Goal: Task Accomplishment & Management: Complete application form

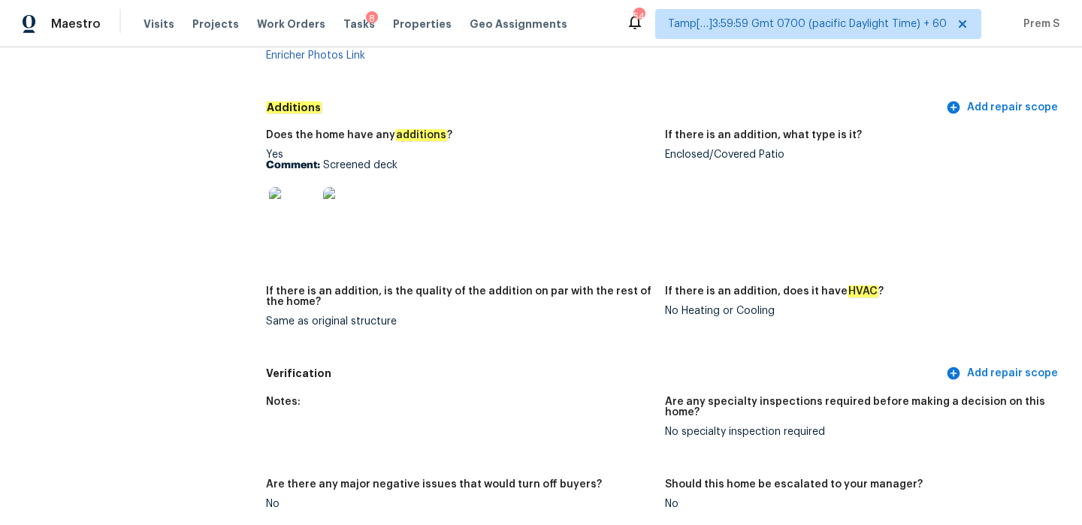
scroll to position [2721, 0]
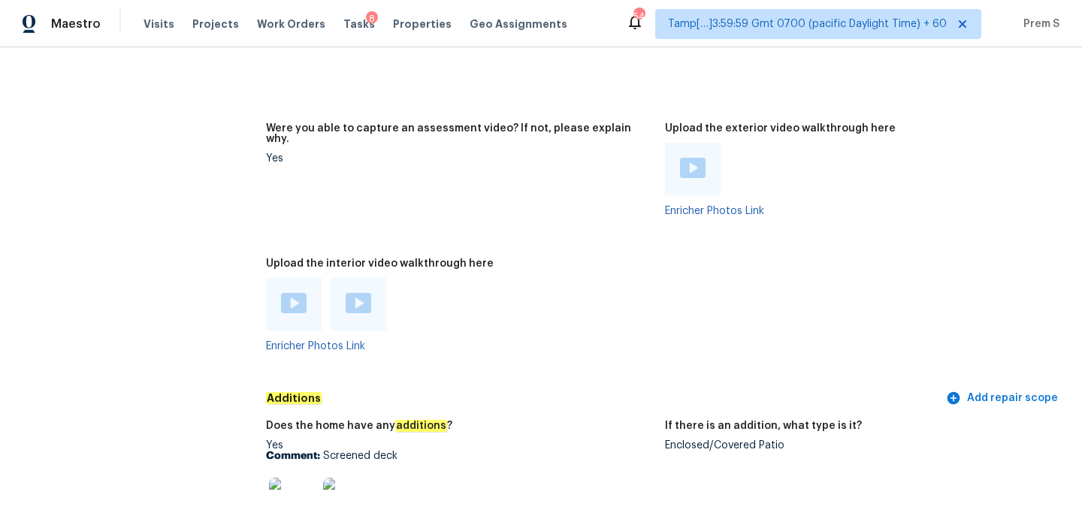
click at [279, 280] on div at bounding box center [294, 304] width 56 height 53
click at [292, 293] on img at bounding box center [294, 303] width 26 height 20
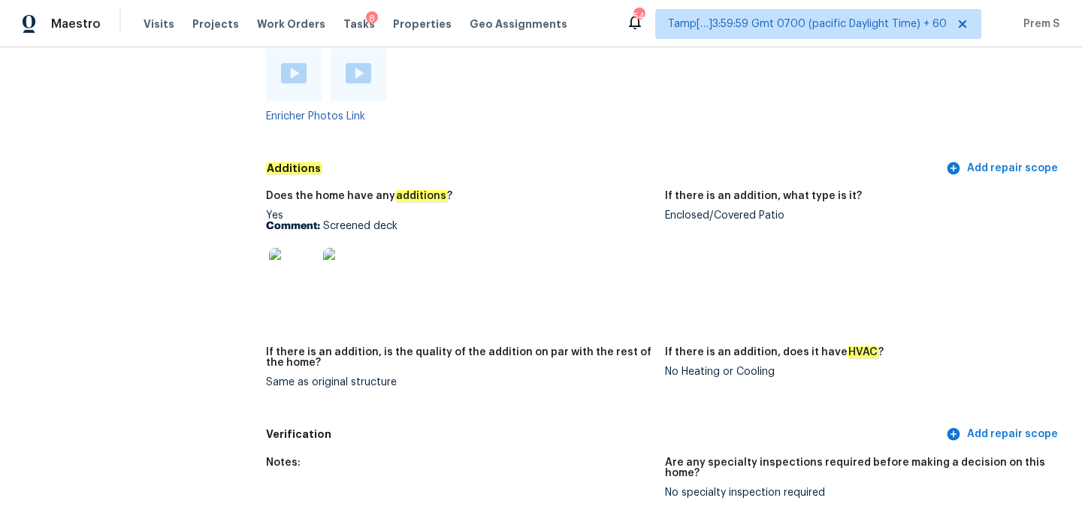
scroll to position [2938, 0]
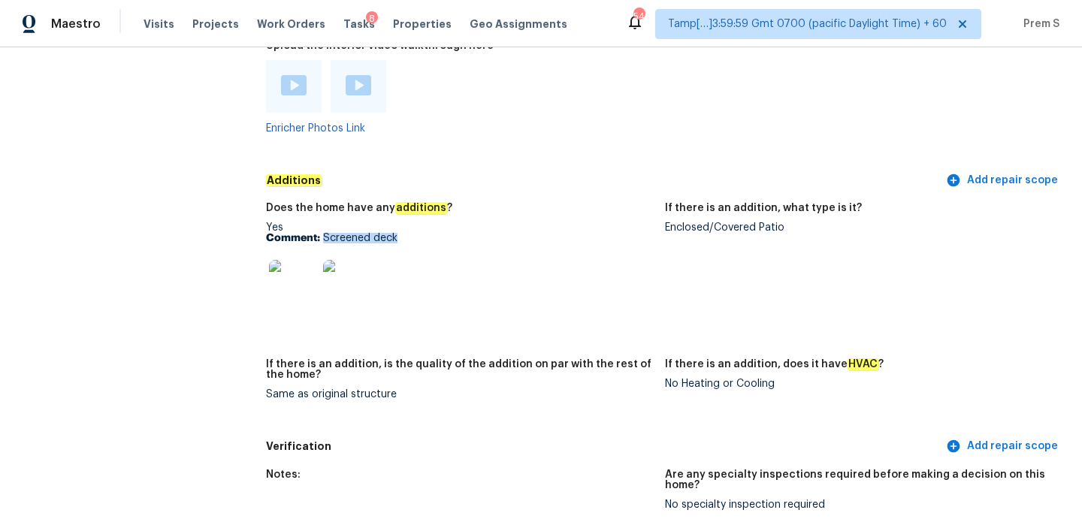
drag, startPoint x: 396, startPoint y: 217, endPoint x: 324, endPoint y: 219, distance: 72.1
click at [324, 233] on p "Comment: Screened deck" at bounding box center [459, 238] width 387 height 11
copy p "Screened deck"
click at [291, 279] on img at bounding box center [293, 284] width 48 height 48
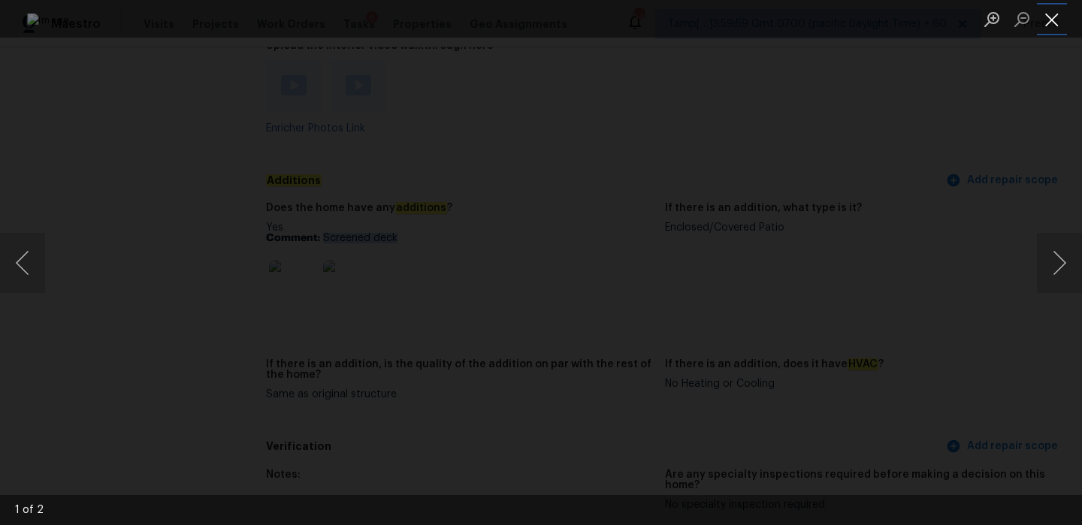
click at [1052, 21] on button "Close lightbox" at bounding box center [1052, 19] width 30 height 26
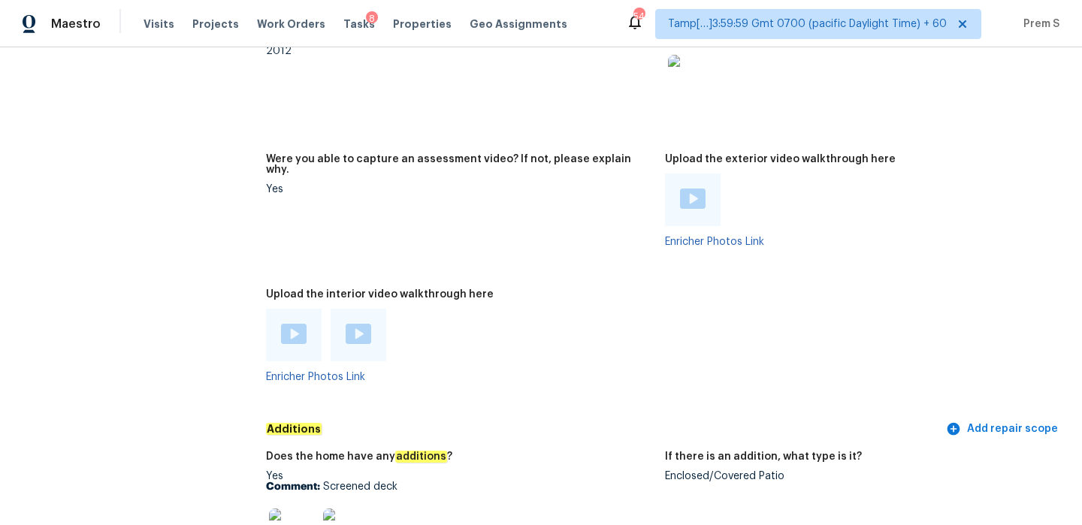
scroll to position [0, 0]
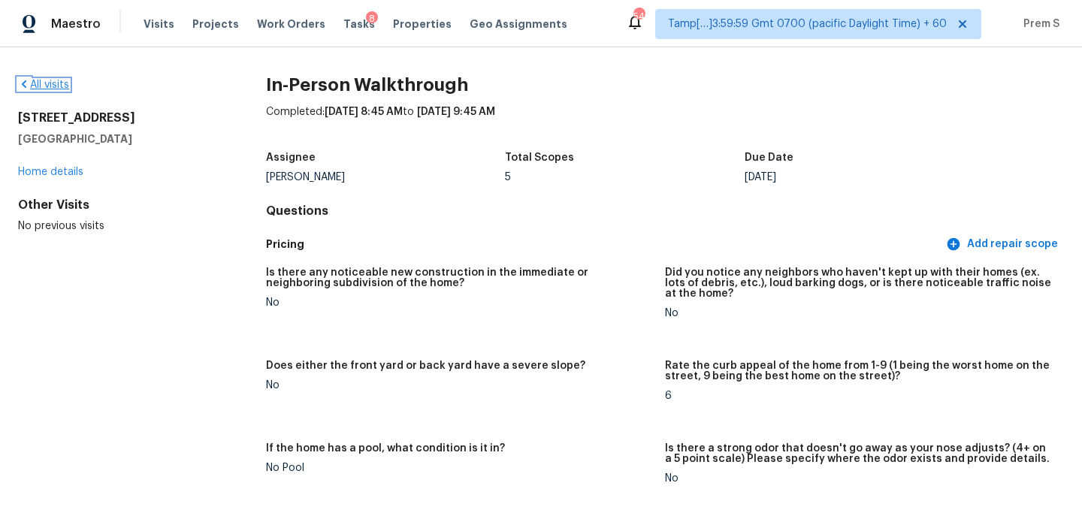
click at [59, 89] on link "All visits" at bounding box center [43, 85] width 51 height 11
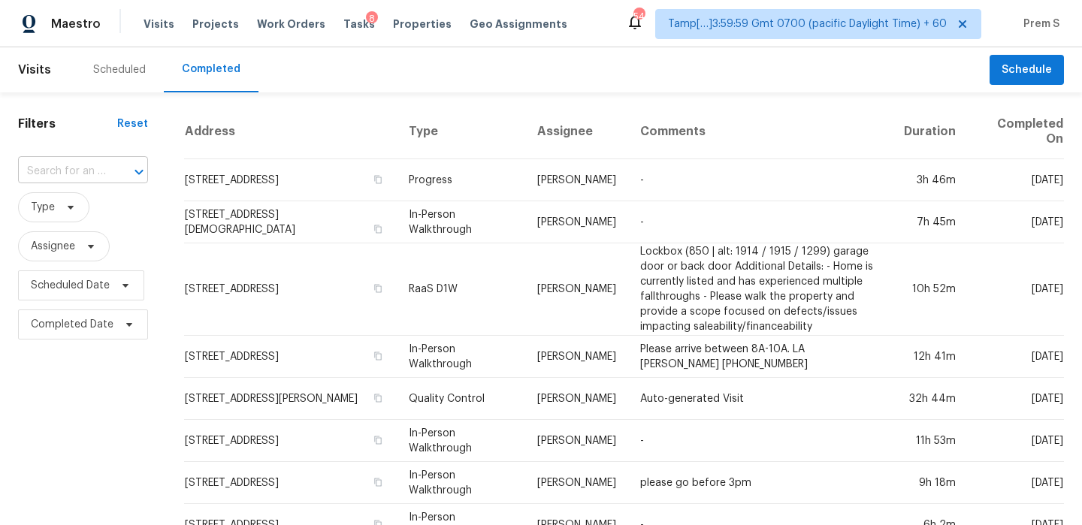
click at [89, 177] on input "text" at bounding box center [62, 171] width 88 height 23
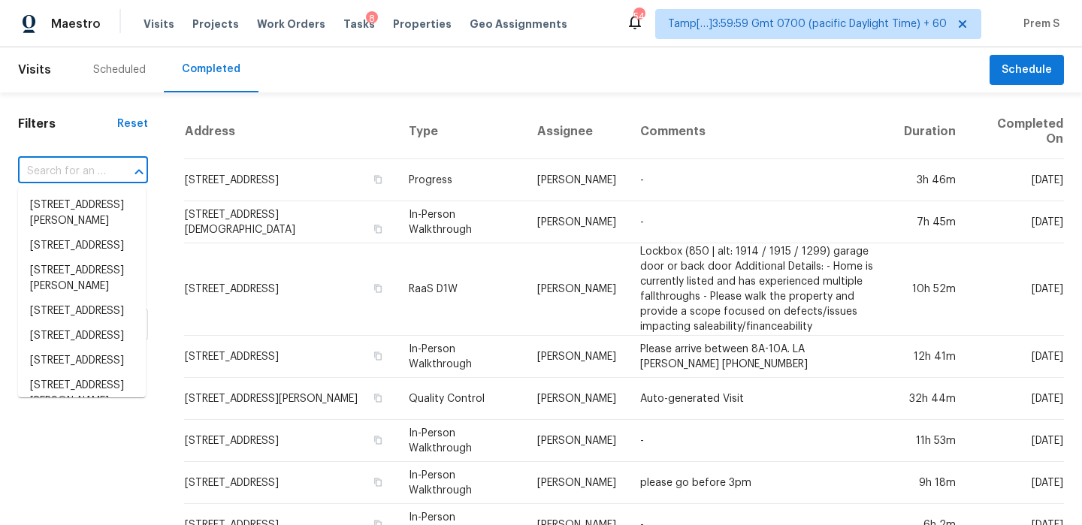
paste input "[STREET_ADDRESS][PERSON_NAME]"
type input "[STREET_ADDRESS][PERSON_NAME]"
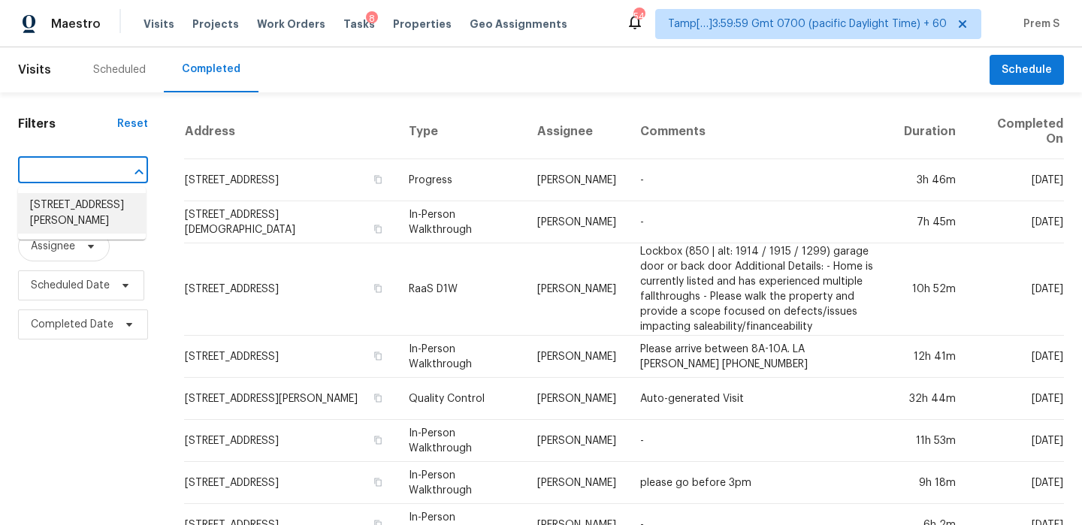
click at [75, 213] on li "[STREET_ADDRESS][PERSON_NAME]" at bounding box center [82, 213] width 128 height 41
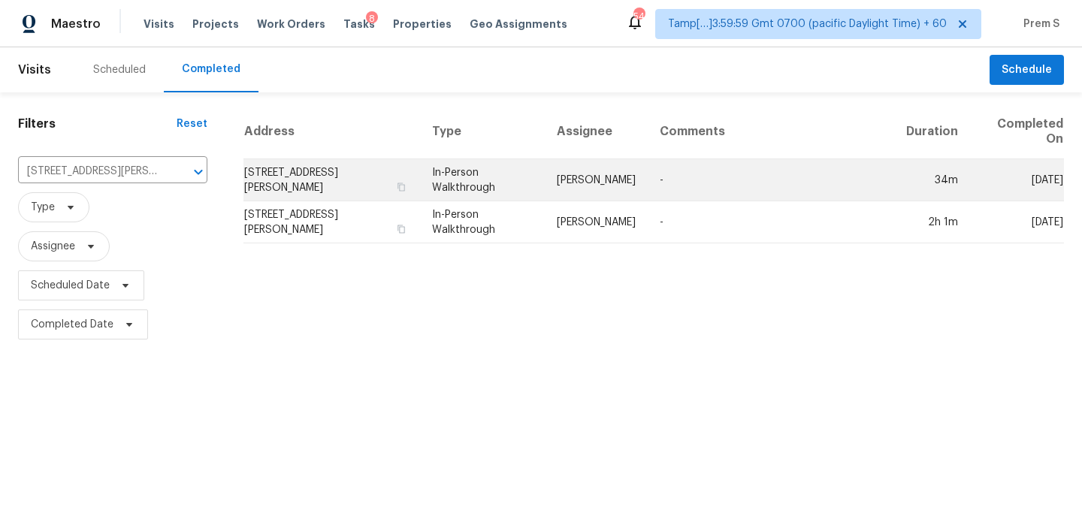
click at [367, 188] on td "[STREET_ADDRESS][PERSON_NAME]" at bounding box center [331, 180] width 177 height 42
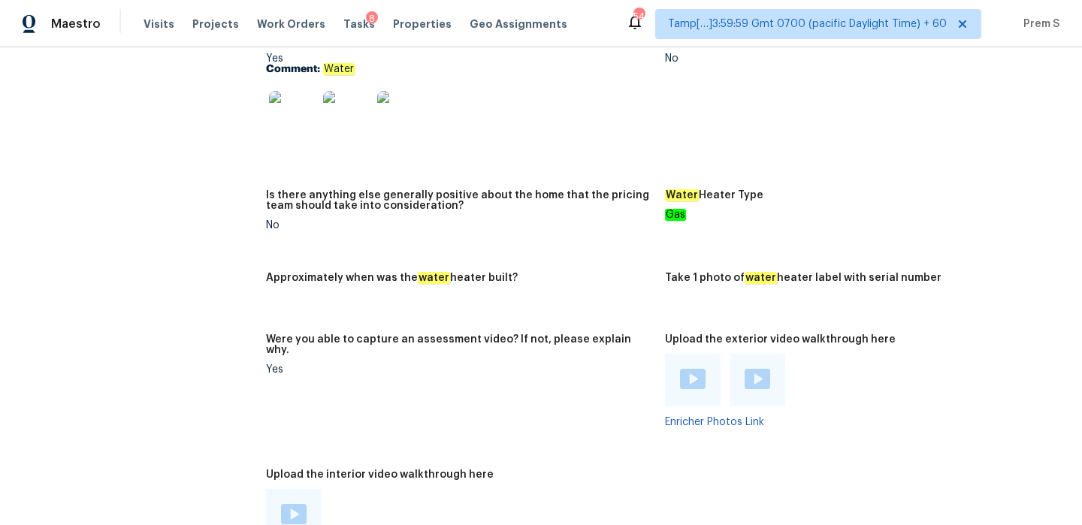
scroll to position [3177, 0]
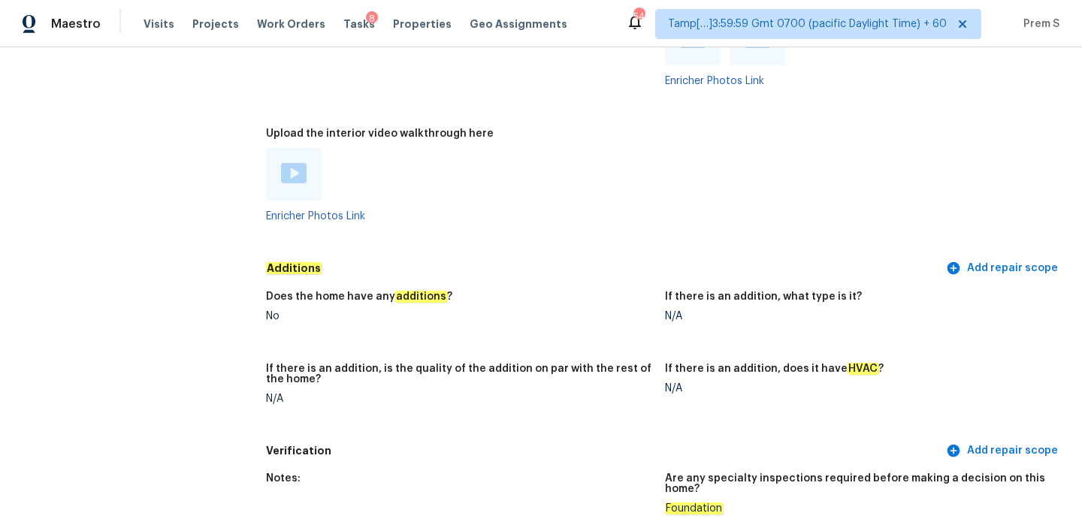
click at [294, 163] on img at bounding box center [294, 173] width 26 height 20
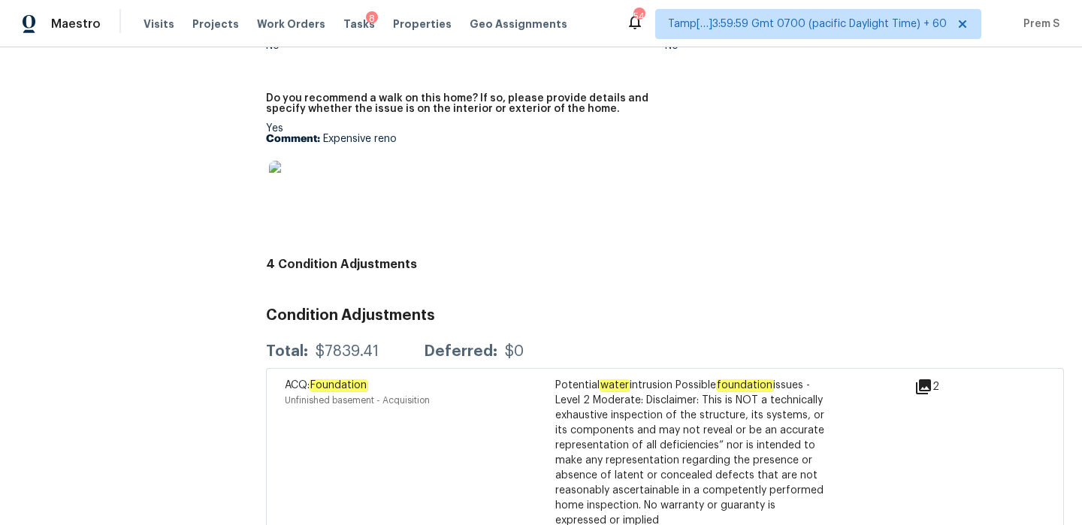
scroll to position [3753, 0]
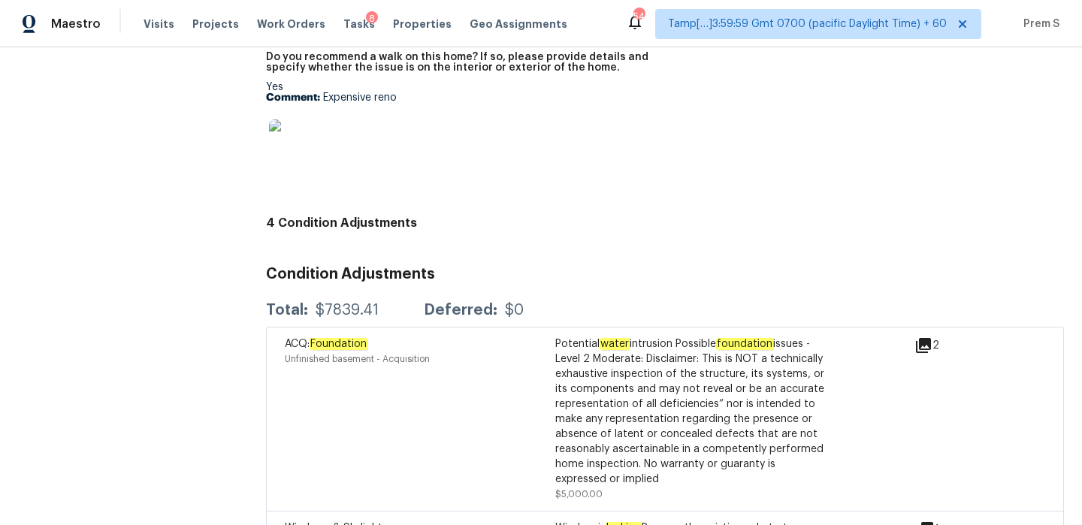
click at [929, 338] on icon at bounding box center [923, 346] width 18 height 18
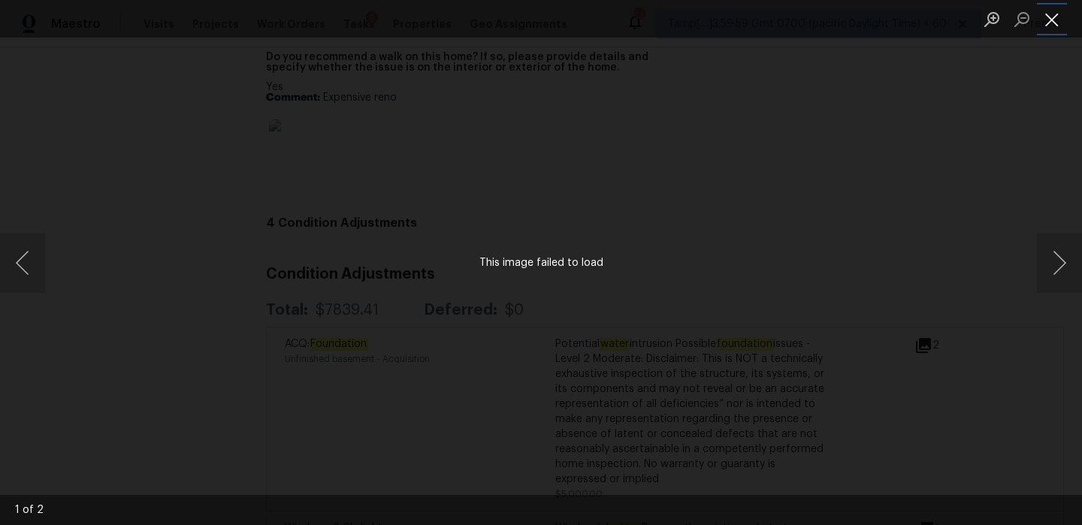
click at [1051, 6] on button "Close lightbox" at bounding box center [1052, 19] width 30 height 26
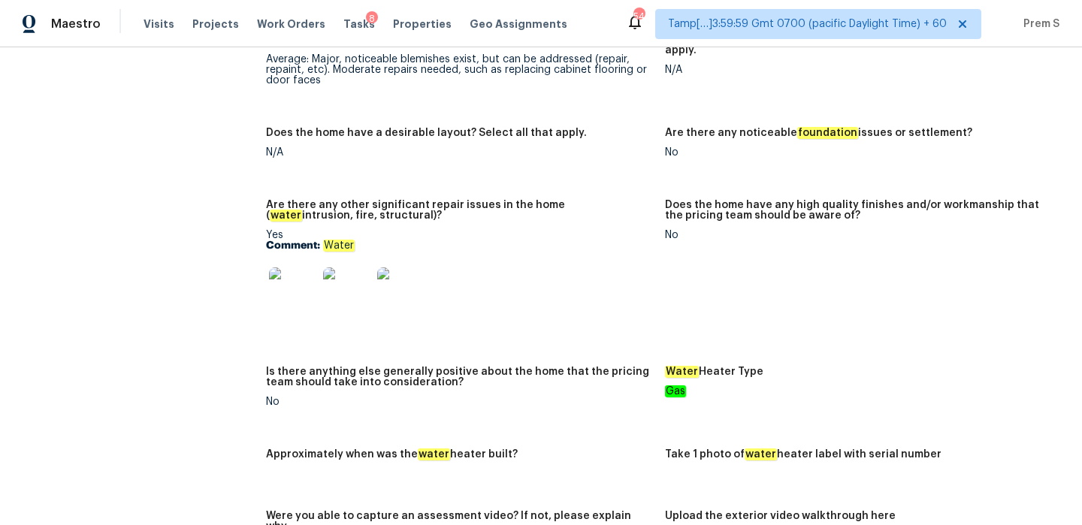
scroll to position [2800, 0]
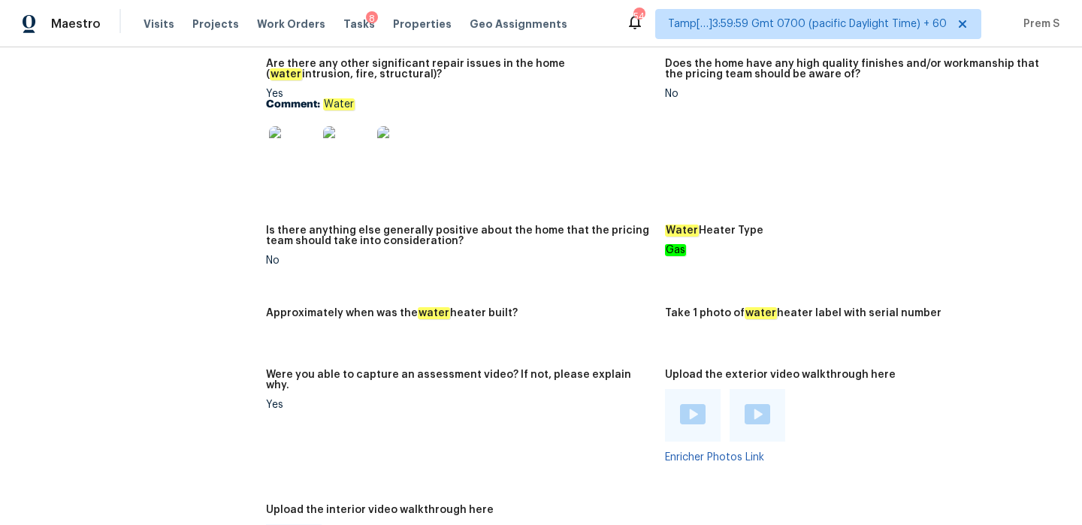
click at [291, 144] on img at bounding box center [293, 150] width 48 height 48
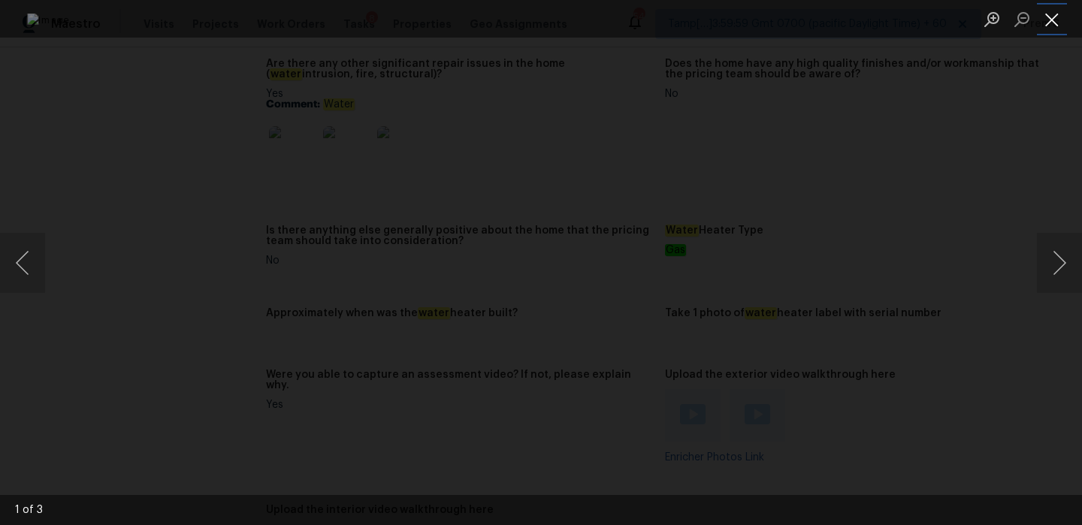
click at [1053, 22] on button "Close lightbox" at bounding box center [1052, 19] width 30 height 26
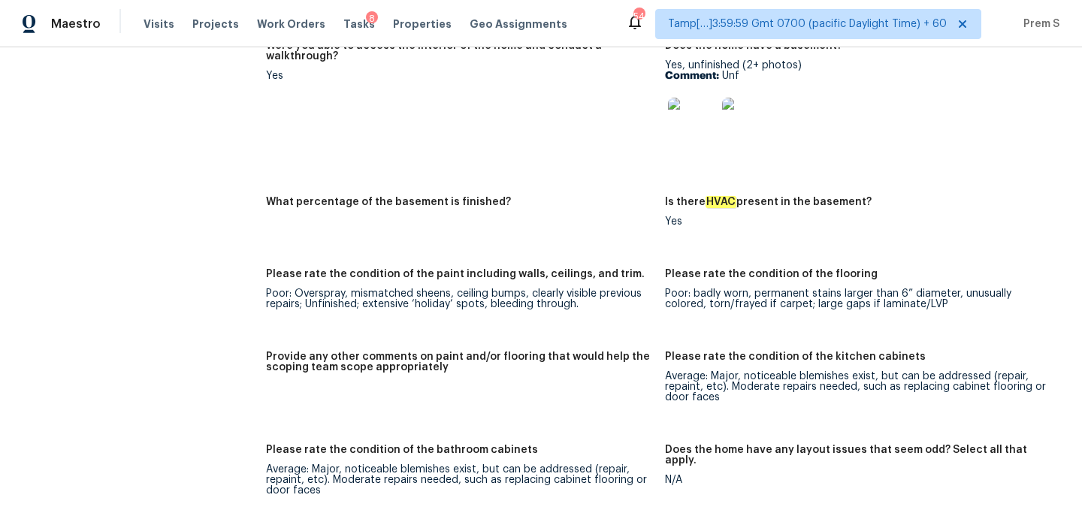
scroll to position [0, 0]
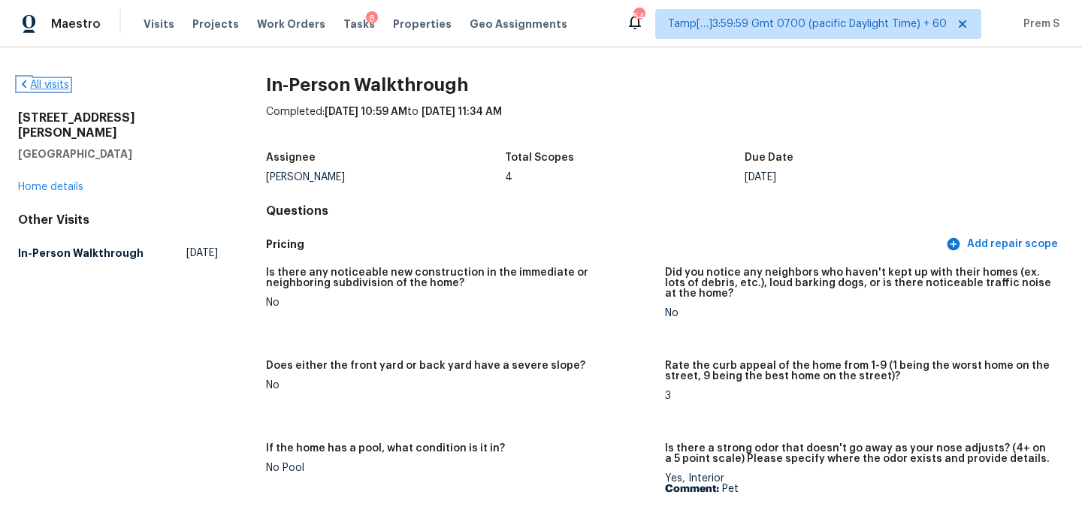
click at [56, 86] on link "All visits" at bounding box center [43, 85] width 51 height 11
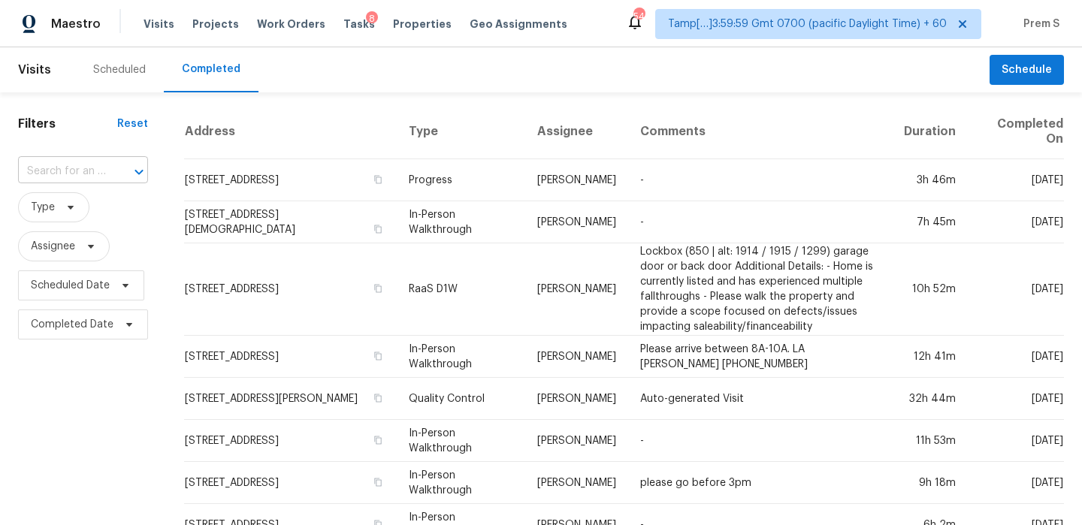
click at [95, 173] on input "text" at bounding box center [62, 171] width 88 height 23
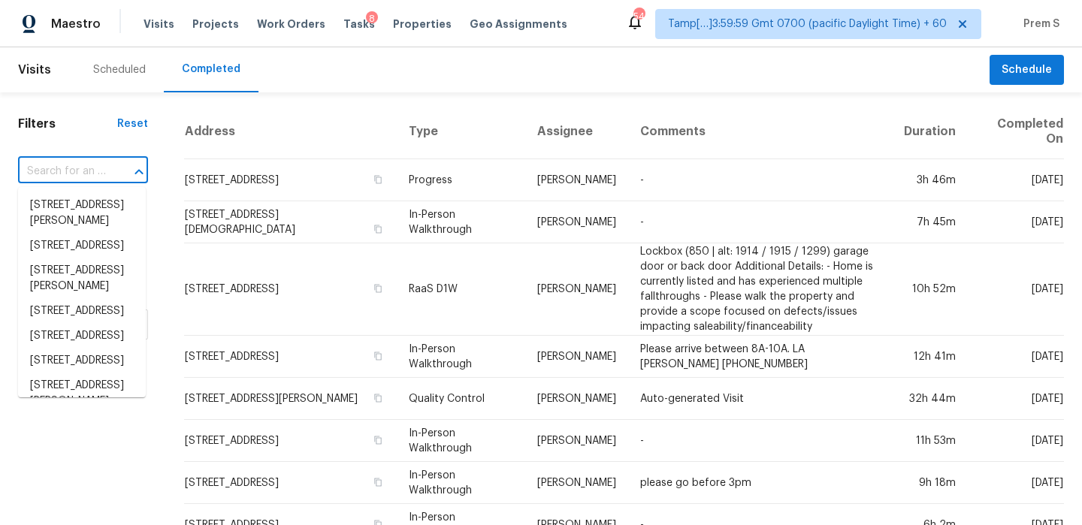
paste input "[STREET_ADDRESS]"
type input "[STREET_ADDRESS]"
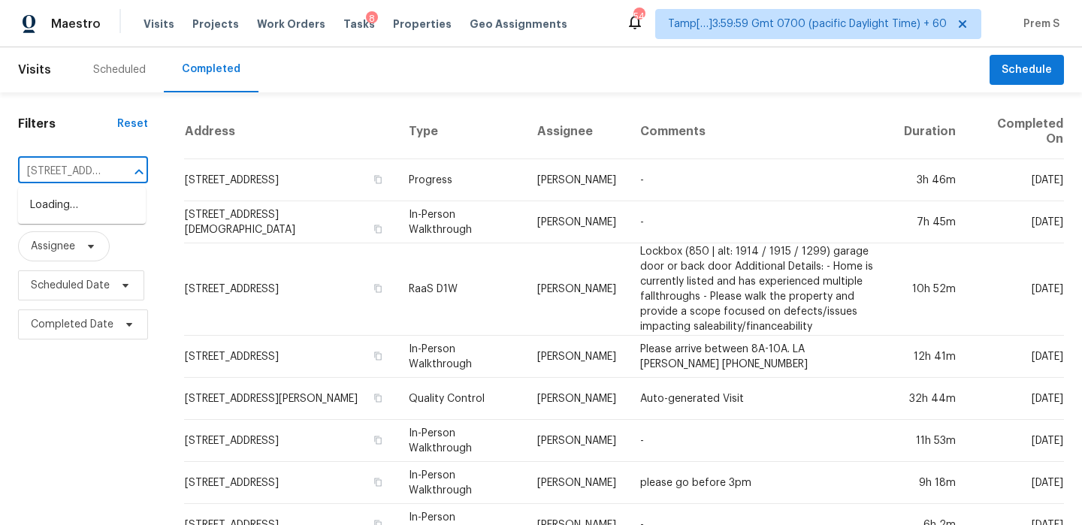
scroll to position [0, 89]
click at [89, 206] on li "[STREET_ADDRESS]" at bounding box center [82, 205] width 128 height 25
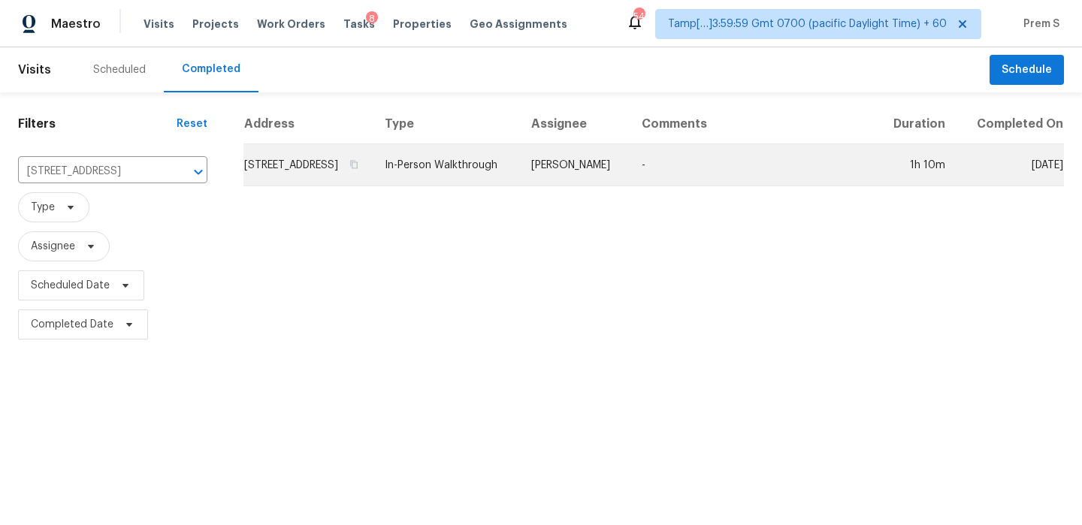
click at [279, 169] on td "[STREET_ADDRESS]" at bounding box center [307, 165] width 129 height 42
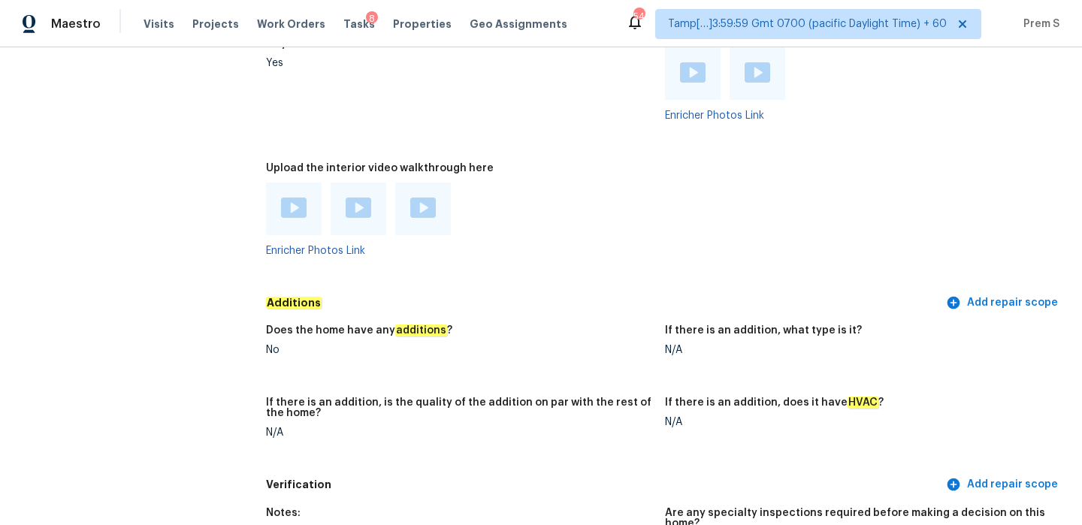
scroll to position [4049, 0]
click at [289, 199] on img at bounding box center [294, 209] width 26 height 20
click at [357, 199] on img at bounding box center [359, 209] width 26 height 20
click at [421, 199] on img at bounding box center [423, 209] width 26 height 20
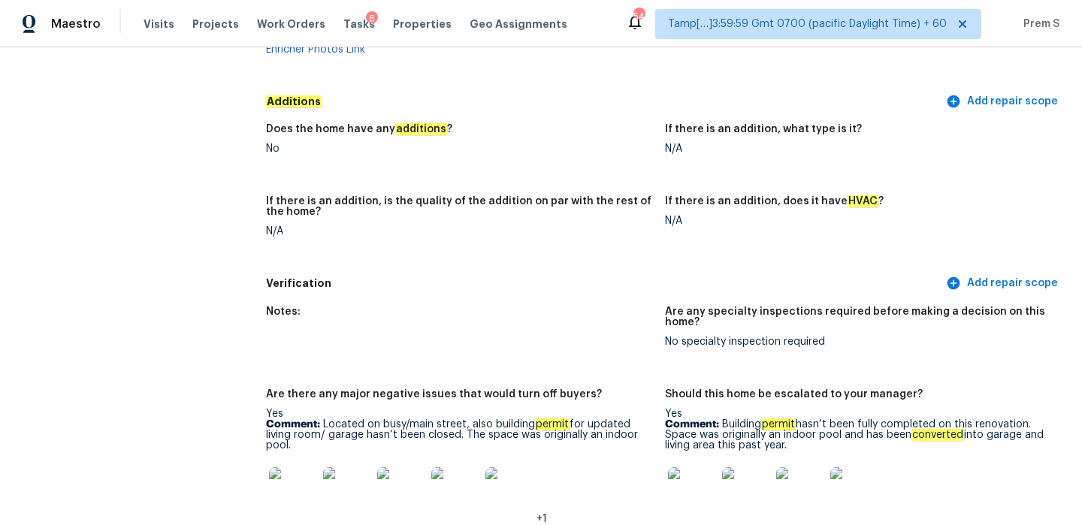
scroll to position [4514, 0]
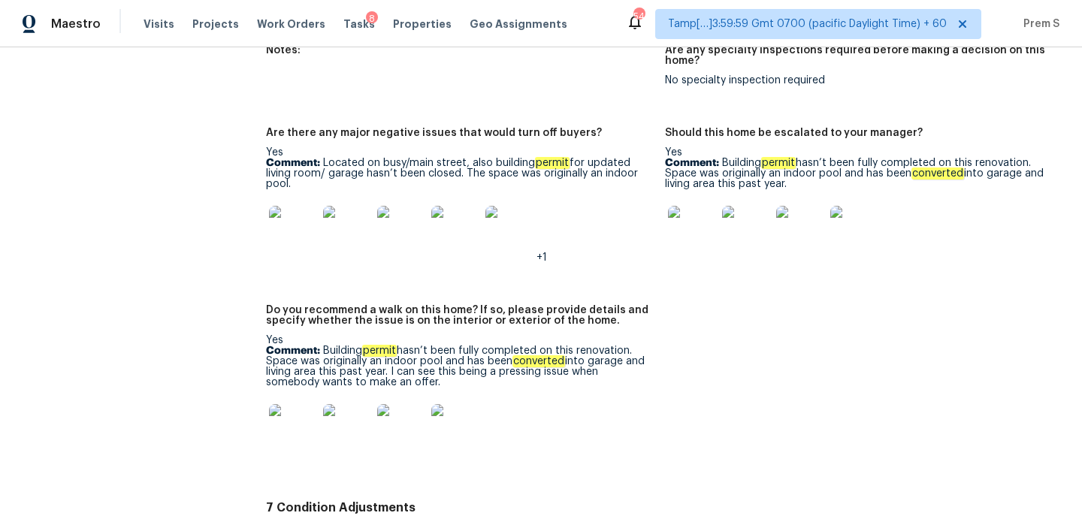
drag, startPoint x: 721, startPoint y: 141, endPoint x: 787, endPoint y: 159, distance: 68.5
click at [787, 159] on p "Comment: Building permit hasn’t been fully completed on this renovation. Space …" at bounding box center [858, 174] width 387 height 32
copy p "Building permit hasn’t been fully completed on this renovation. Space was origi…"
click at [675, 228] on img at bounding box center [692, 230] width 48 height 48
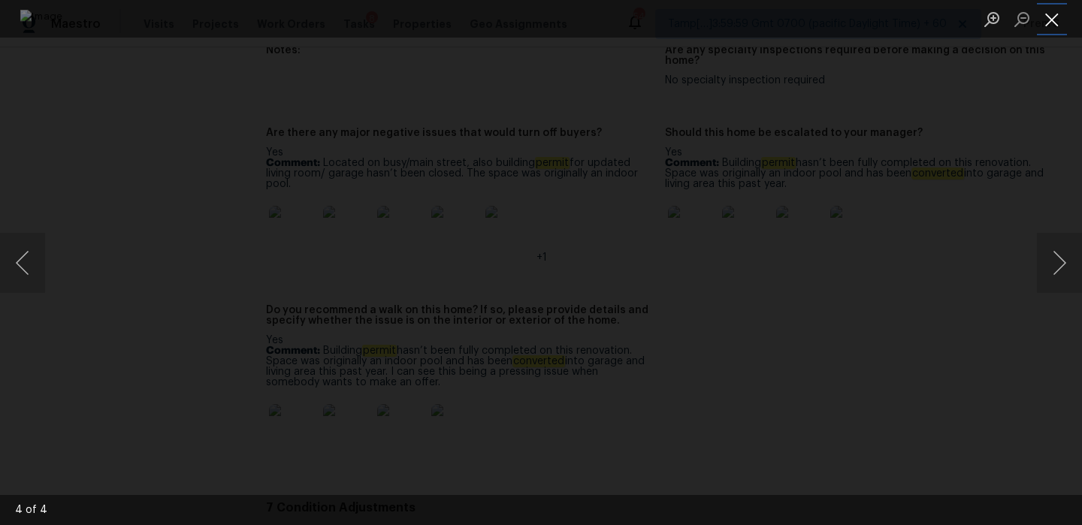
click at [1061, 15] on button "Close lightbox" at bounding box center [1052, 19] width 30 height 26
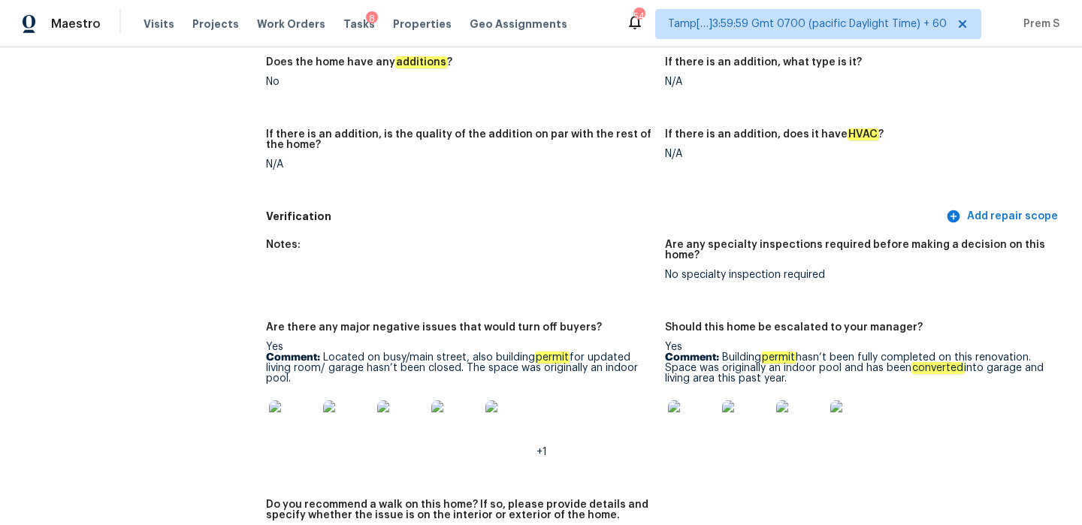
scroll to position [4415, 0]
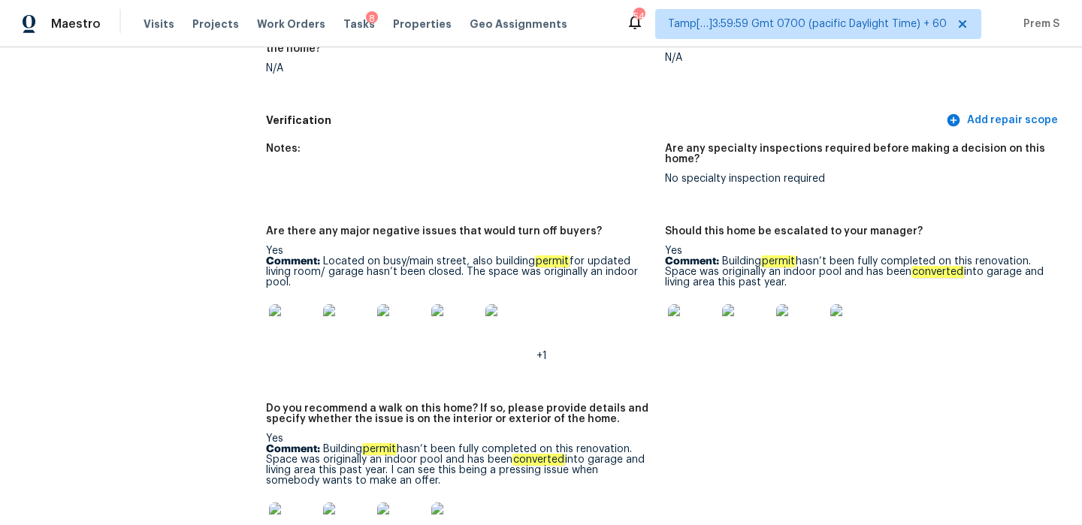
drag, startPoint x: 722, startPoint y: 238, endPoint x: 787, endPoint y: 258, distance: 68.4
click at [787, 258] on p "Comment: Building permit hasn’t been fully completed on this renovation. Space …" at bounding box center [858, 272] width 387 height 32
copy p "Building permit hasn’t been fully completed on this renovation. Space was origi…"
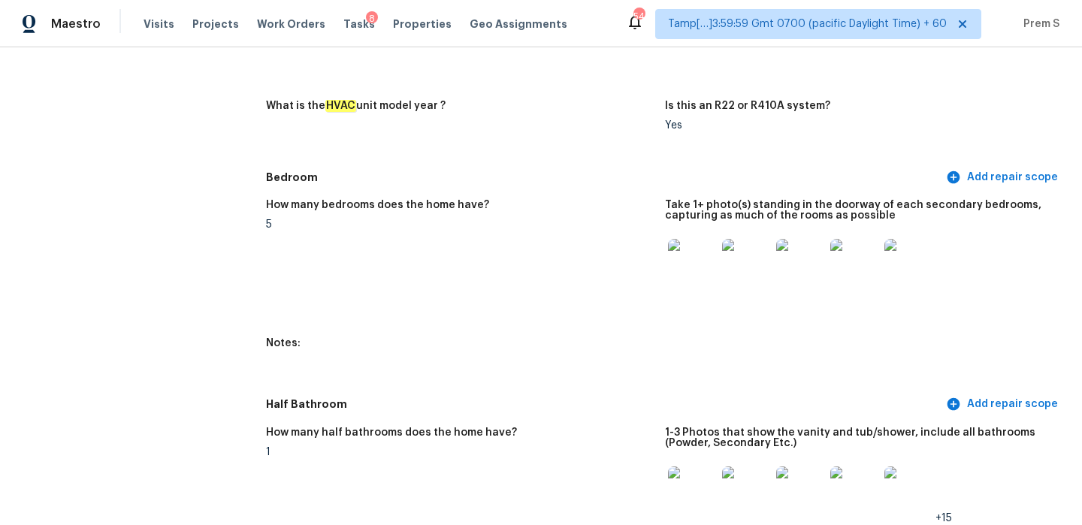
scroll to position [0, 0]
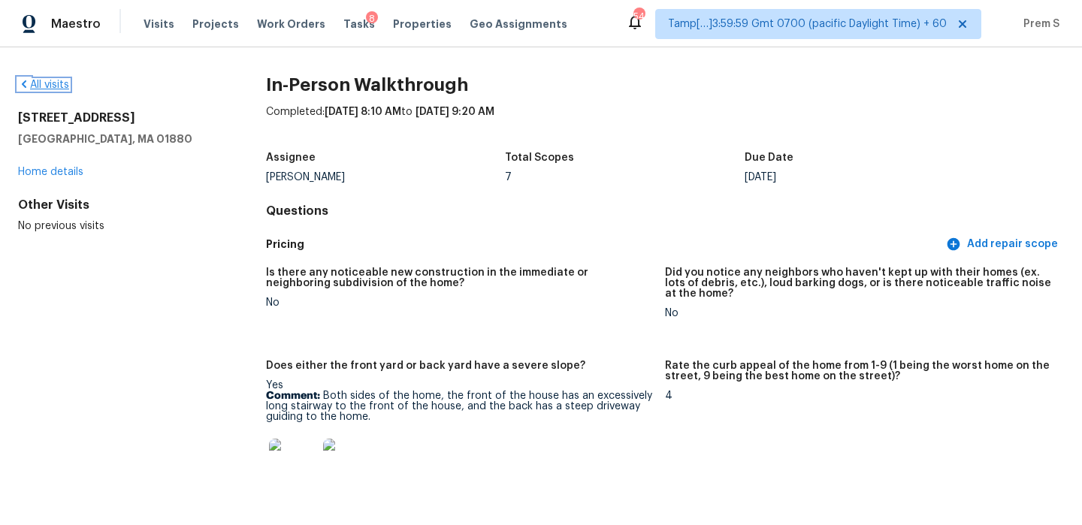
click at [54, 81] on link "All visits" at bounding box center [43, 85] width 51 height 11
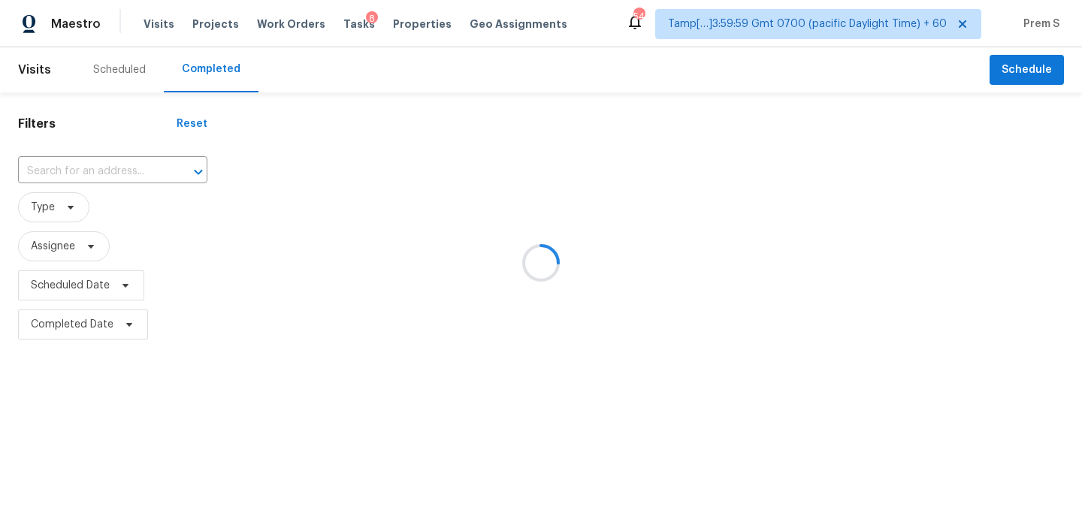
click at [81, 175] on div at bounding box center [541, 262] width 1082 height 525
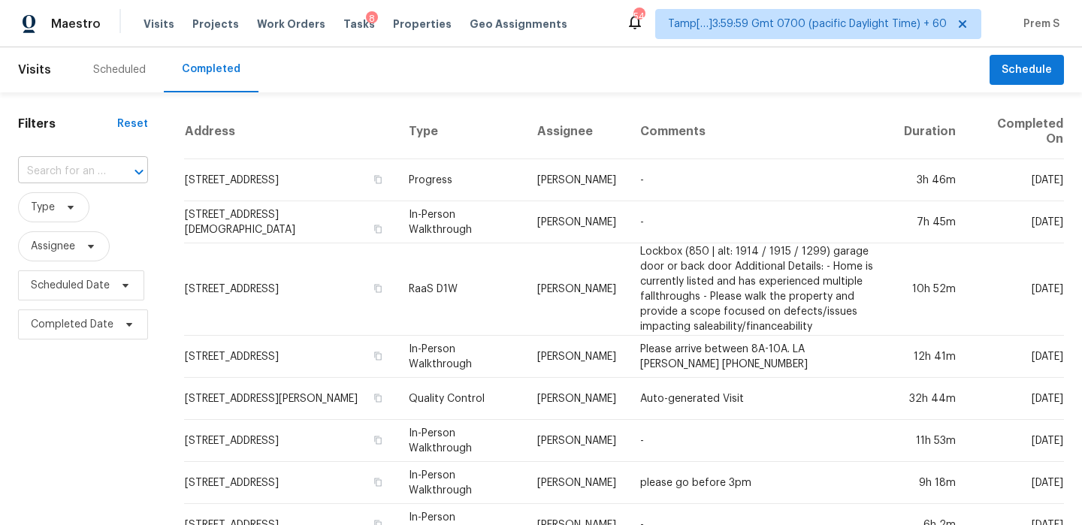
click at [77, 175] on input "text" at bounding box center [62, 171] width 88 height 23
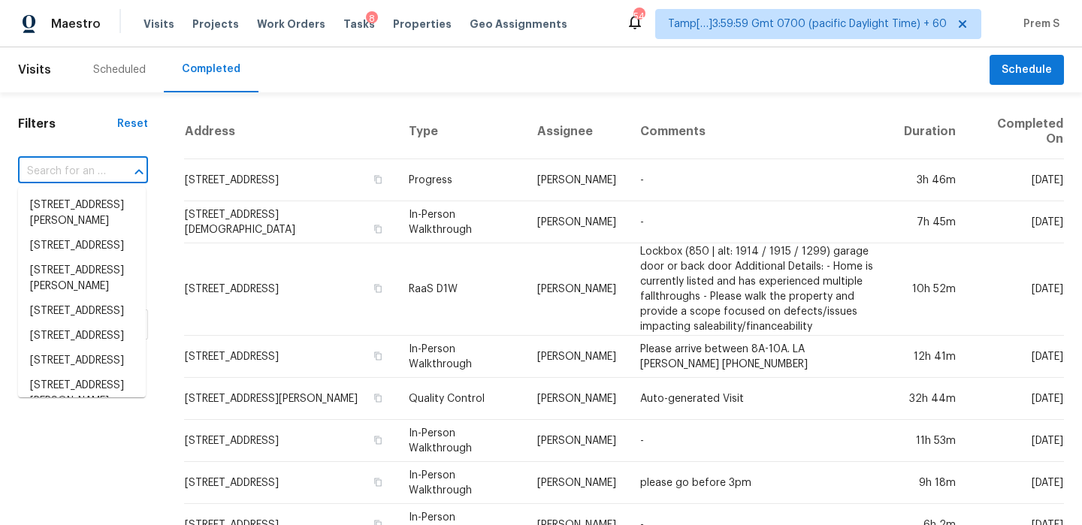
paste input "[STREET_ADDRESS][PERSON_NAME]"
type input "[STREET_ADDRESS][PERSON_NAME]"
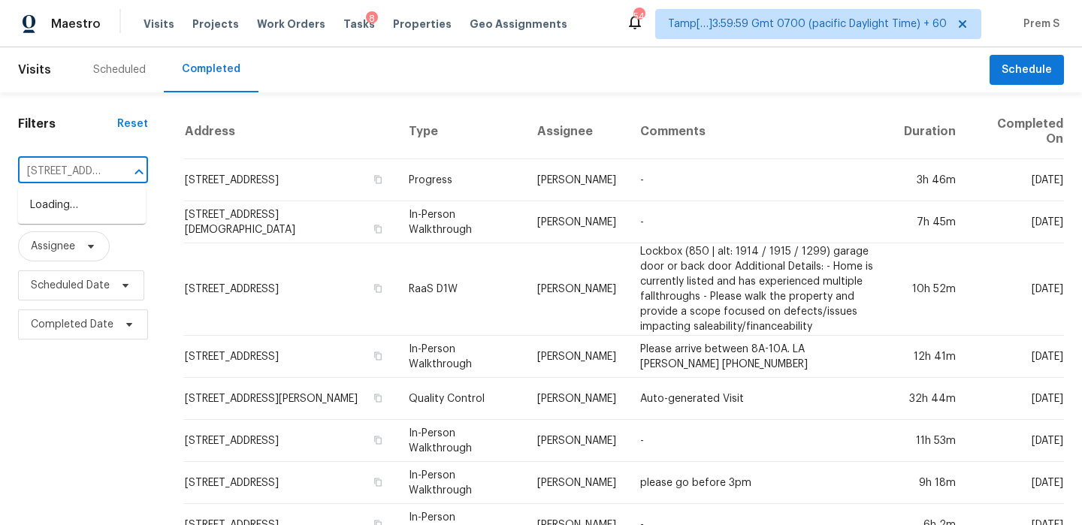
scroll to position [0, 100]
click at [86, 214] on li "[STREET_ADDRESS][PERSON_NAME]" at bounding box center [82, 213] width 128 height 41
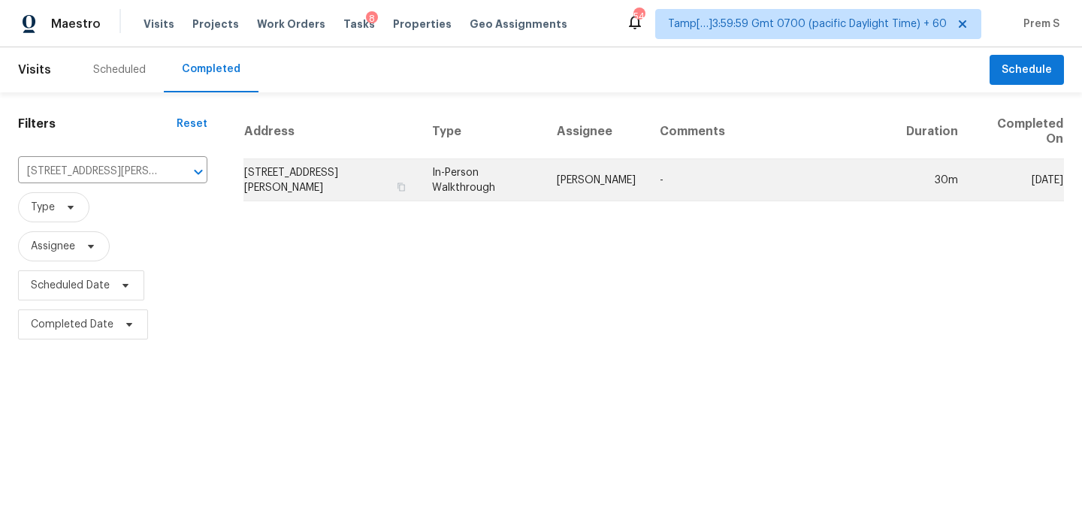
click at [260, 189] on td "[STREET_ADDRESS][PERSON_NAME]" at bounding box center [331, 180] width 177 height 42
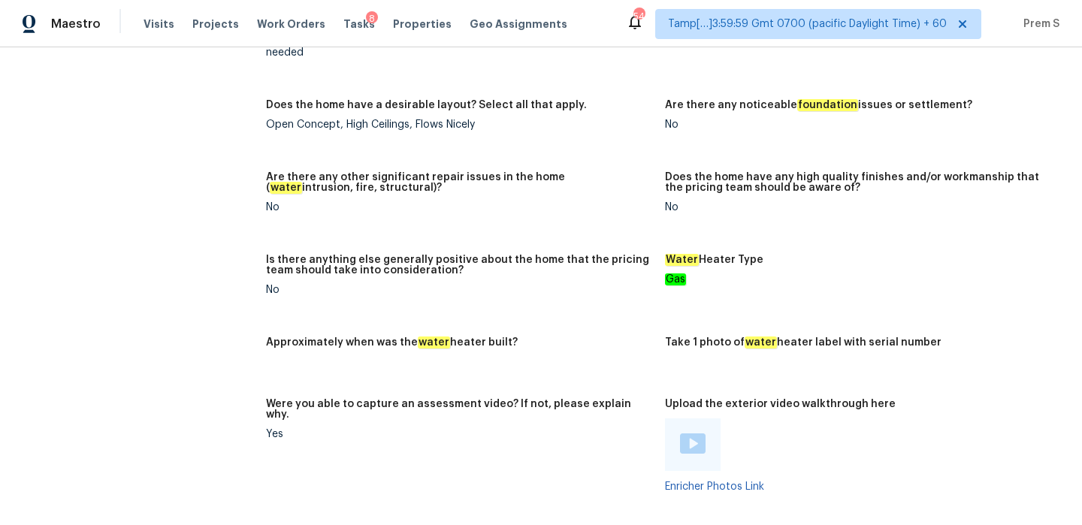
scroll to position [3208, 0]
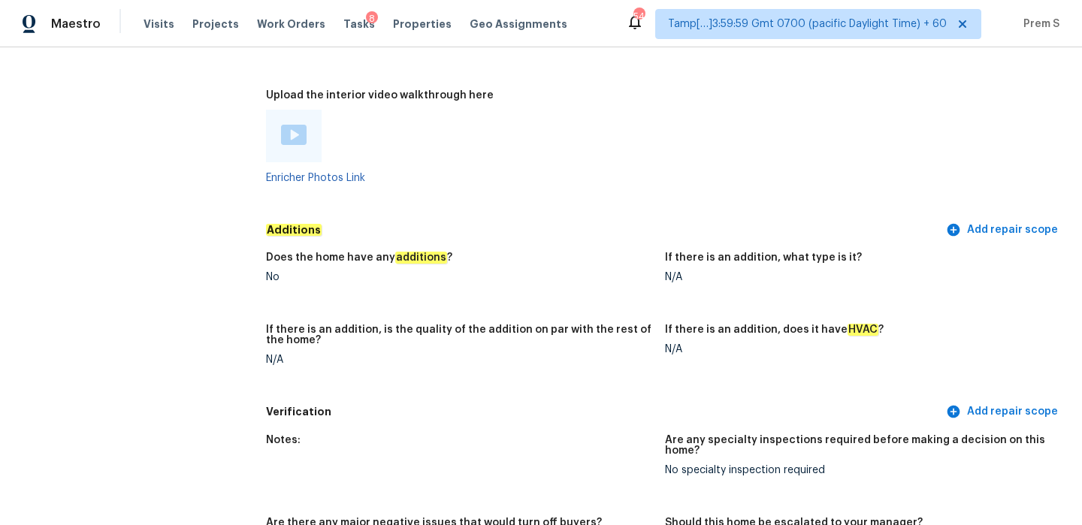
click at [290, 125] on img at bounding box center [294, 135] width 26 height 20
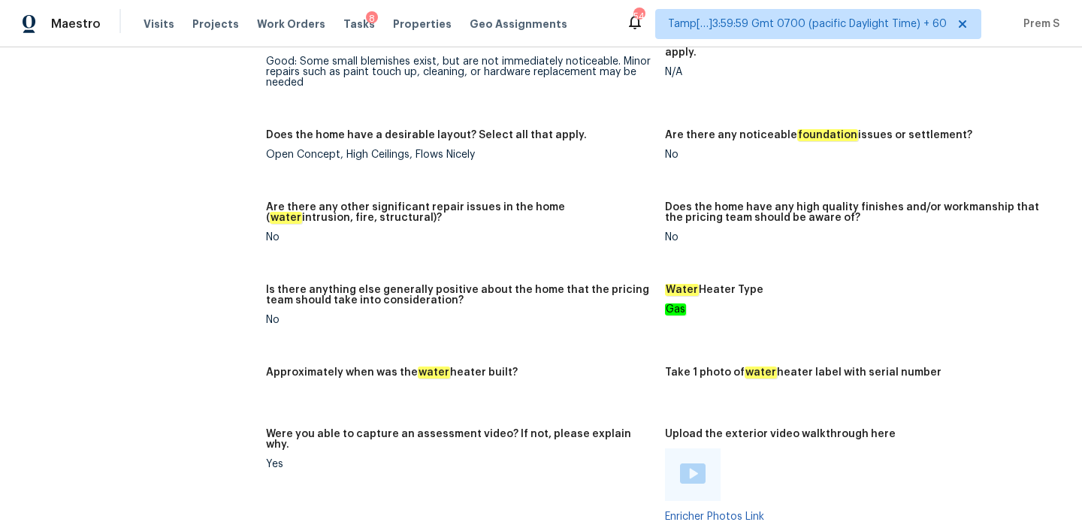
scroll to position [0, 0]
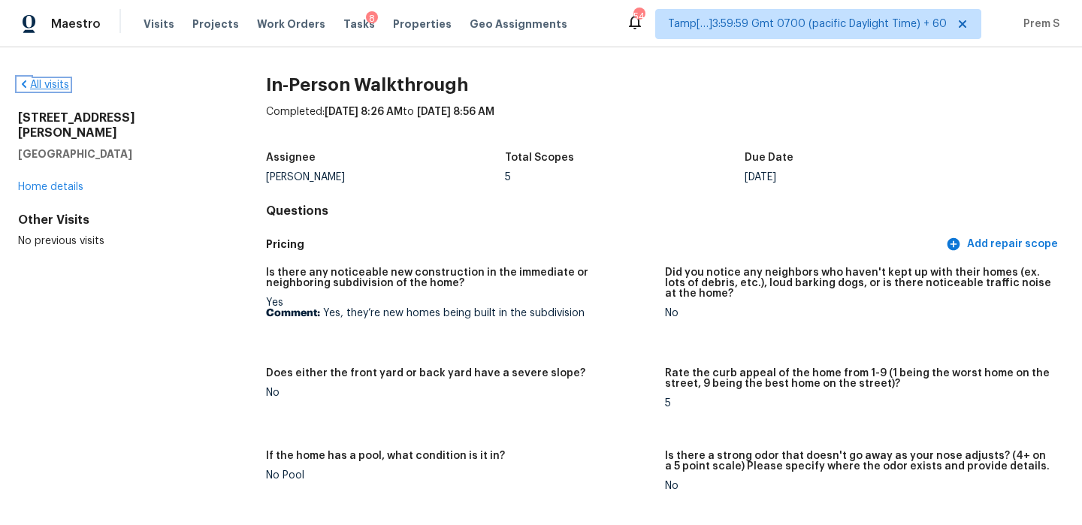
click at [59, 85] on link "All visits" at bounding box center [43, 85] width 51 height 11
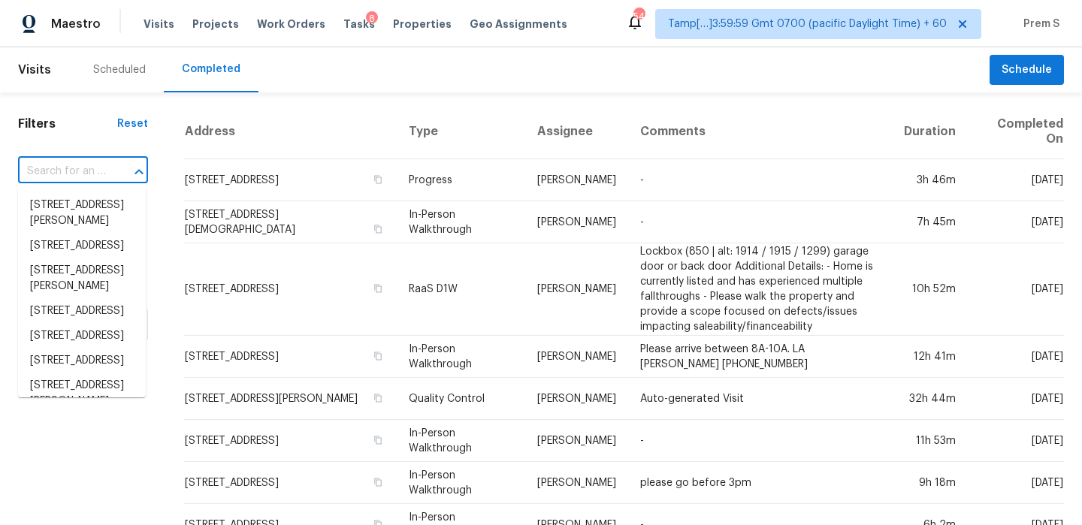
click at [95, 176] on input "text" at bounding box center [62, 171] width 88 height 23
paste input "[STREET_ADDRESS][PERSON_NAME]"
type input "[STREET_ADDRESS][PERSON_NAME]"
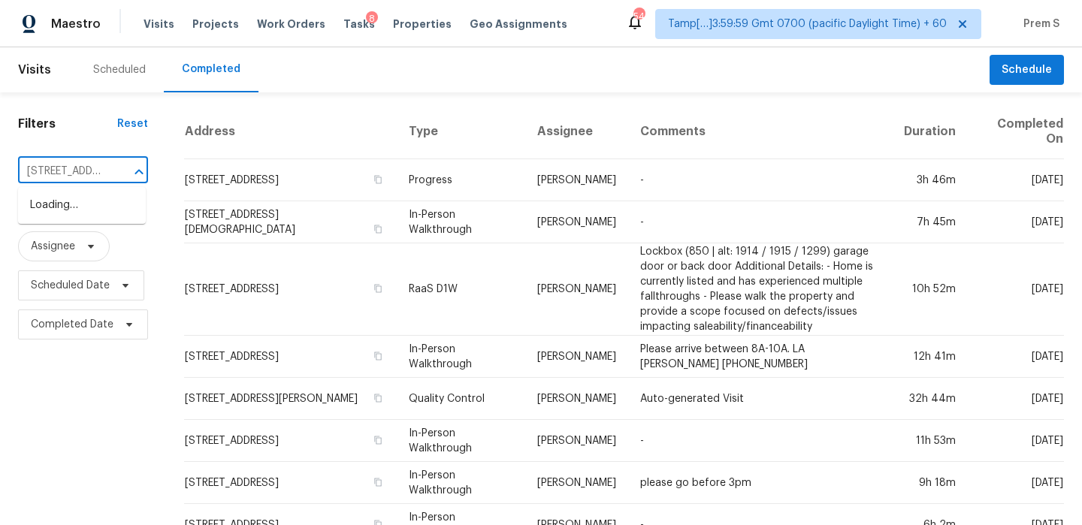
scroll to position [0, 105]
click at [95, 218] on li "[STREET_ADDRESS][PERSON_NAME]" at bounding box center [82, 213] width 128 height 41
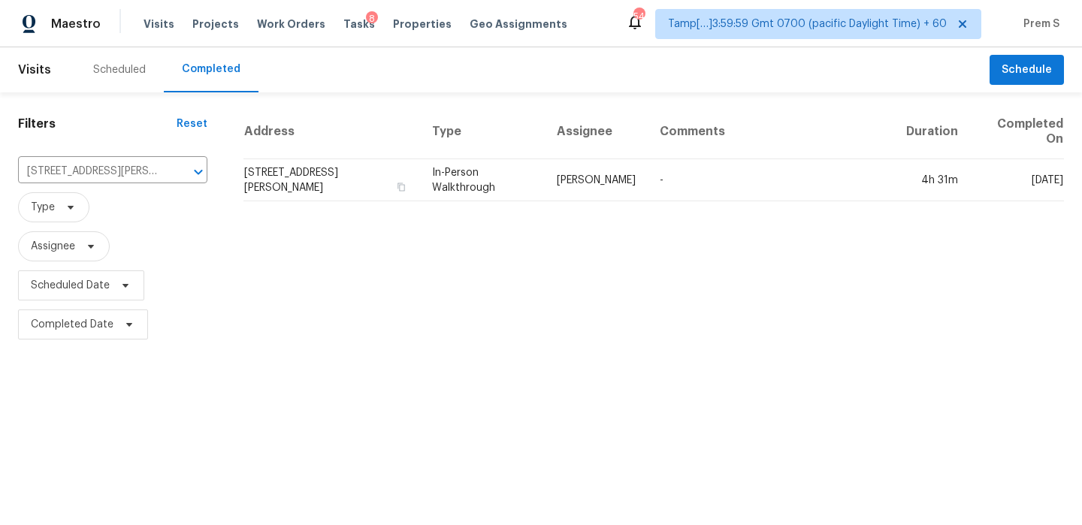
click at [297, 164] on td "[STREET_ADDRESS][PERSON_NAME]" at bounding box center [331, 180] width 177 height 42
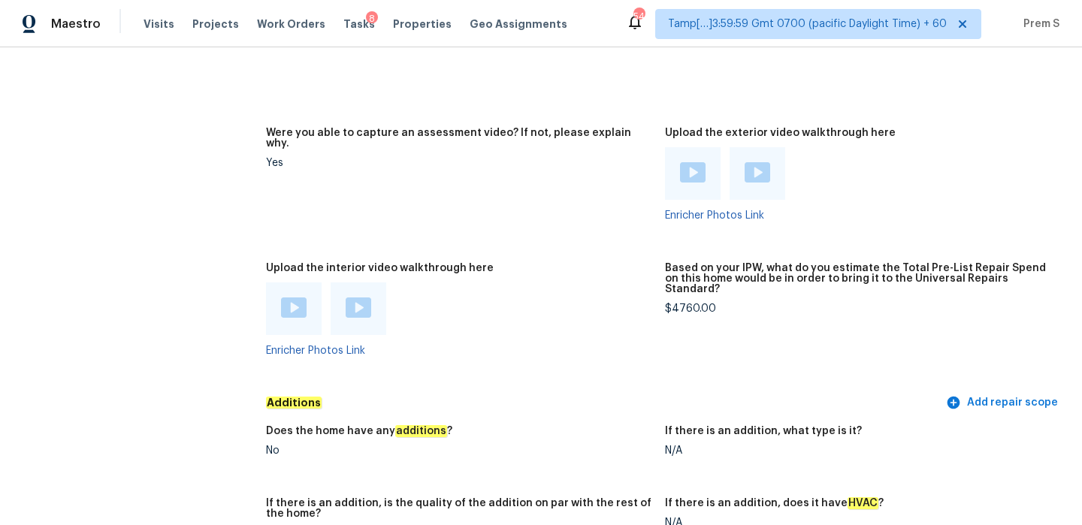
scroll to position [3297, 0]
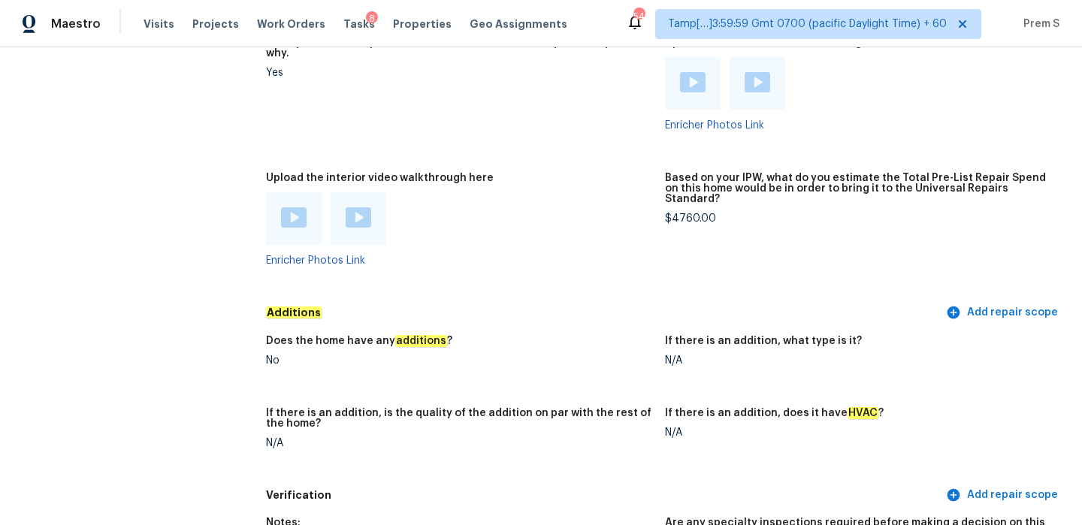
click at [294, 207] on img at bounding box center [294, 217] width 26 height 20
click at [362, 207] on img at bounding box center [359, 217] width 26 height 20
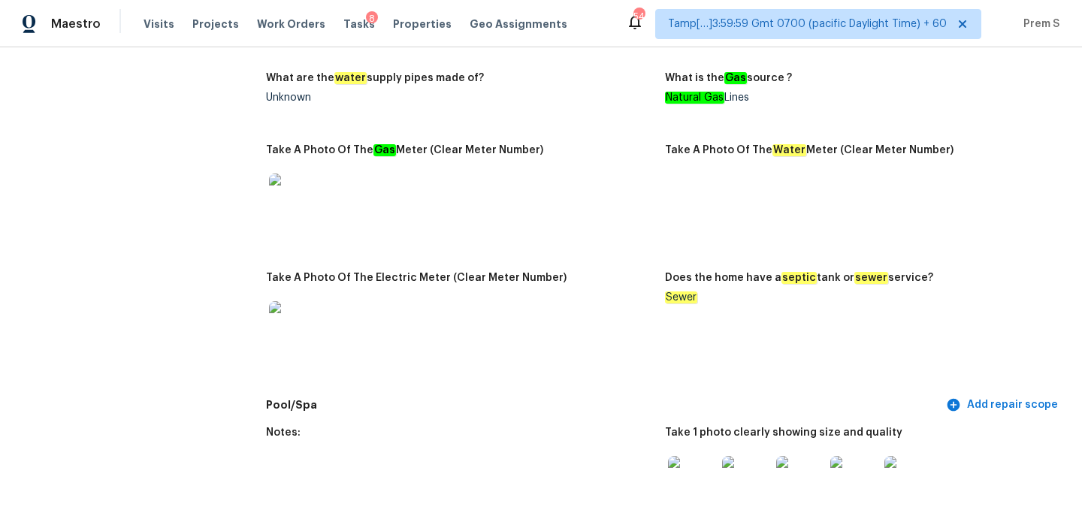
scroll to position [0, 0]
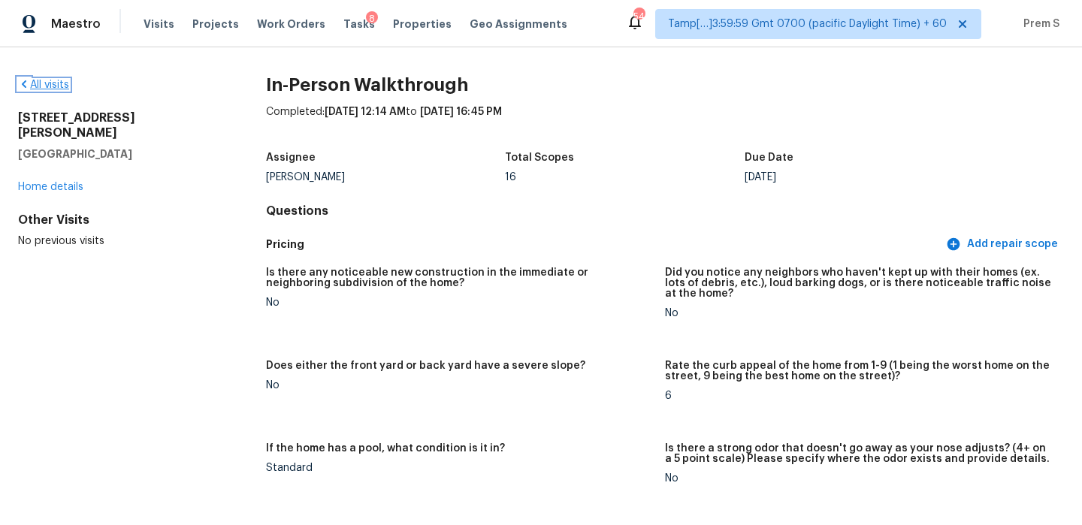
click at [56, 85] on link "All visits" at bounding box center [43, 85] width 51 height 11
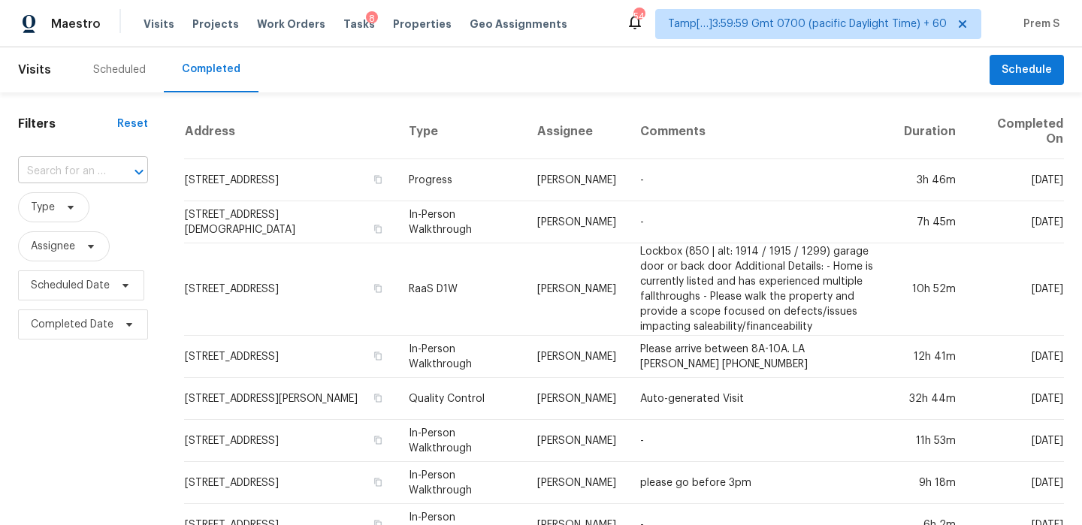
click at [80, 171] on input "text" at bounding box center [62, 171] width 88 height 23
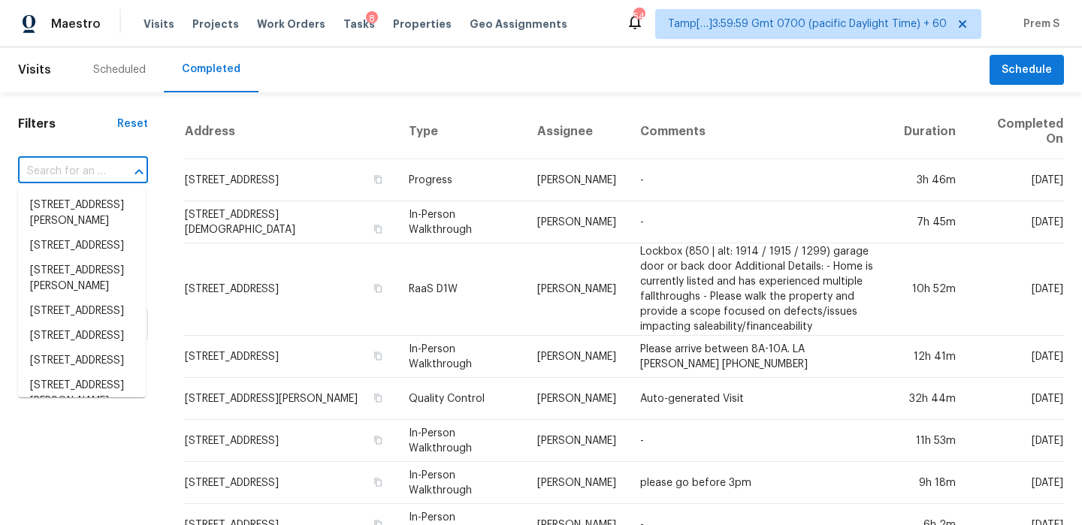
paste input "[STREET_ADDRESS]"
type input "[STREET_ADDRESS]"
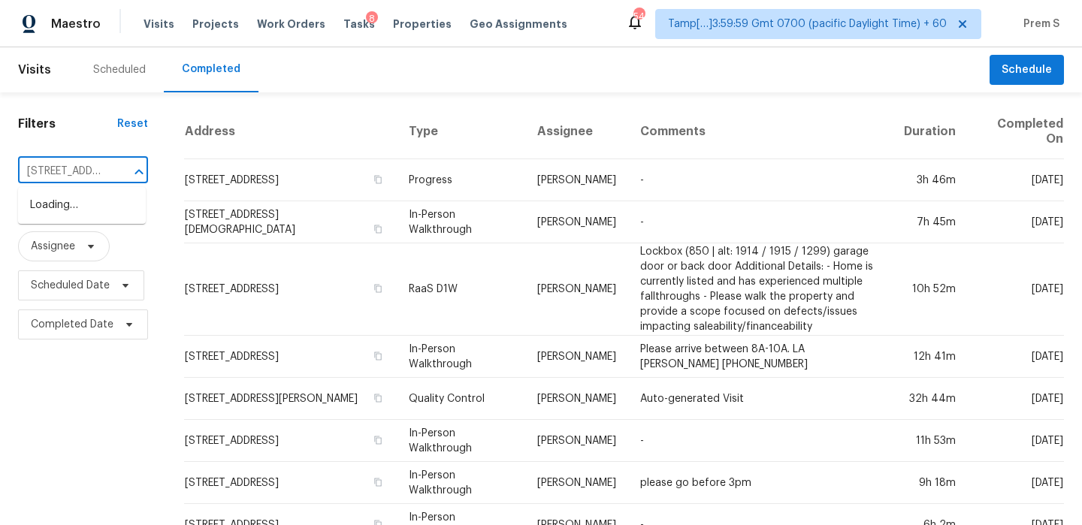
scroll to position [0, 102]
click at [89, 218] on li "[STREET_ADDRESS]" at bounding box center [82, 205] width 128 height 25
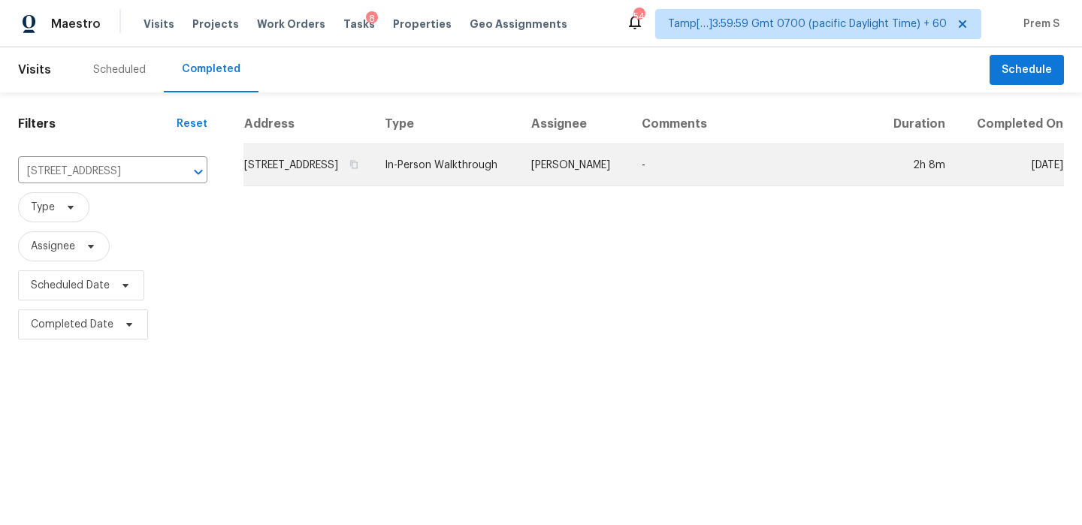
click at [291, 186] on td "[STREET_ADDRESS]" at bounding box center [307, 165] width 129 height 42
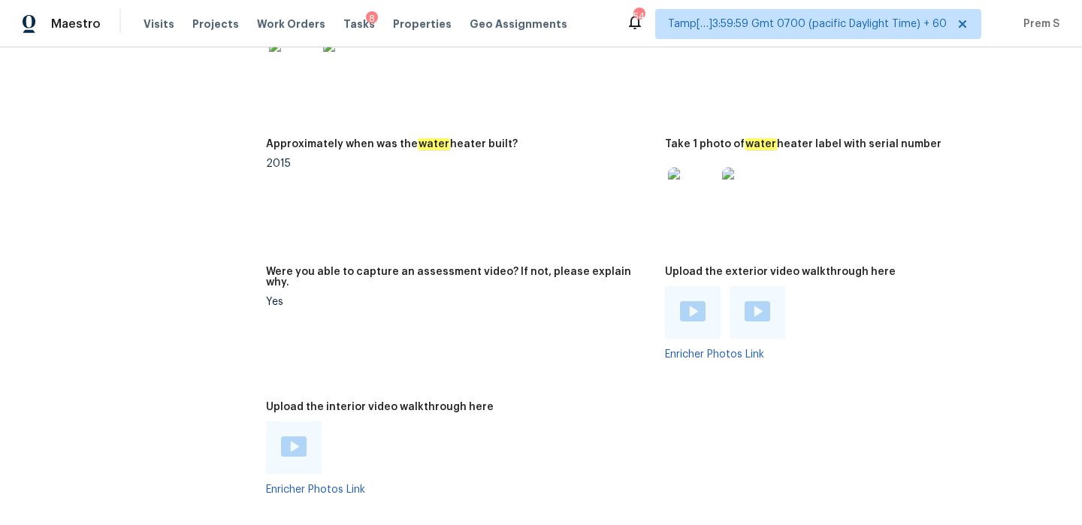
scroll to position [3111, 0]
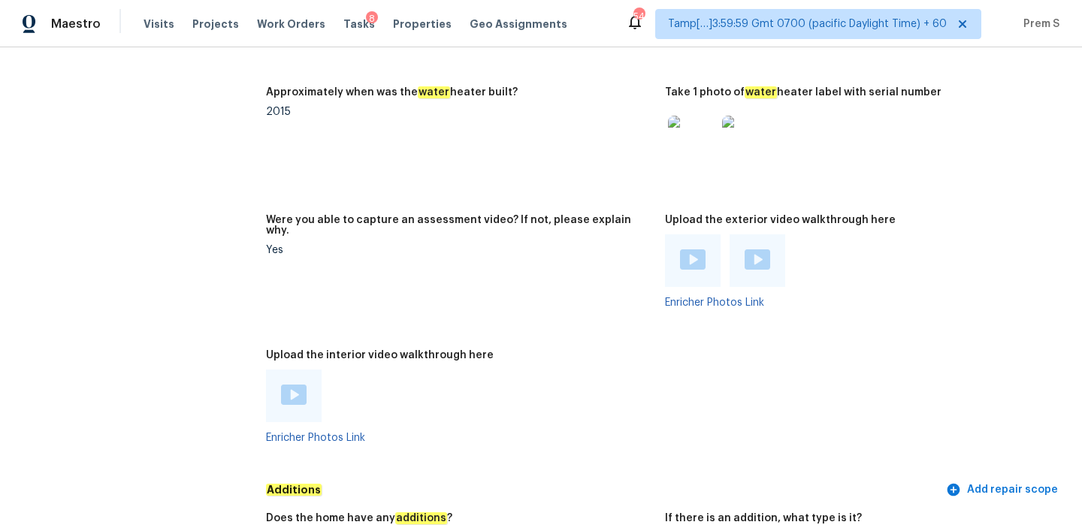
click at [292, 386] on img at bounding box center [294, 395] width 26 height 20
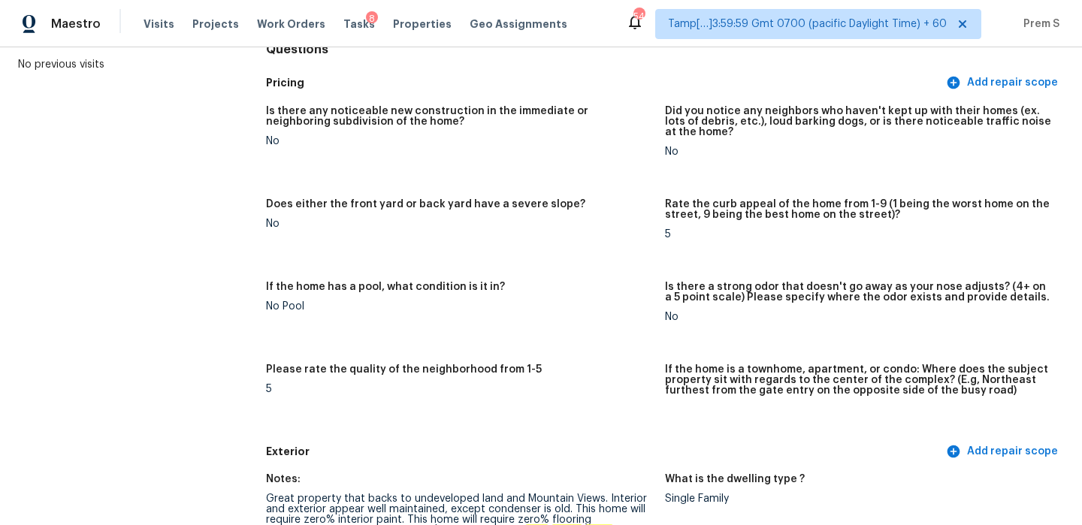
scroll to position [0, 0]
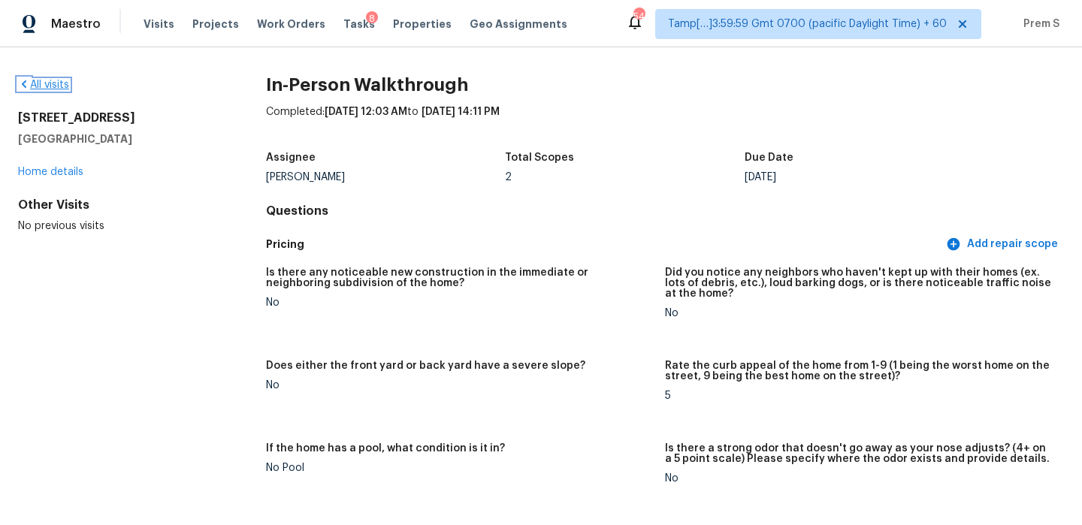
click at [56, 89] on link "All visits" at bounding box center [43, 85] width 51 height 11
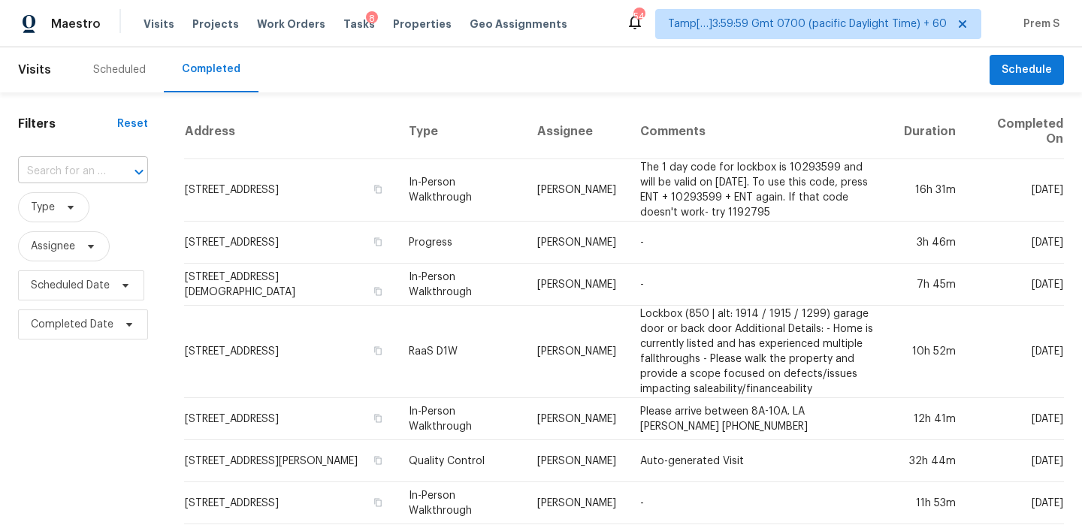
click at [91, 177] on input "text" at bounding box center [62, 171] width 88 height 23
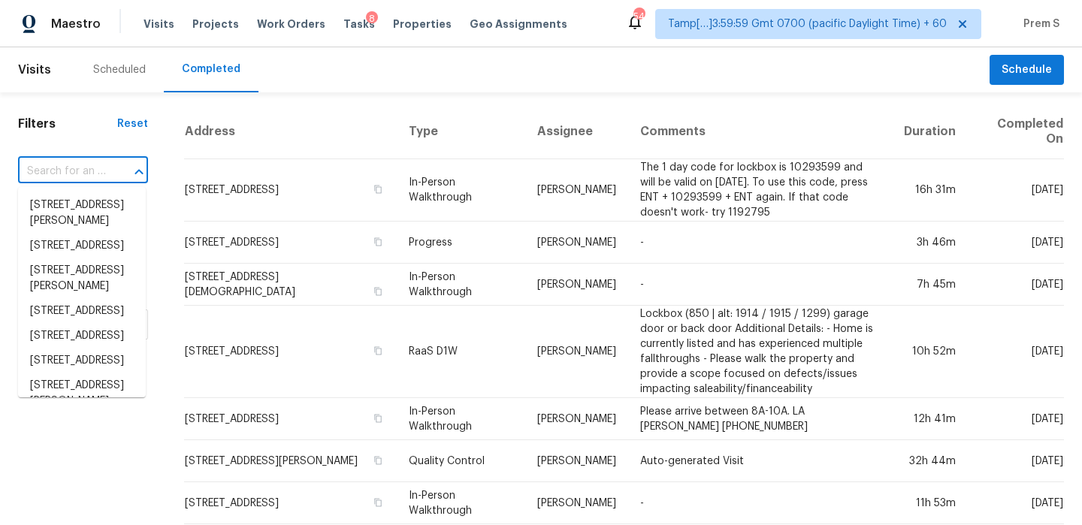
paste input "[STREET_ADDRESS][PERSON_NAME]"
type input "[STREET_ADDRESS][PERSON_NAME]"
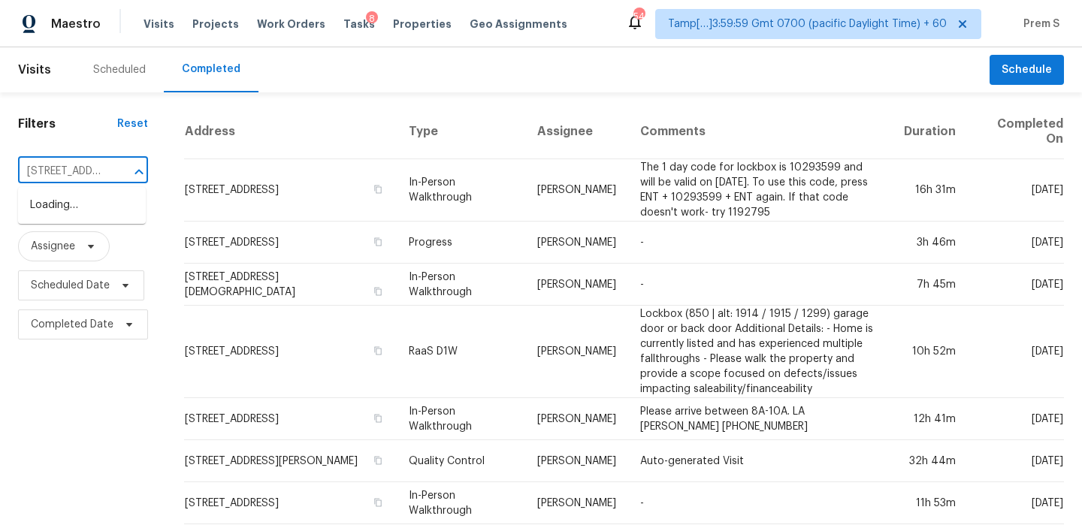
scroll to position [0, 98]
click at [121, 209] on li "[STREET_ADDRESS][PERSON_NAME]" at bounding box center [82, 213] width 128 height 41
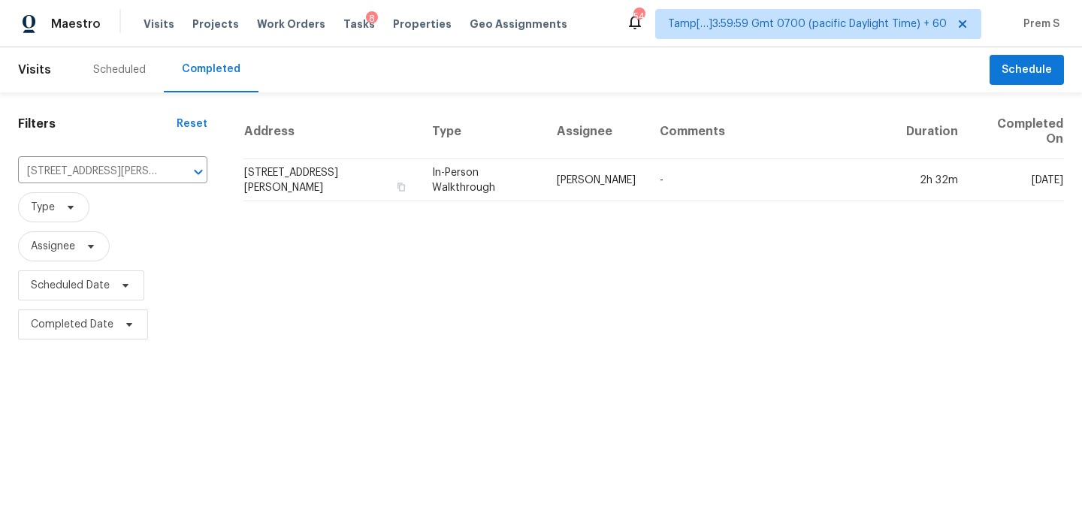
click at [285, 183] on td "[STREET_ADDRESS][PERSON_NAME]" at bounding box center [331, 180] width 177 height 42
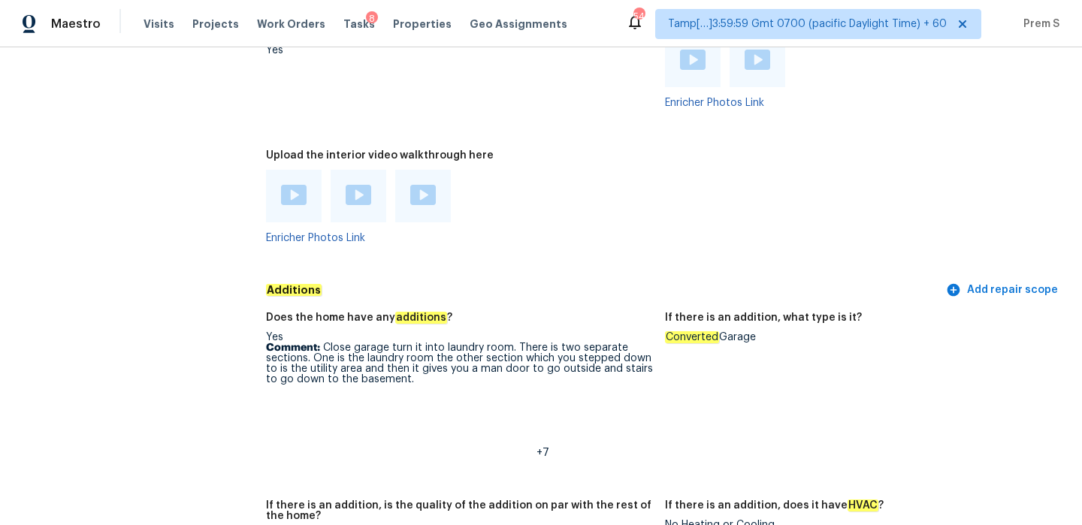
scroll to position [3146, 0]
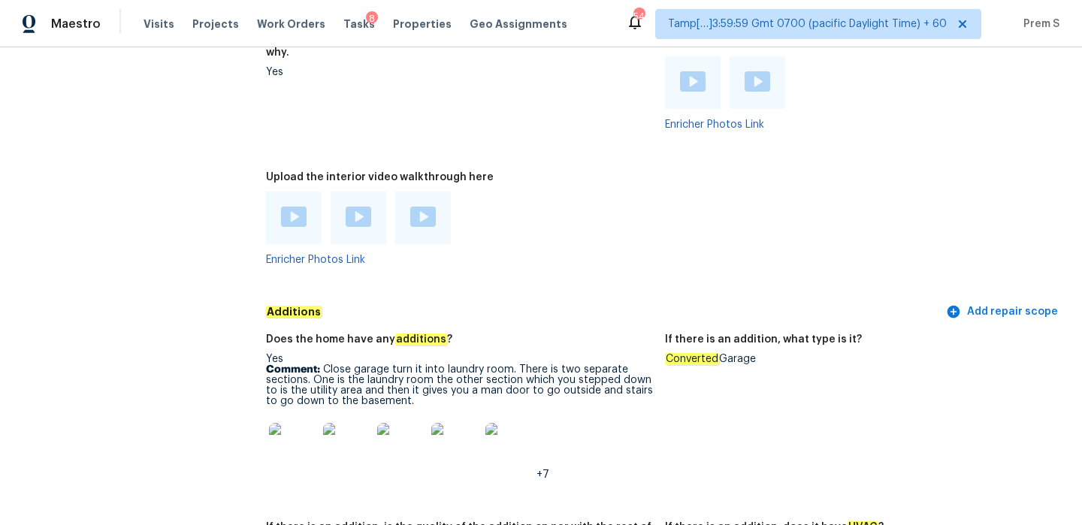
click at [294, 222] on div at bounding box center [294, 218] width 56 height 53
click at [294, 207] on img at bounding box center [294, 217] width 26 height 20
click at [359, 208] on img at bounding box center [359, 217] width 26 height 20
click at [418, 209] on img at bounding box center [423, 217] width 26 height 20
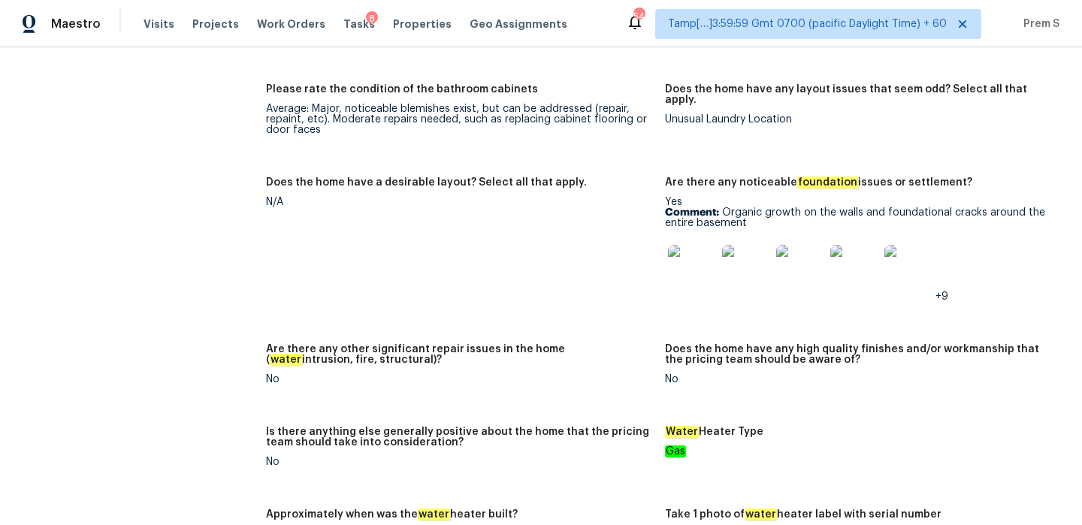
scroll to position [2387, 0]
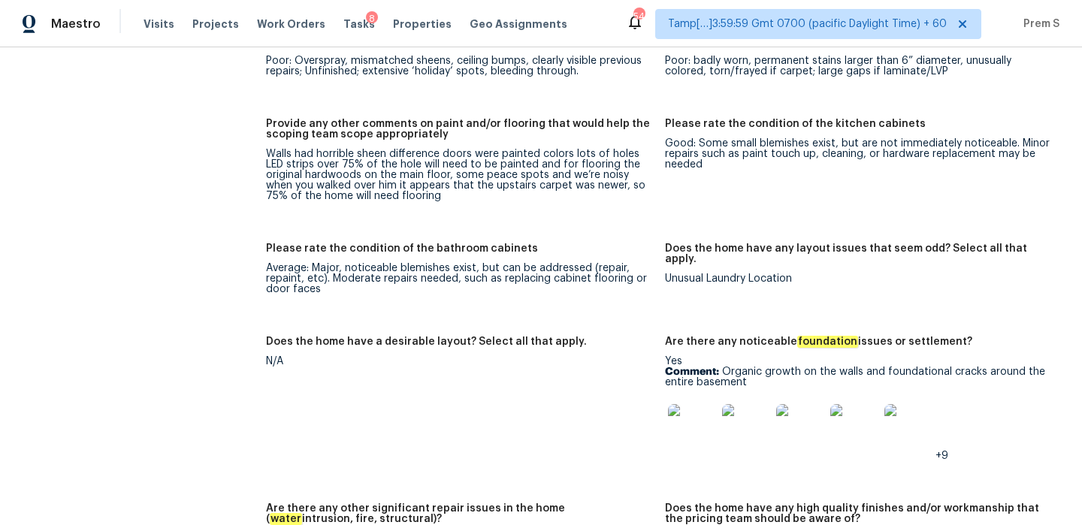
click at [696, 404] on img at bounding box center [692, 428] width 48 height 48
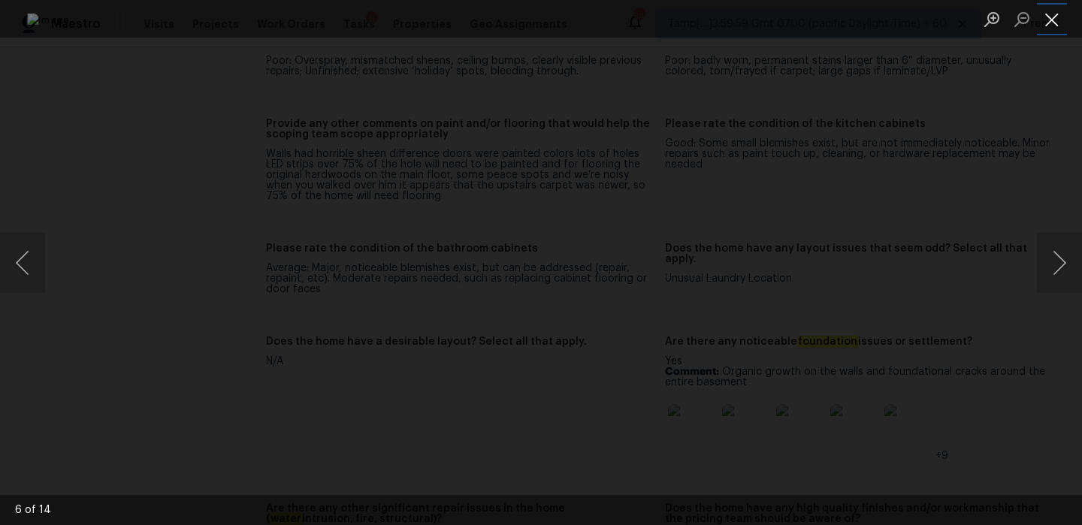
click at [1048, 20] on button "Close lightbox" at bounding box center [1052, 19] width 30 height 26
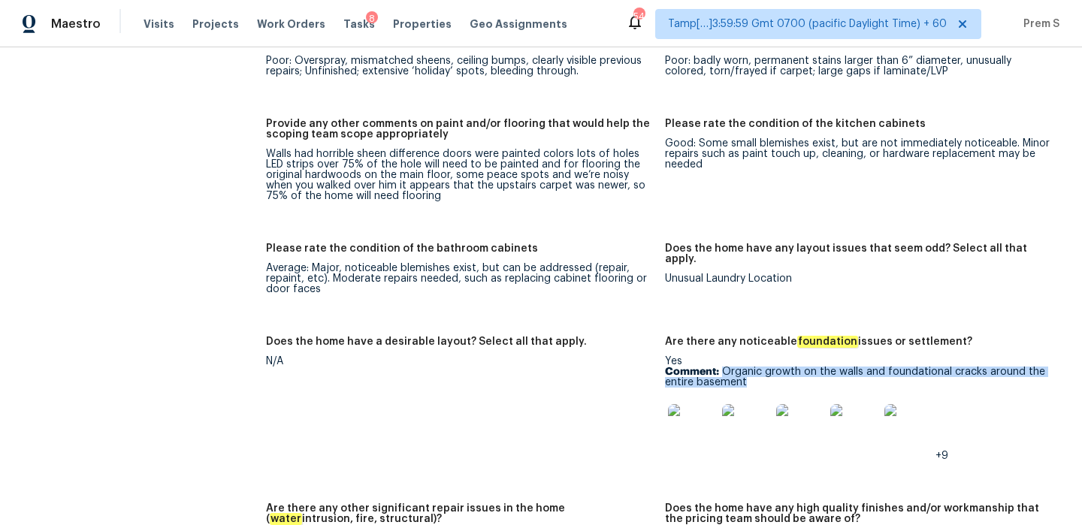
drag, startPoint x: 723, startPoint y: 364, endPoint x: 747, endPoint y: 370, distance: 25.5
click at [747, 370] on p "Comment: Organic growth on the walls and foundational cracks around the entire …" at bounding box center [858, 377] width 387 height 21
copy p "Organic growth on the walls and foundational cracks around the entire basement"
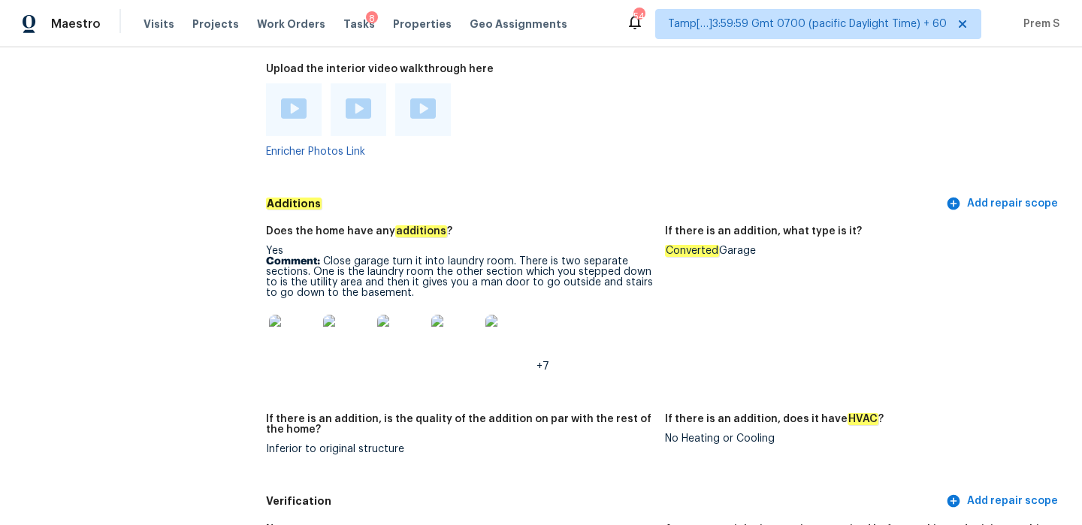
scroll to position [3352, 0]
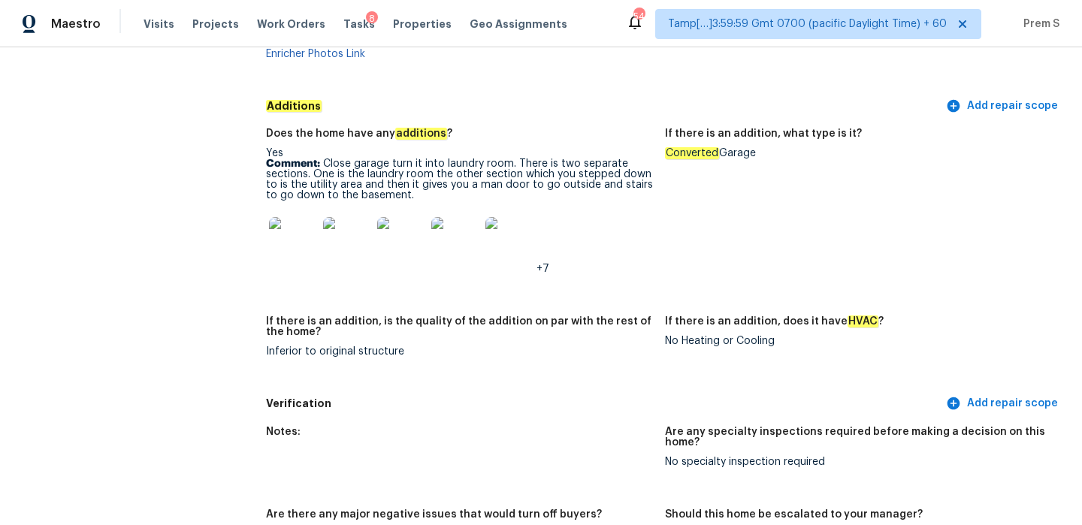
click at [302, 234] on img at bounding box center [293, 241] width 48 height 48
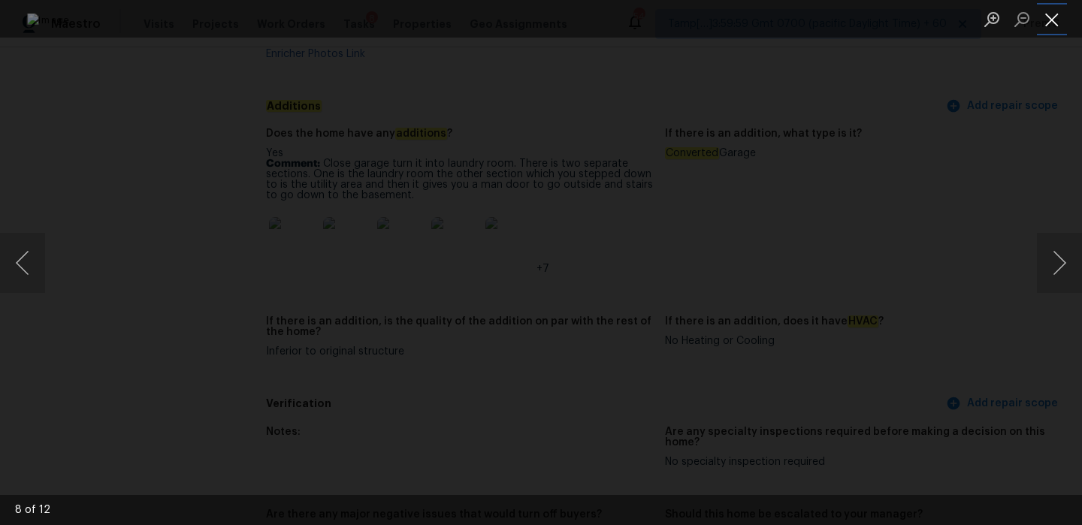
click at [1061, 20] on button "Close lightbox" at bounding box center [1052, 19] width 30 height 26
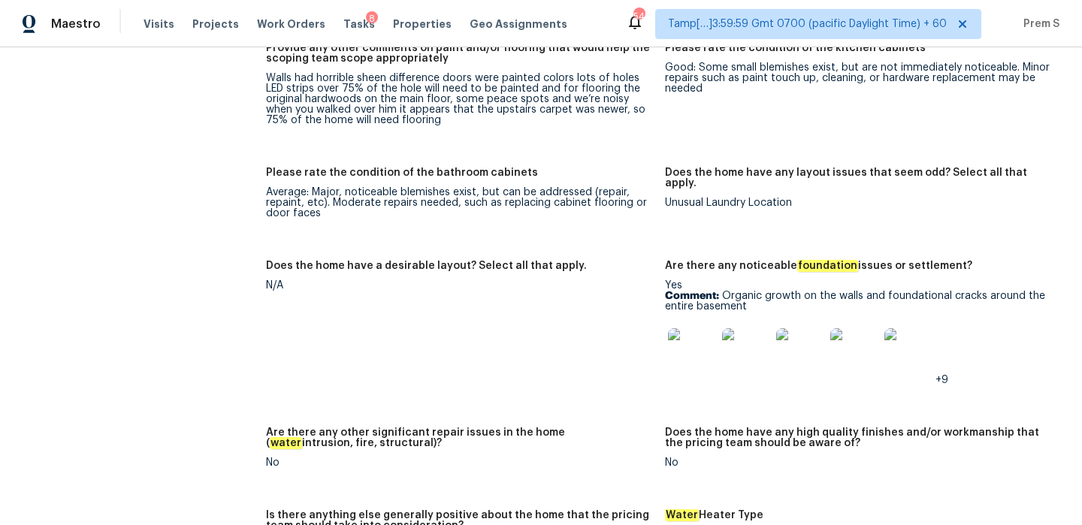
scroll to position [0, 0]
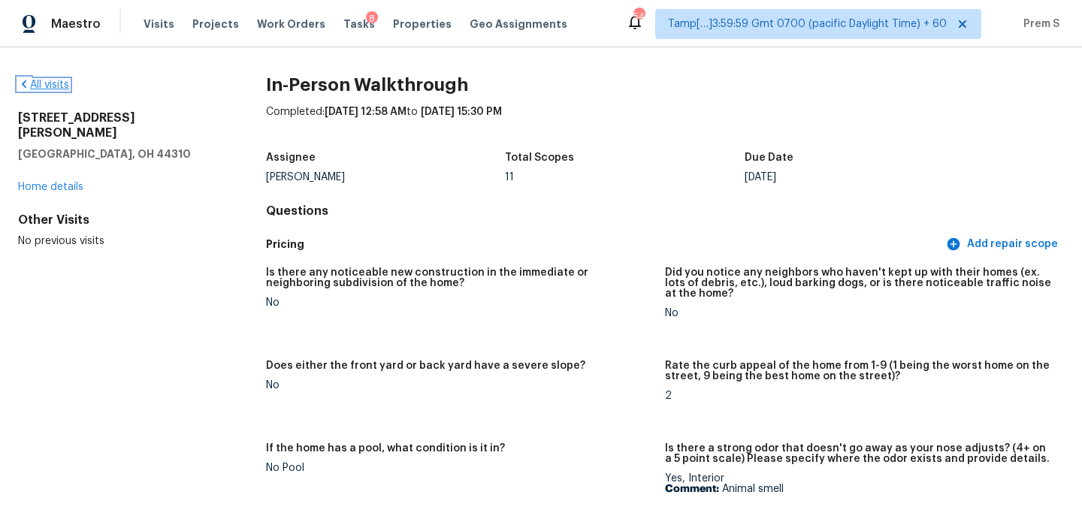
click at [46, 86] on link "All visits" at bounding box center [43, 85] width 51 height 11
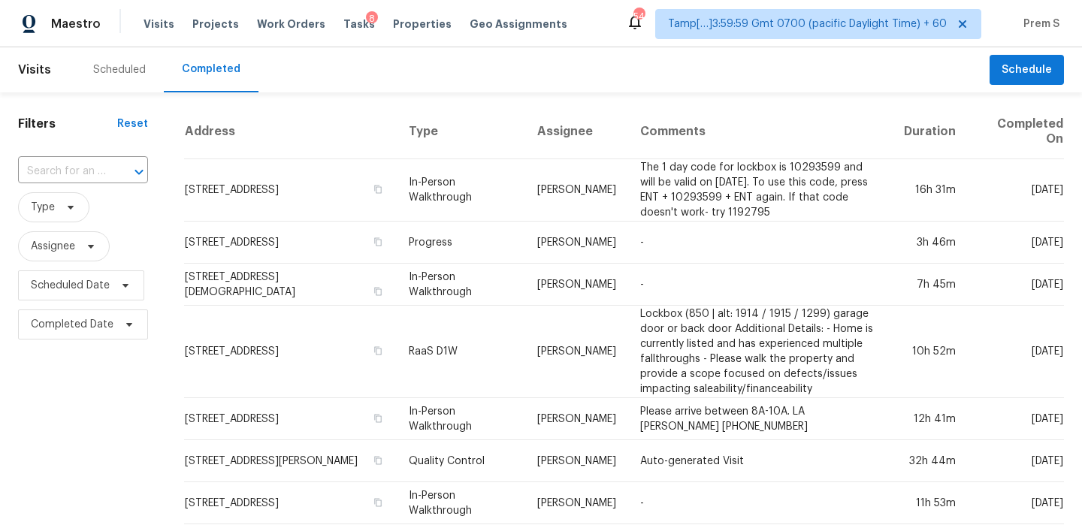
click at [98, 171] on input "text" at bounding box center [62, 171] width 88 height 23
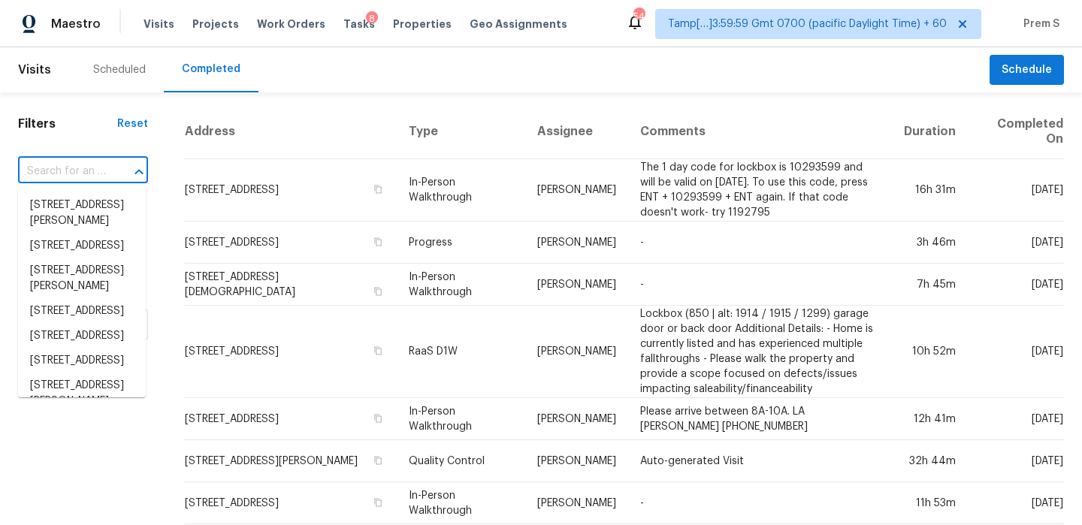
paste input "[STREET_ADDRESS]"
type input "[STREET_ADDRESS]"
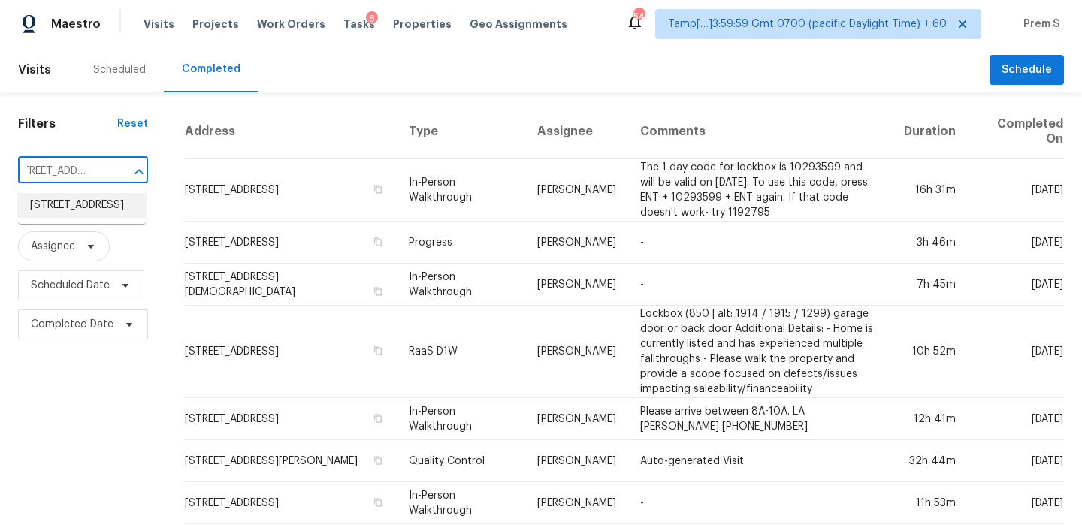
click at [94, 203] on li "[STREET_ADDRESS]" at bounding box center [82, 205] width 128 height 25
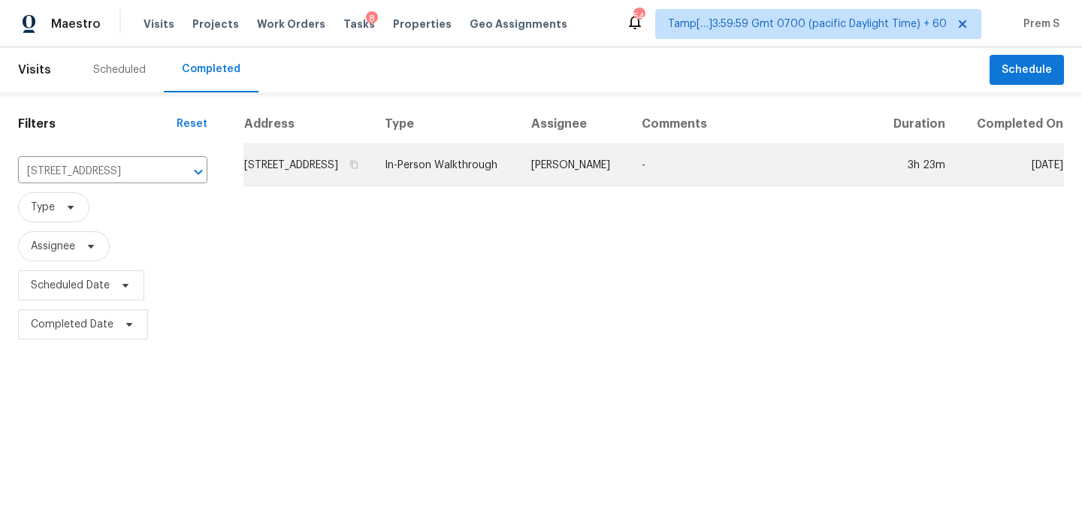
click at [253, 186] on td "[STREET_ADDRESS]" at bounding box center [307, 165] width 129 height 42
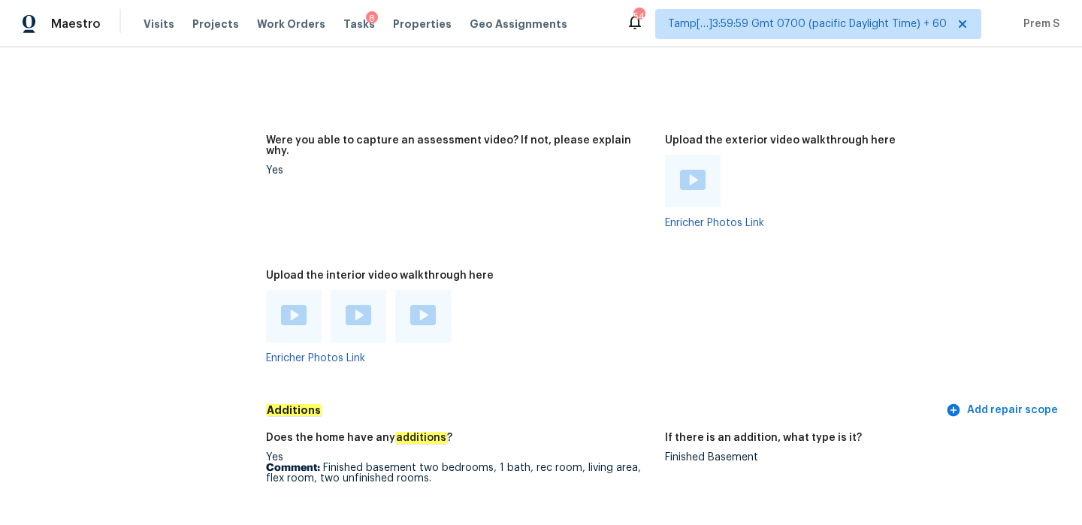
scroll to position [3327, 0]
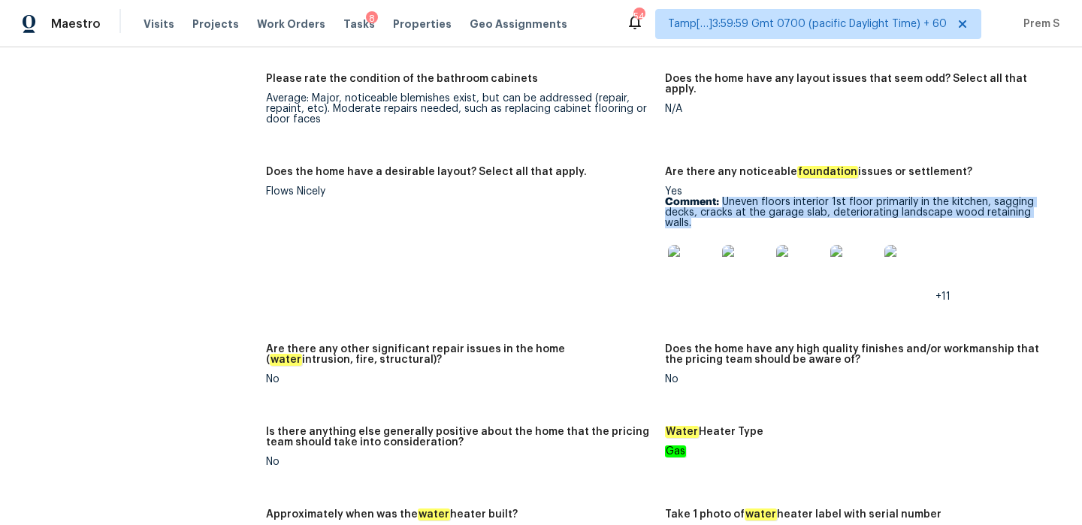
drag, startPoint x: 723, startPoint y: 180, endPoint x: 732, endPoint y: 201, distance: 22.2
click at [732, 201] on p "Comment: Uneven floors interior 1st floor primarily in the kitchen, sagging dec…" at bounding box center [858, 213] width 387 height 32
copy p "Uneven floors interior 1st floor primarily in the kitchen, sagging decks, crack…"
click at [686, 245] on img at bounding box center [692, 269] width 48 height 48
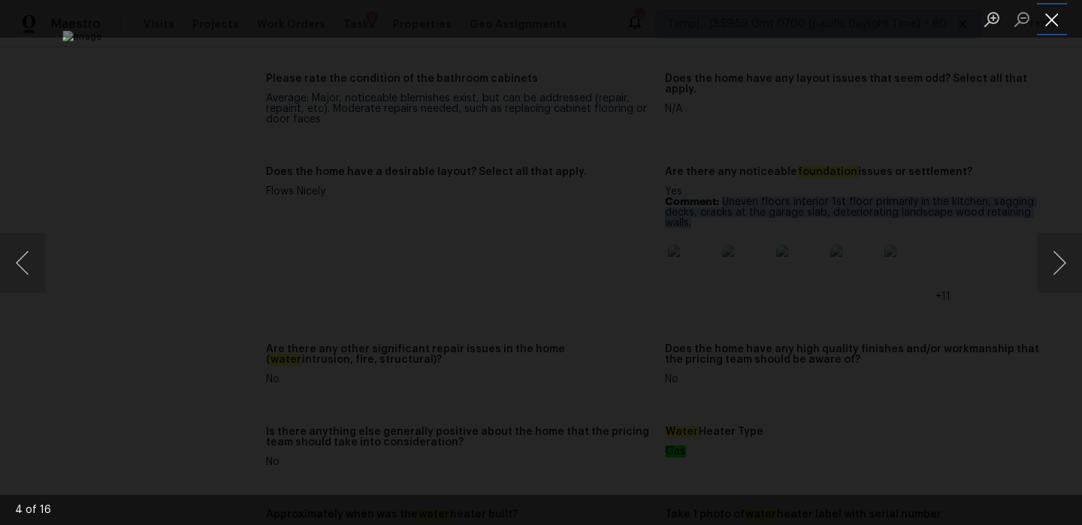
click at [1053, 30] on button "Close lightbox" at bounding box center [1052, 19] width 30 height 26
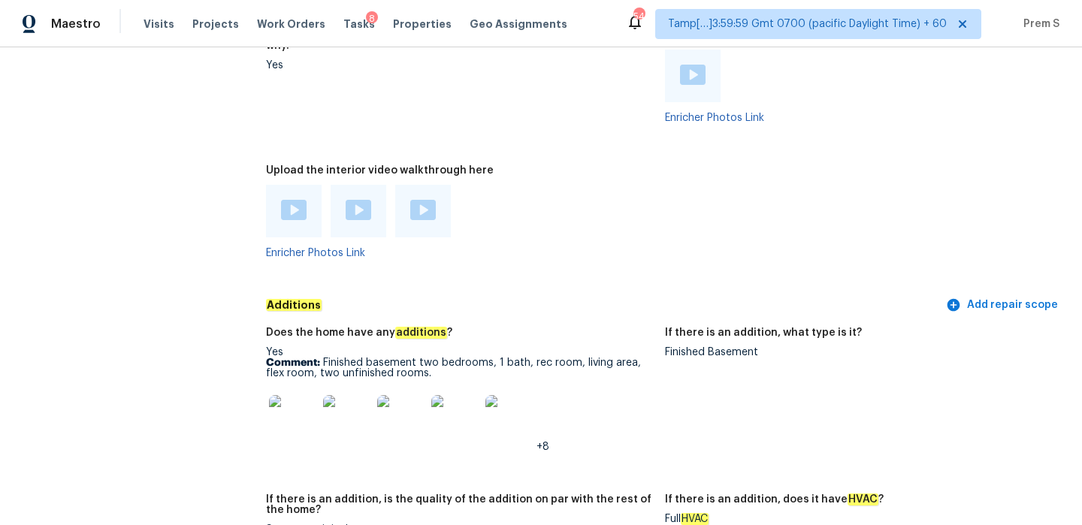
scroll to position [3941, 0]
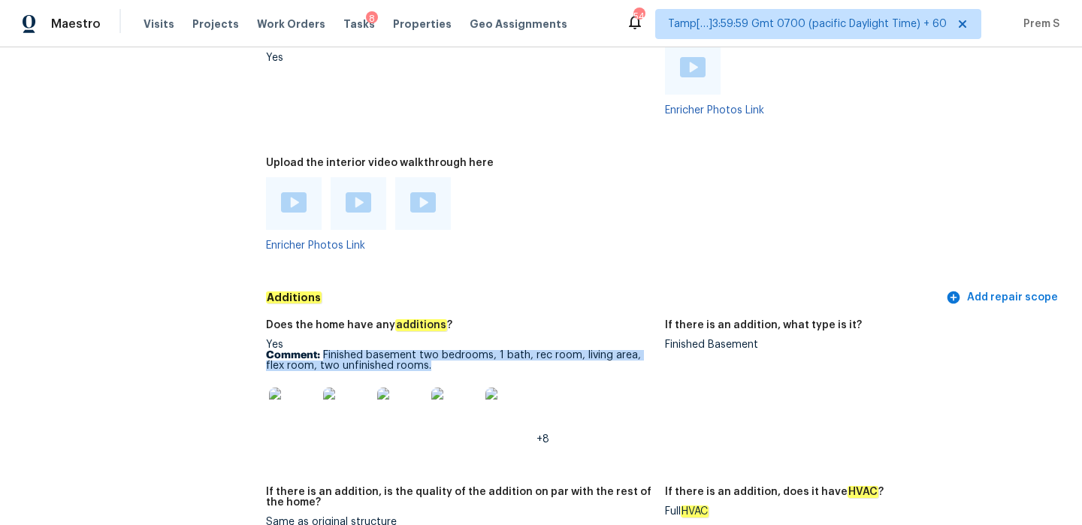
drag, startPoint x: 324, startPoint y: 334, endPoint x: 451, endPoint y: 348, distance: 128.4
click at [451, 350] on p "Comment: Finished basement two bedrooms, 1 bath, rec room, living area, flex ro…" at bounding box center [459, 360] width 387 height 21
copy p "Finished basement two bedrooms, 1 bath, rec room, living area, flex room, two u…"
click at [277, 392] on img at bounding box center [293, 412] width 48 height 48
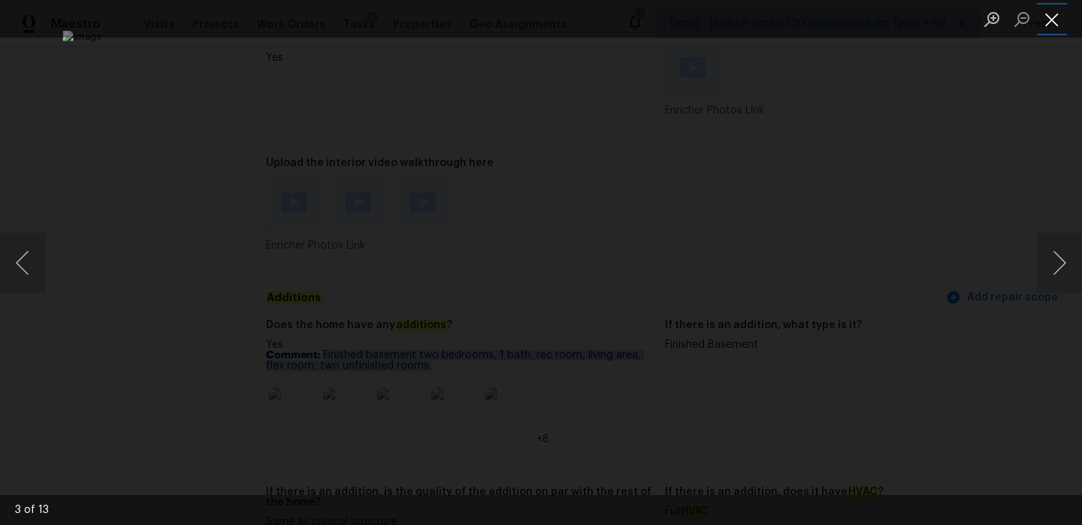
click at [1052, 23] on button "Close lightbox" at bounding box center [1052, 19] width 30 height 26
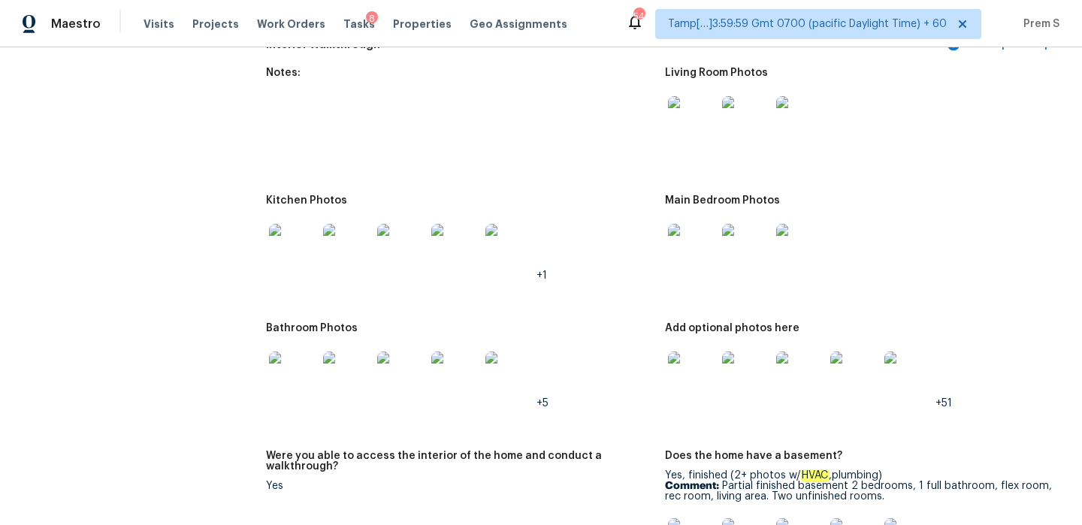
scroll to position [2479, 0]
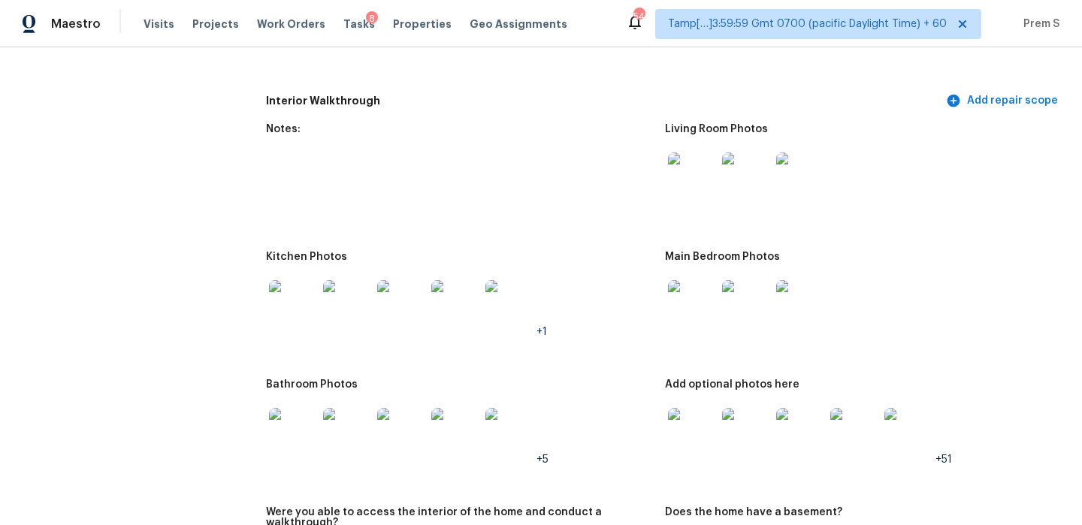
click at [704, 166] on img at bounding box center [692, 176] width 48 height 48
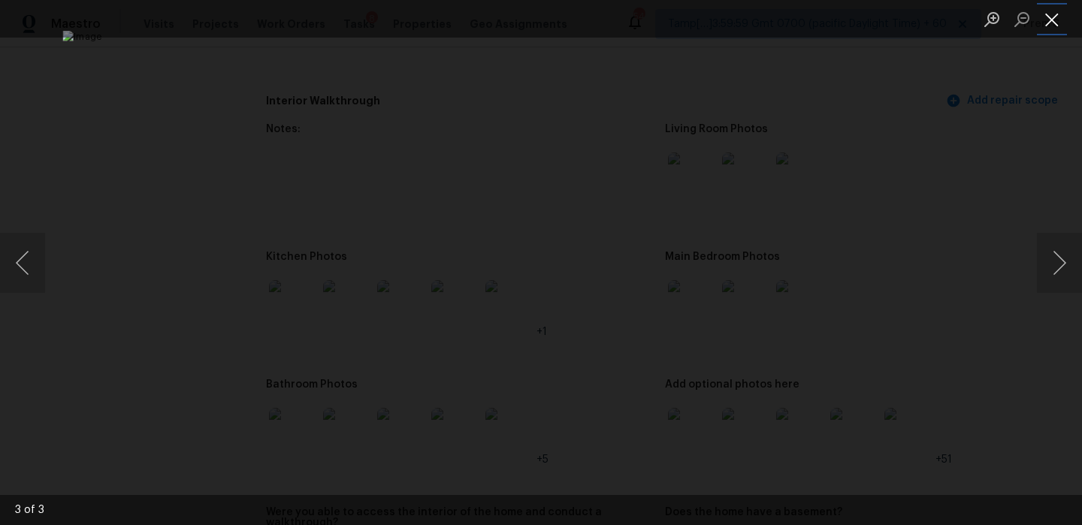
click at [1062, 25] on button "Close lightbox" at bounding box center [1052, 19] width 30 height 26
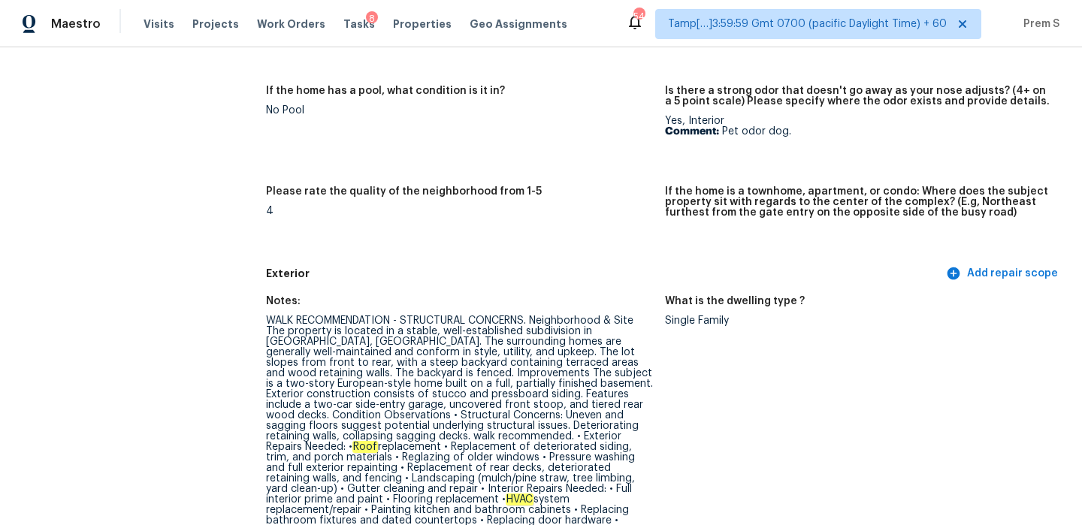
scroll to position [0, 0]
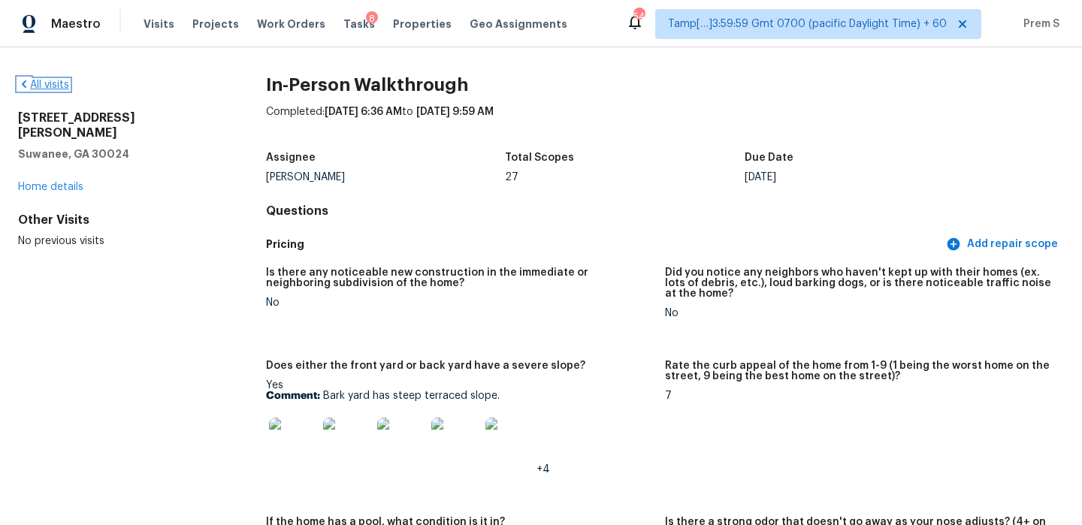
click at [59, 85] on link "All visits" at bounding box center [43, 85] width 51 height 11
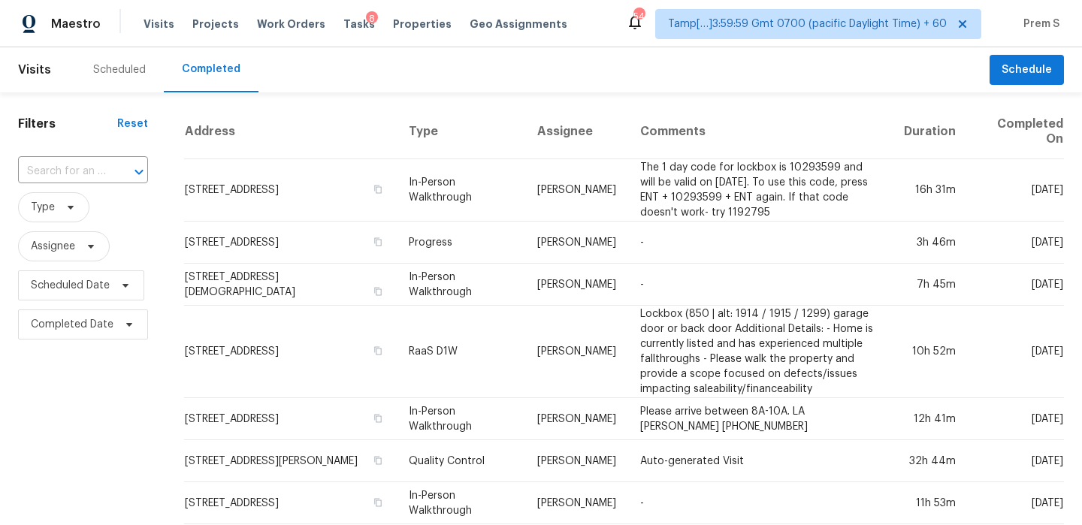
click at [98, 167] on input "text" at bounding box center [62, 171] width 88 height 23
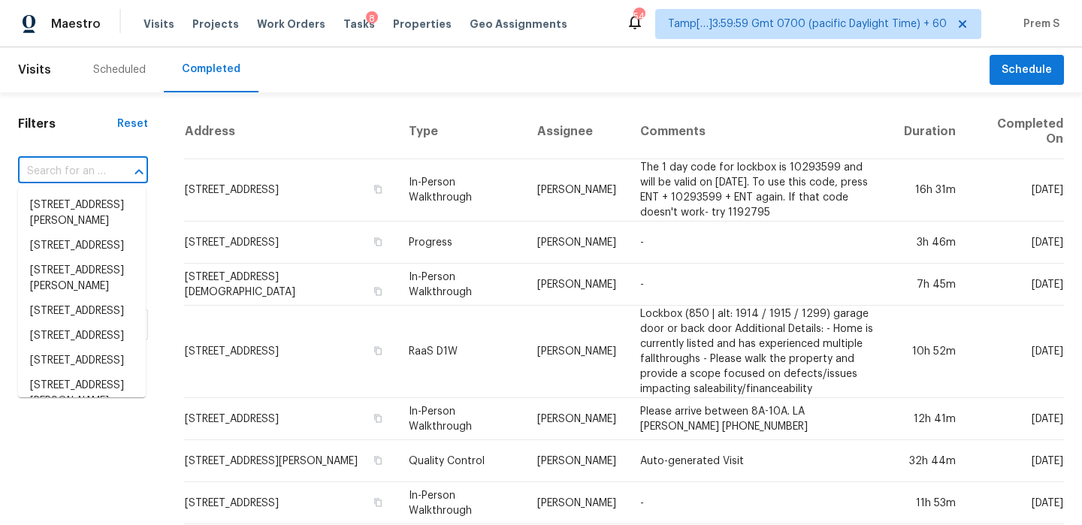
paste input "[STREET_ADDRESS]"
type input "[STREET_ADDRESS]"
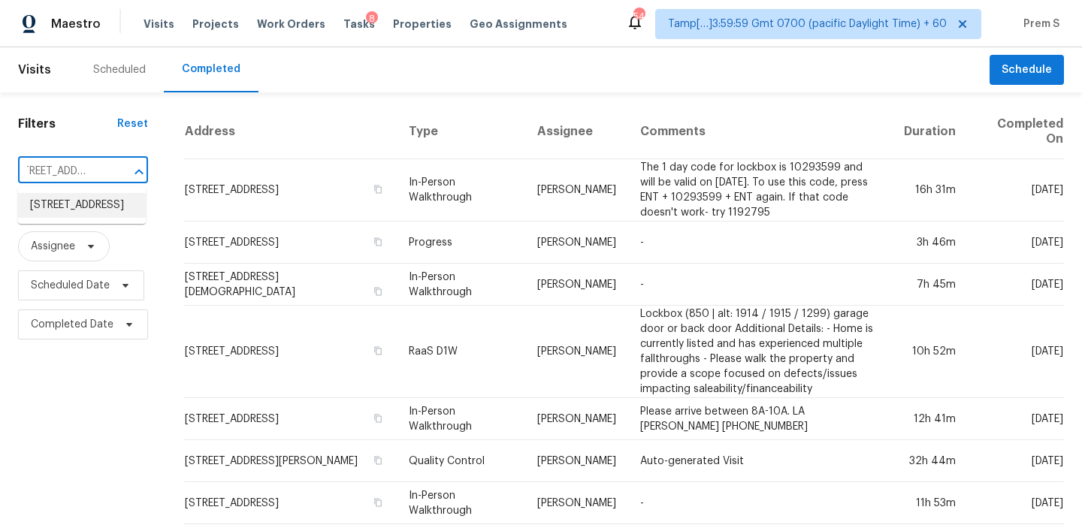
click at [90, 210] on li "[STREET_ADDRESS]" at bounding box center [82, 205] width 128 height 25
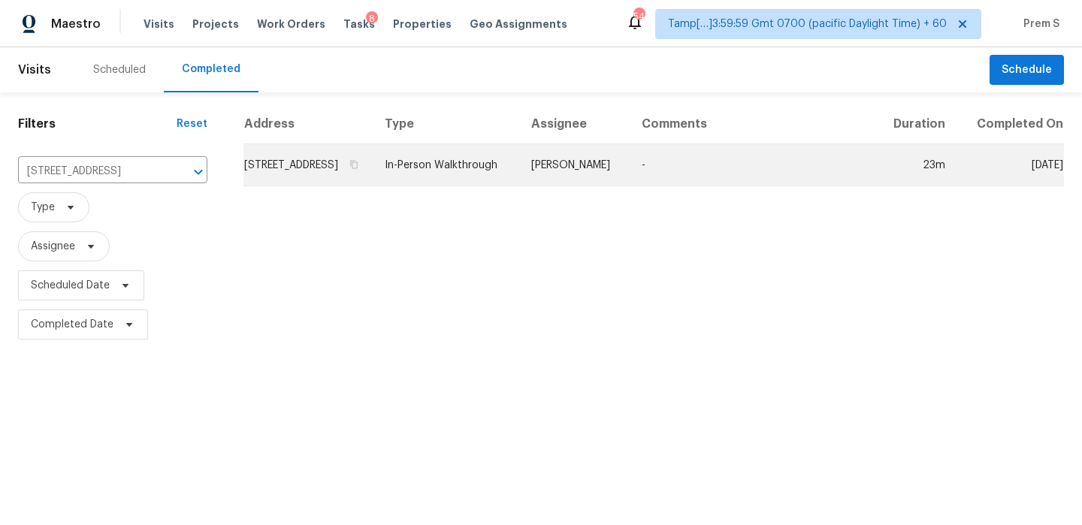
click at [343, 159] on td "[STREET_ADDRESS]" at bounding box center [307, 165] width 129 height 42
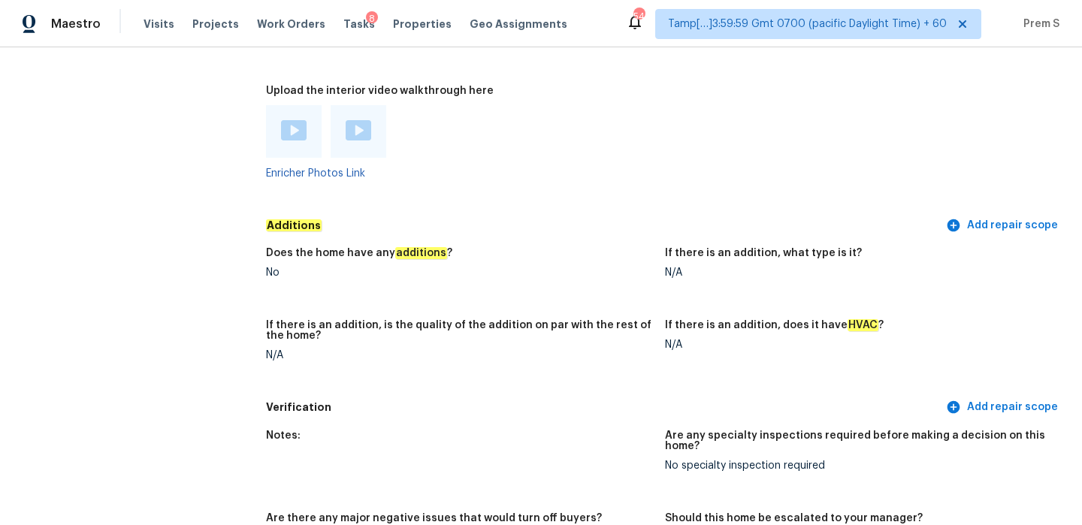
scroll to position [3254, 0]
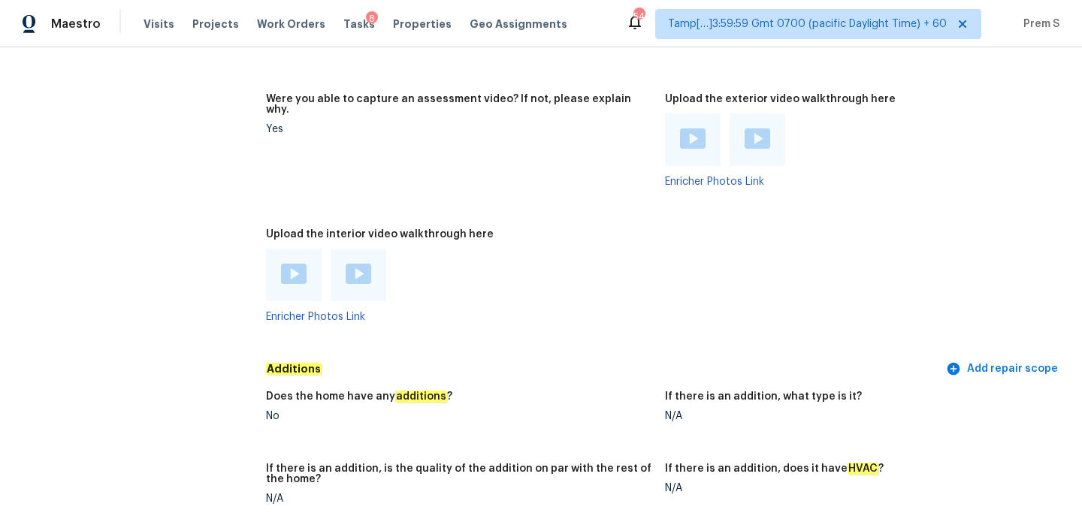
click at [294, 264] on img at bounding box center [294, 274] width 26 height 20
click at [357, 268] on img at bounding box center [359, 274] width 26 height 20
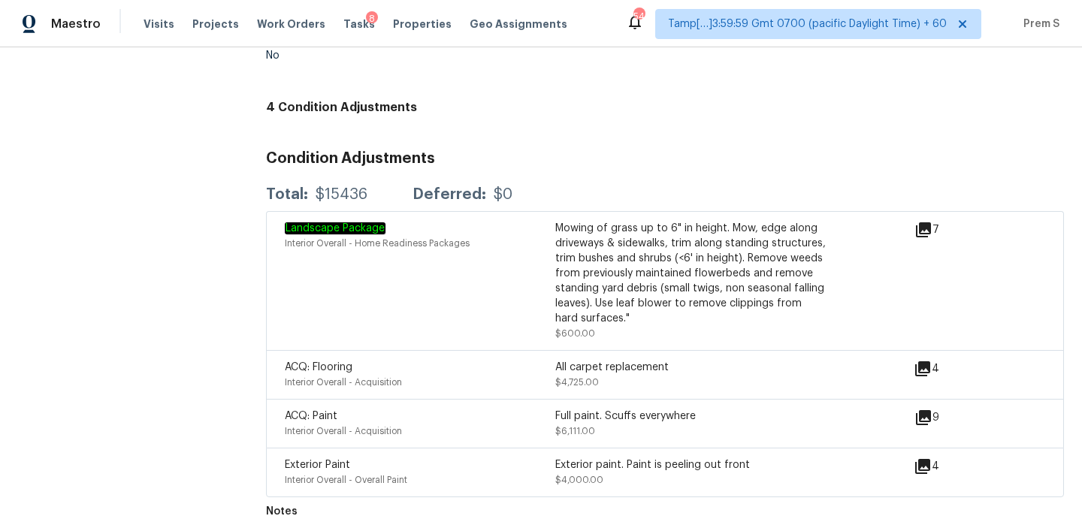
scroll to position [0, 0]
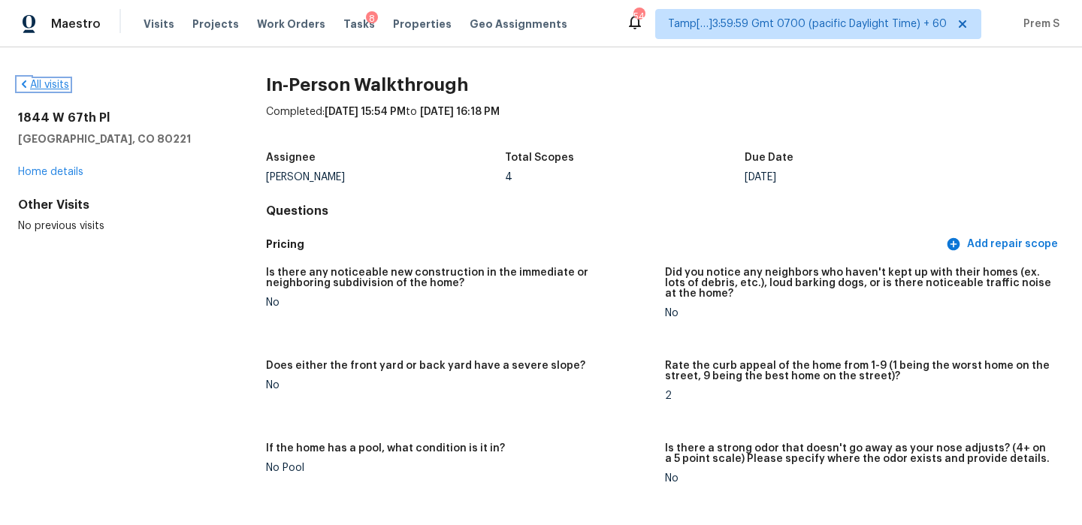
click at [56, 81] on link "All visits" at bounding box center [43, 85] width 51 height 11
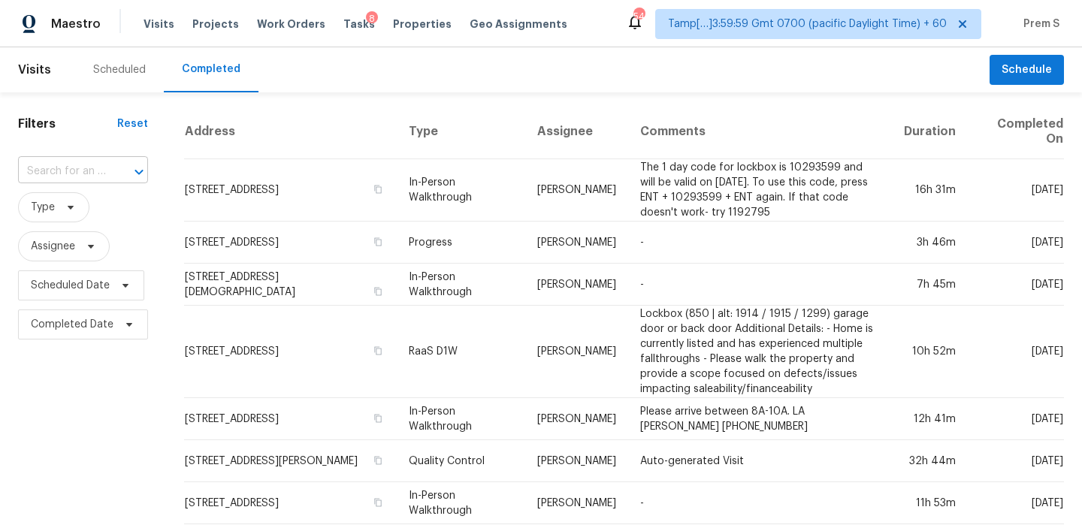
click at [94, 180] on input "text" at bounding box center [62, 171] width 88 height 23
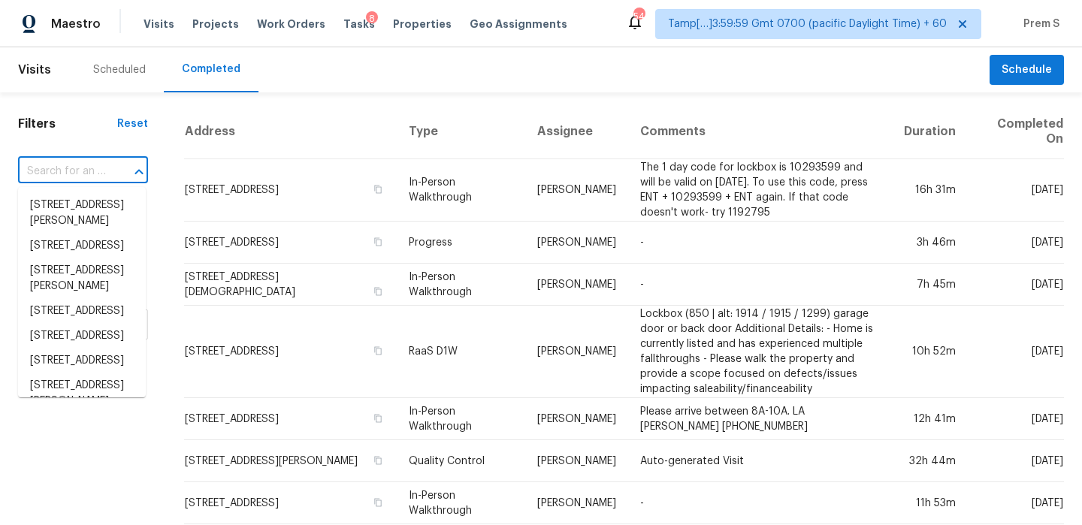
paste input "[STREET_ADDRESS][PERSON_NAME]"
type input "[STREET_ADDRESS][PERSON_NAME]"
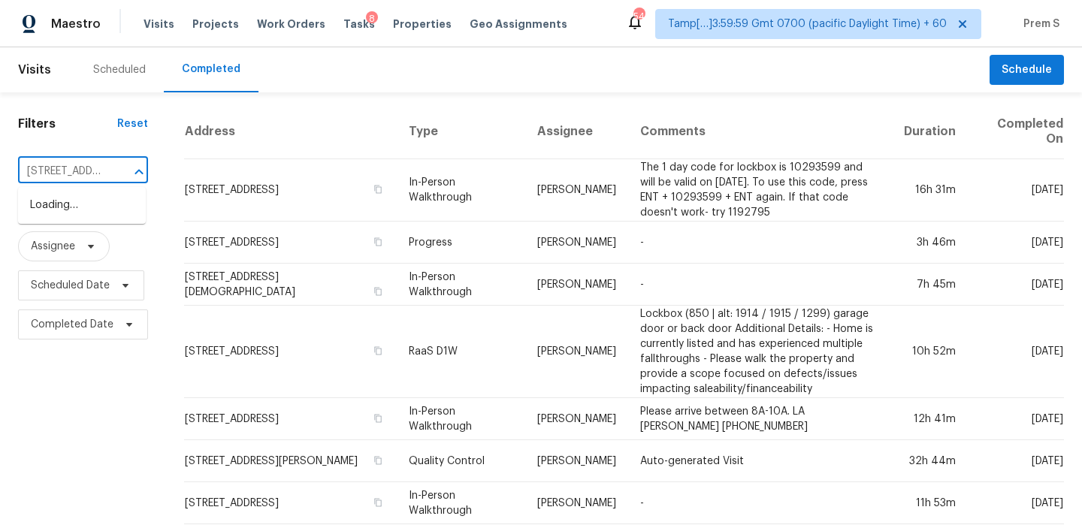
scroll to position [0, 181]
click at [82, 202] on li "[STREET_ADDRESS]" at bounding box center [82, 205] width 128 height 25
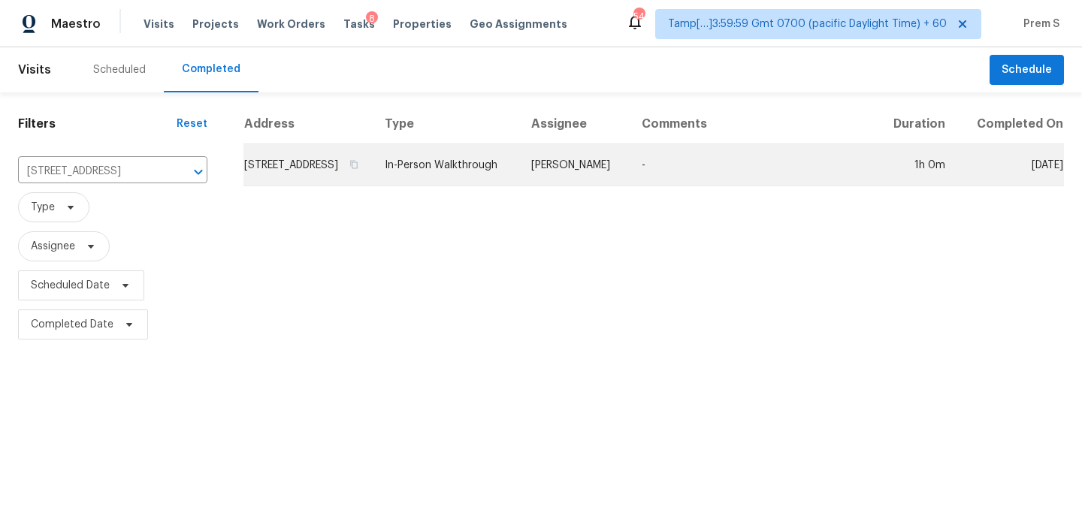
click at [264, 174] on td "[STREET_ADDRESS]" at bounding box center [307, 165] width 129 height 42
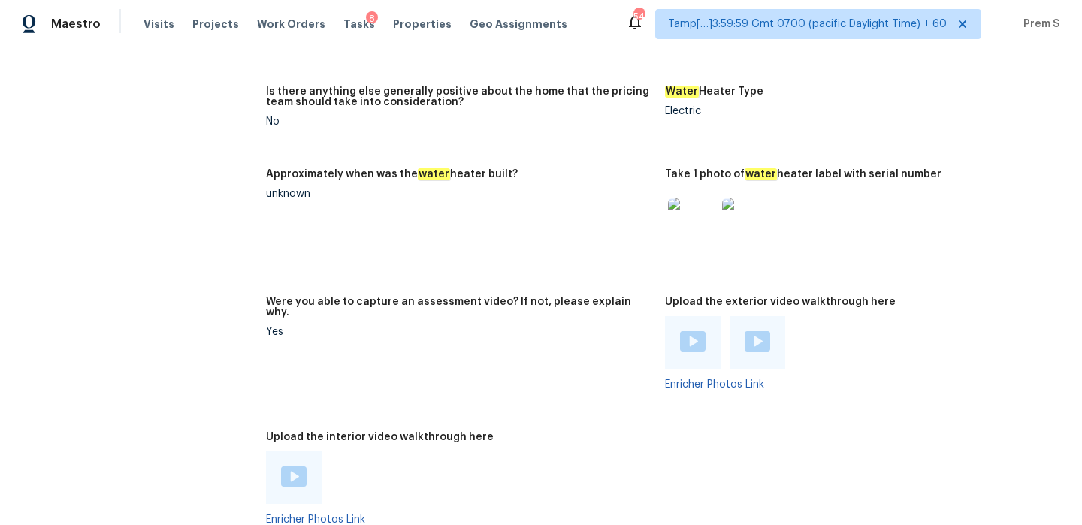
scroll to position [2748, 0]
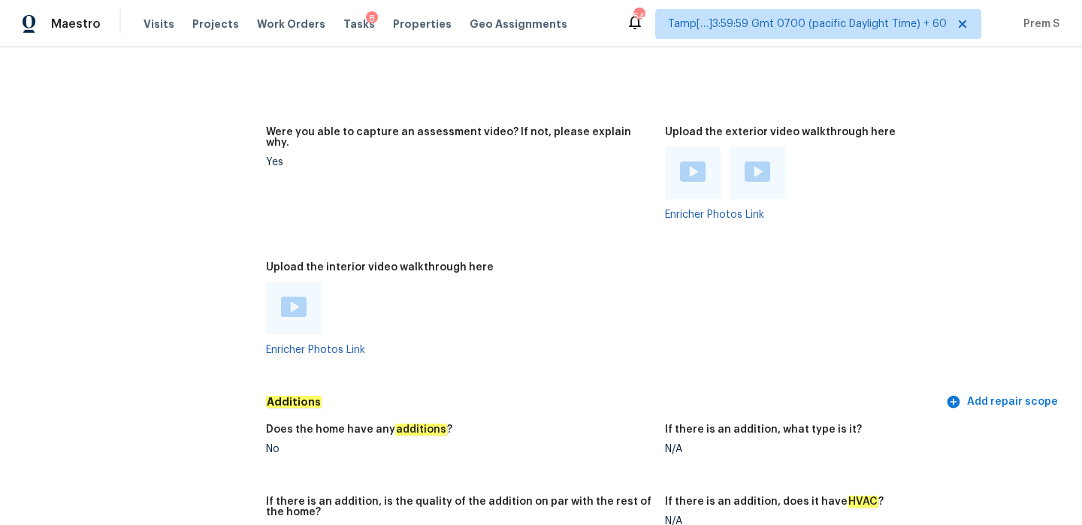
click at [300, 297] on img at bounding box center [294, 307] width 26 height 20
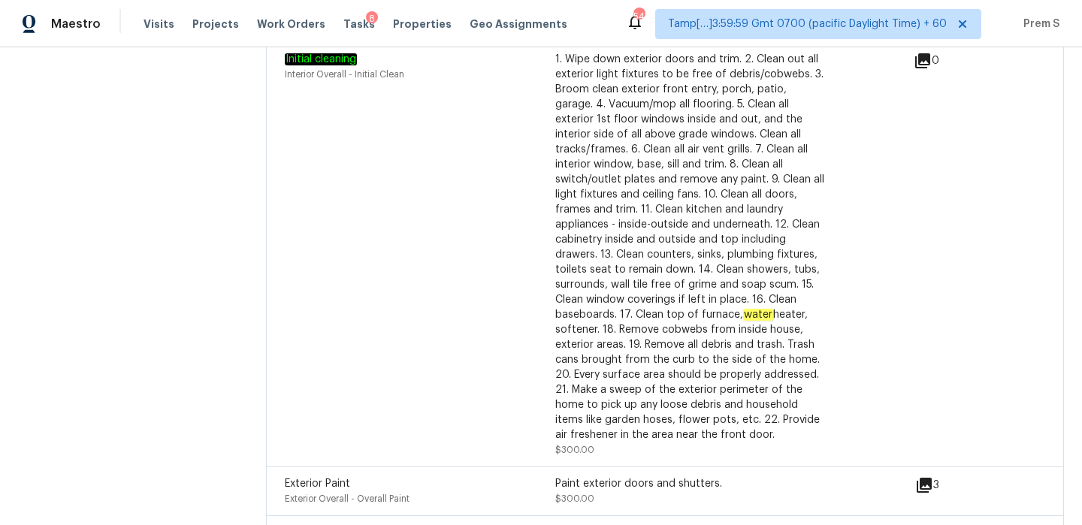
scroll to position [4939, 0]
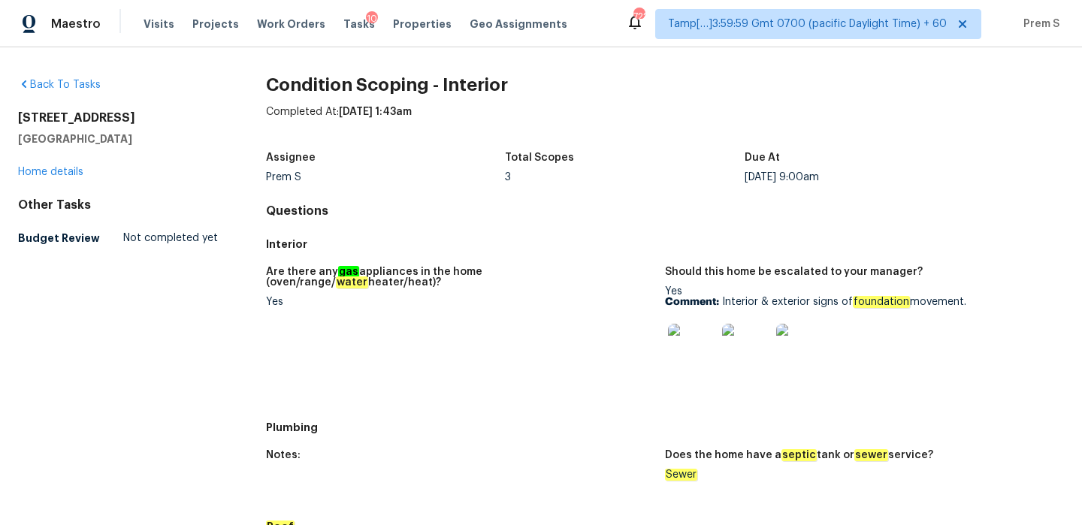
scroll to position [820, 0]
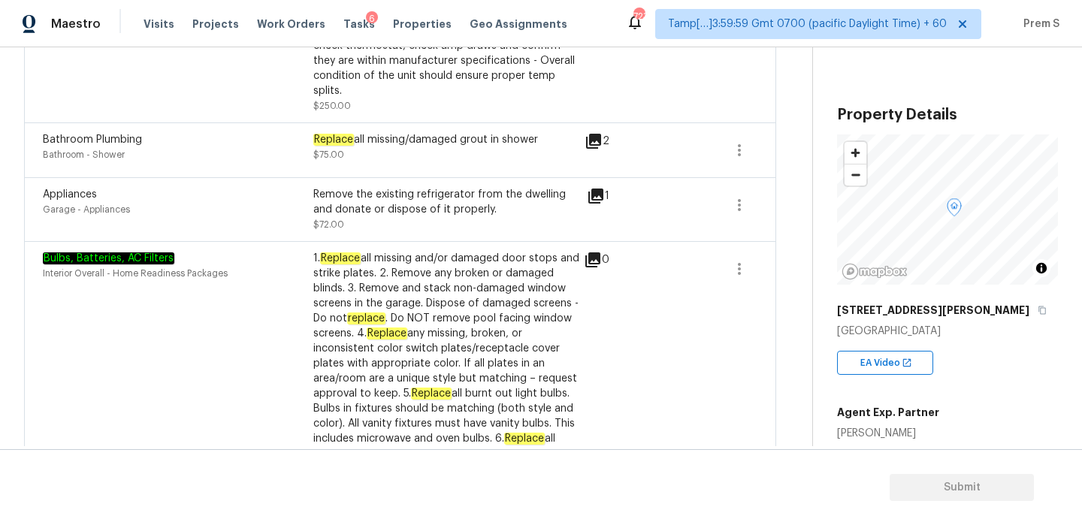
scroll to position [49, 0]
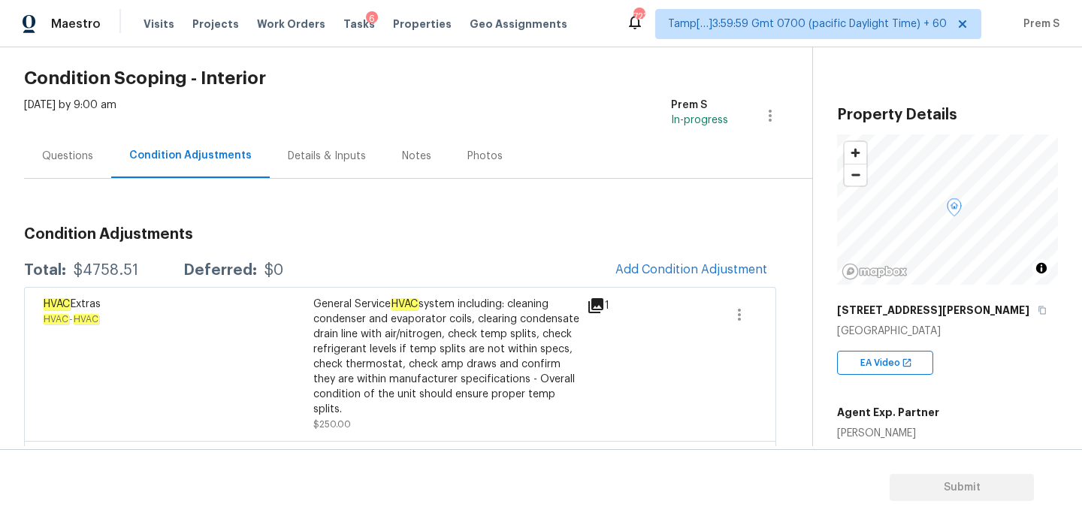
click at [75, 151] on div "Questions" at bounding box center [67, 156] width 51 height 15
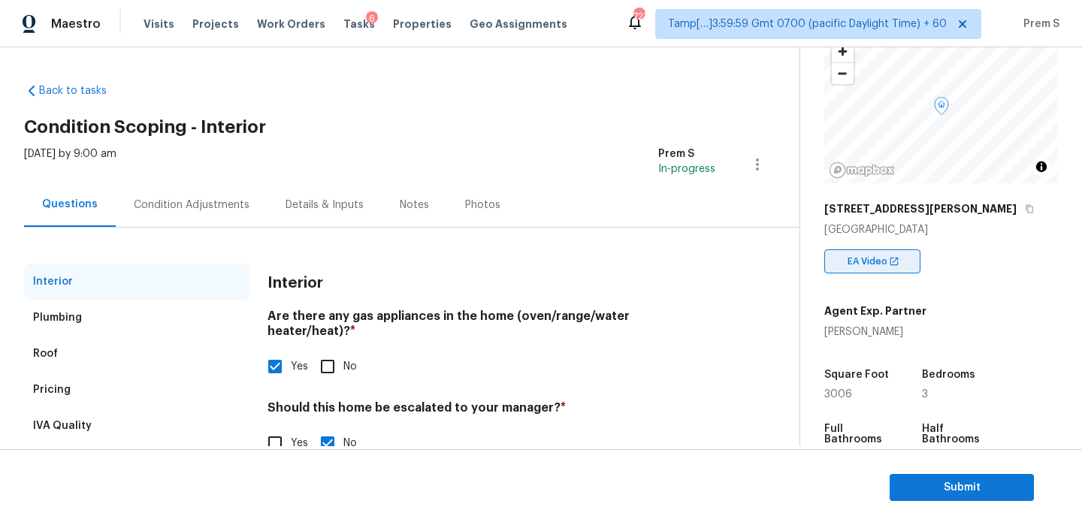
scroll to position [116, 0]
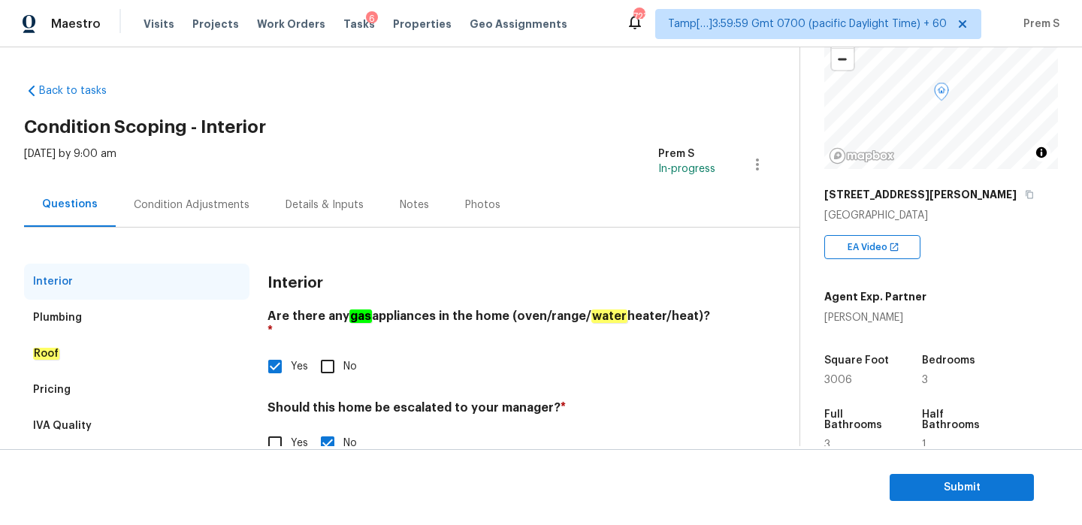
click at [191, 213] on div "Condition Adjustments" at bounding box center [192, 205] width 152 height 44
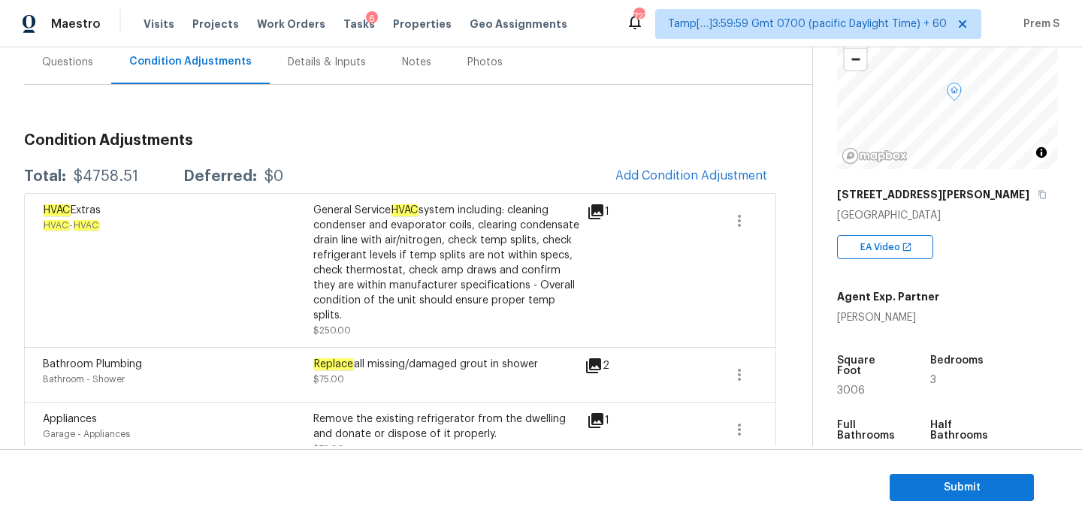
scroll to position [189, 0]
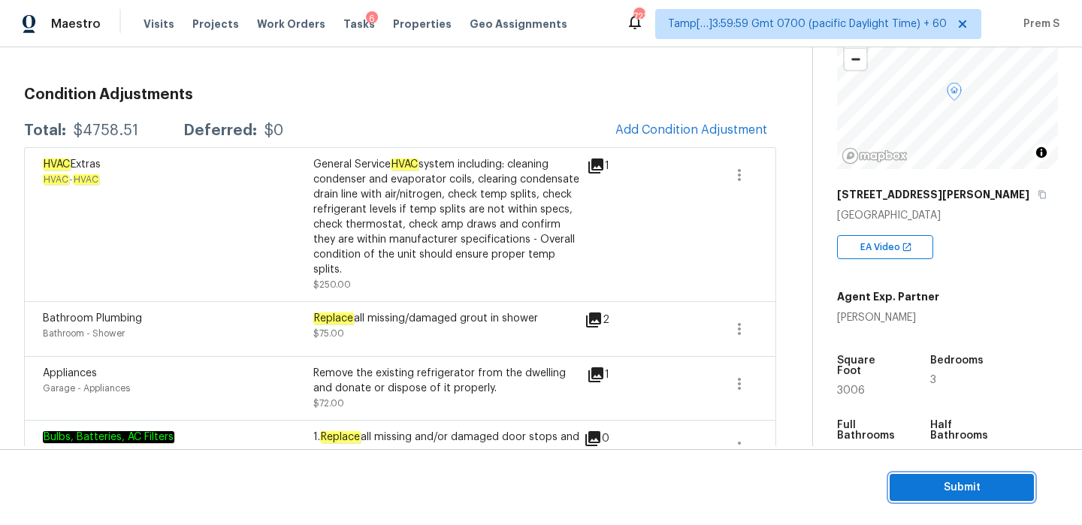
click at [947, 484] on span "Submit" at bounding box center [961, 487] width 120 height 19
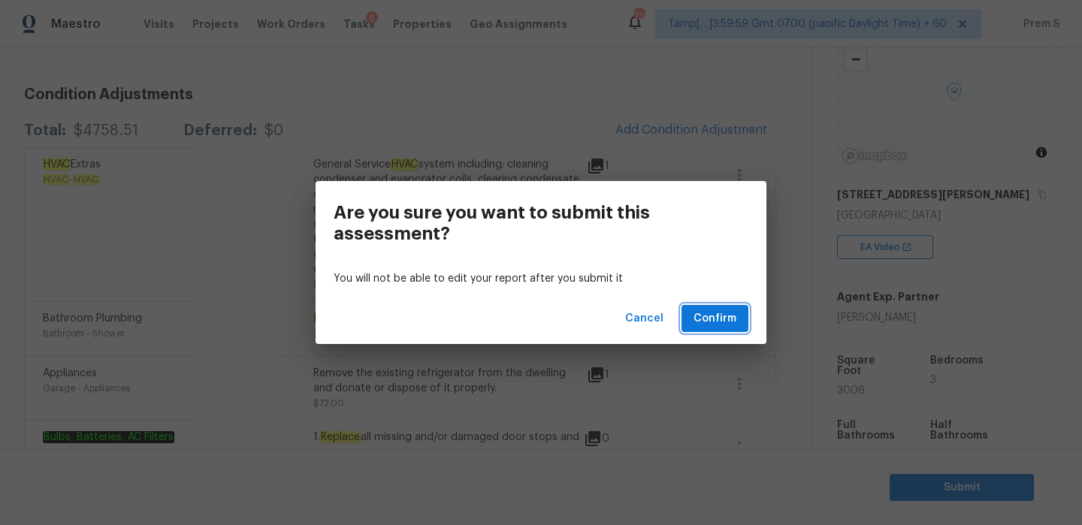
click at [720, 320] on span "Confirm" at bounding box center [714, 318] width 43 height 19
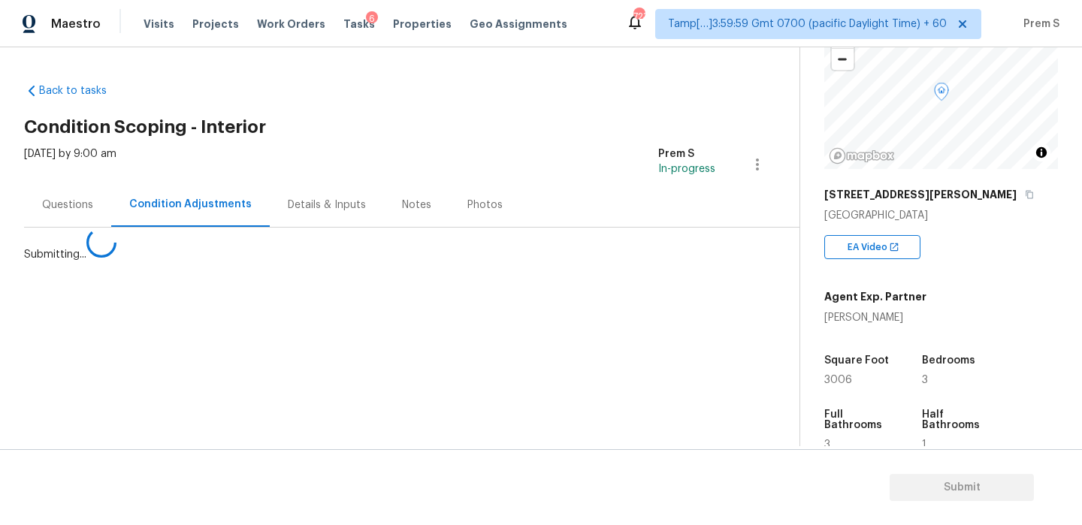
scroll to position [0, 0]
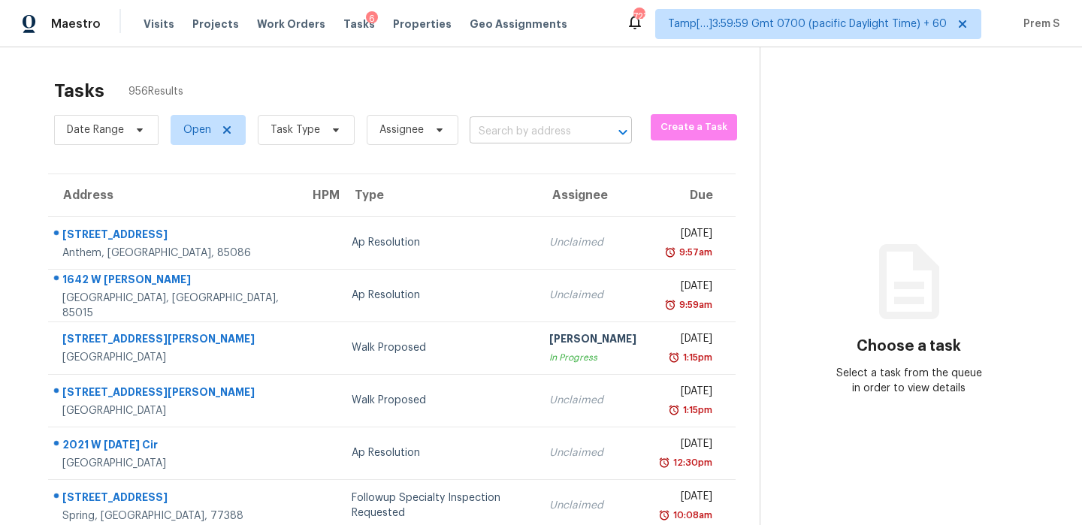
click at [548, 138] on input "text" at bounding box center [529, 131] width 120 height 23
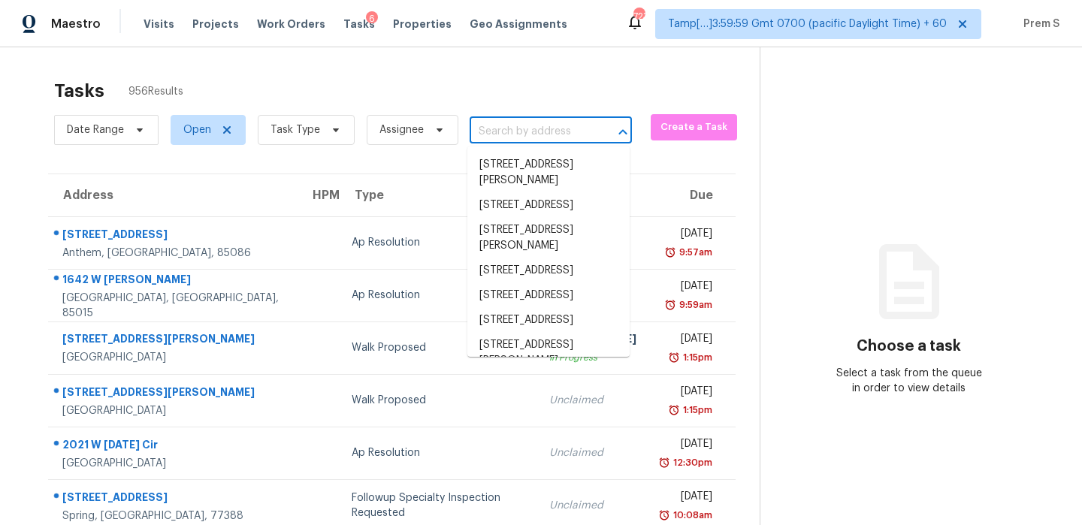
paste input "[STREET_ADDRESS]"
type input "[STREET_ADDRESS]"
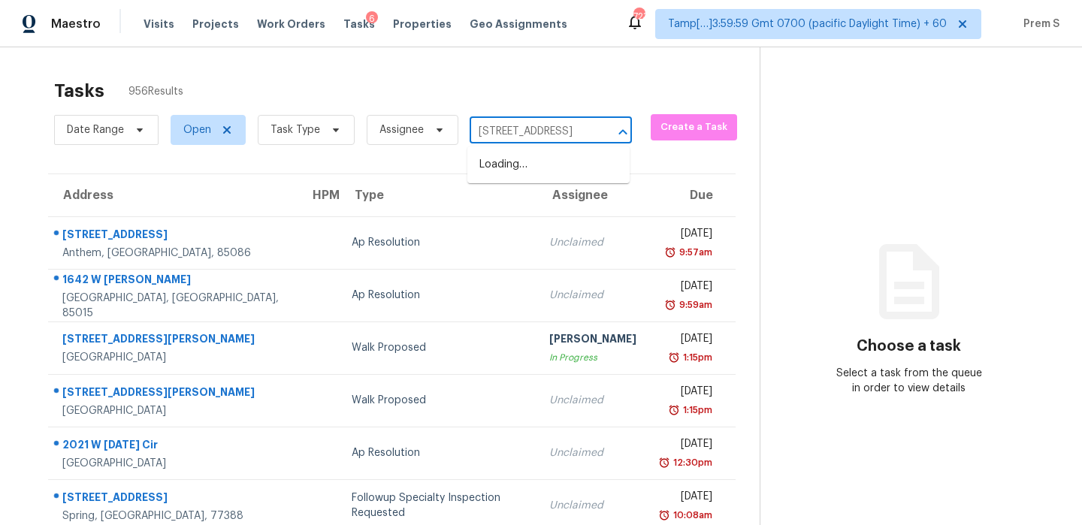
scroll to position [0, 68]
click at [524, 177] on li "[STREET_ADDRESS]" at bounding box center [548, 164] width 162 height 25
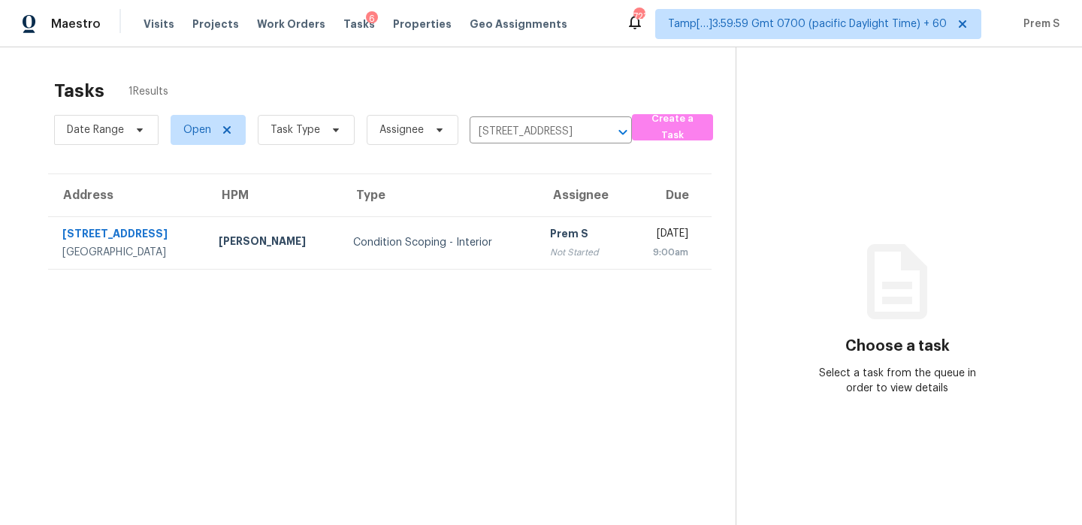
click at [542, 219] on td "Prem S Not Started" at bounding box center [582, 242] width 88 height 53
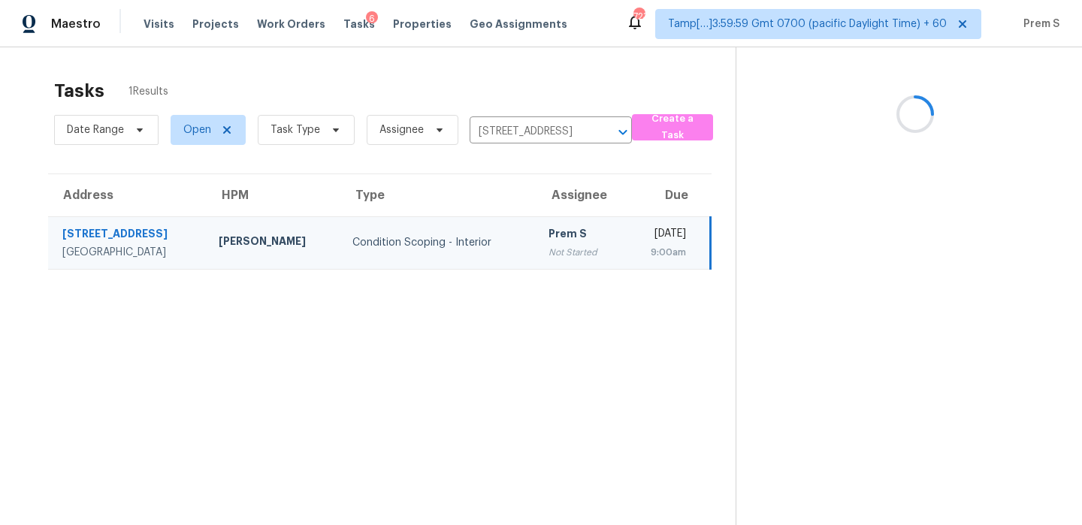
scroll to position [47, 0]
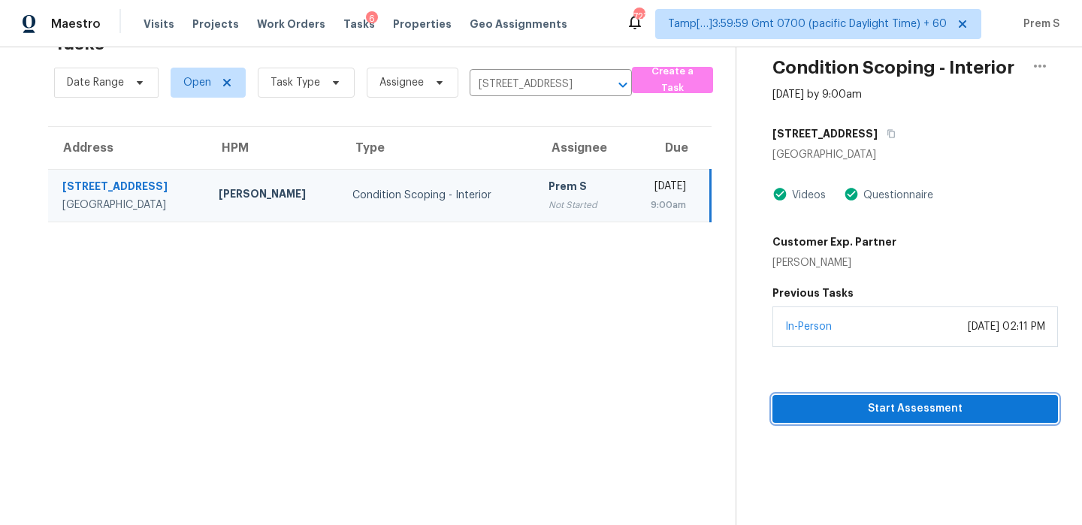
click at [1005, 421] on button "Start Assessment" at bounding box center [914, 409] width 285 height 28
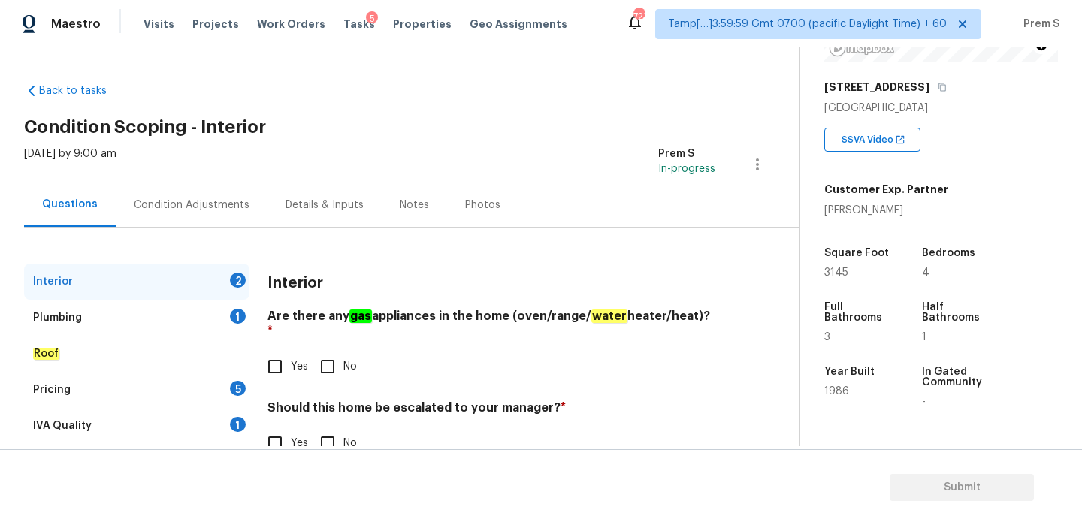
scroll to position [278, 0]
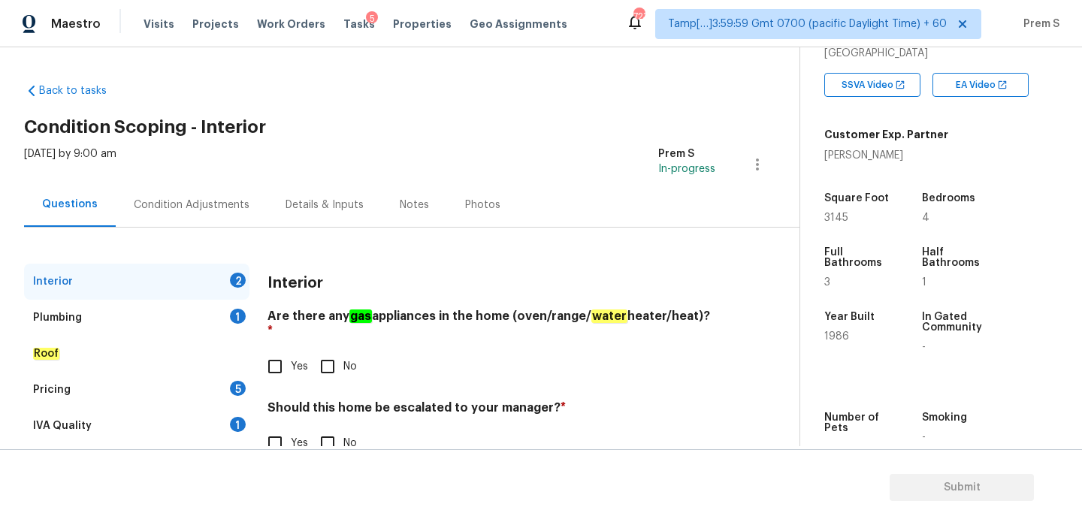
click at [274, 352] on input "Yes" at bounding box center [275, 367] width 32 height 32
checkbox input "true"
click at [327, 436] on input "No" at bounding box center [328, 443] width 32 height 32
checkbox input "true"
click at [234, 328] on div "Plumbing 1" at bounding box center [136, 318] width 225 height 36
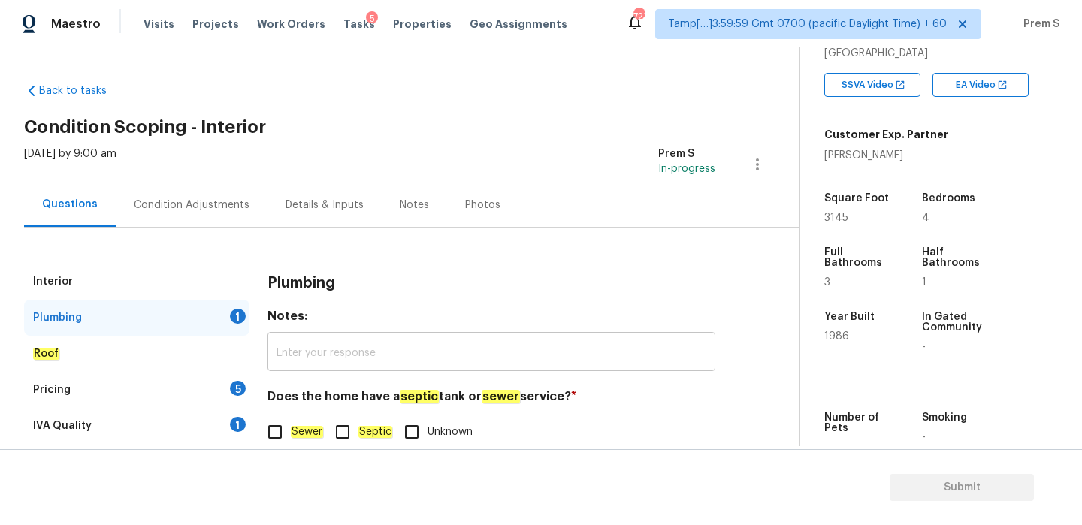
scroll to position [38, 0]
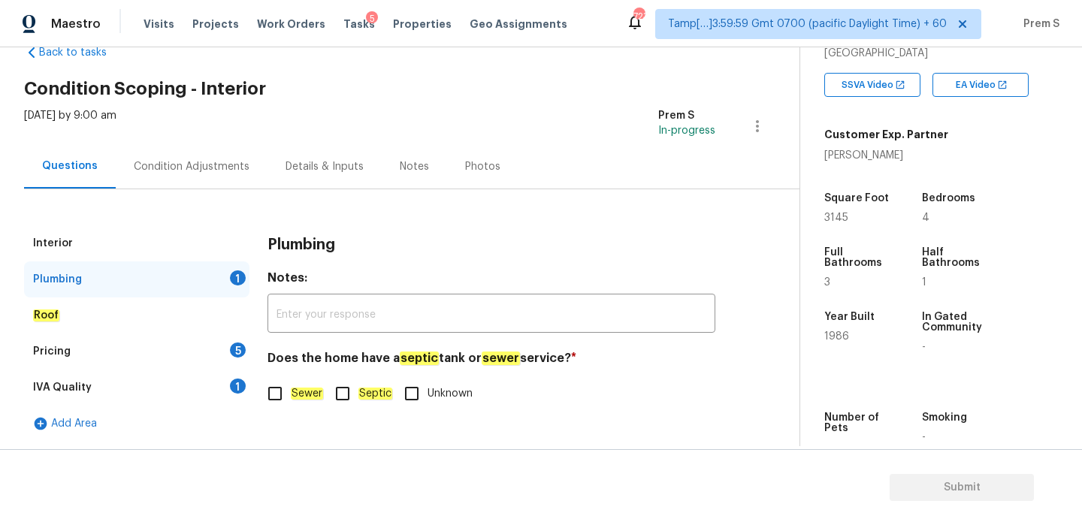
click at [306, 388] on em "Sewer" at bounding box center [307, 394] width 32 height 12
click at [291, 388] on input "Sewer" at bounding box center [275, 394] width 32 height 32
checkbox input "true"
click at [249, 358] on div "Interior Plumbing Roof Pricing 5 IVA Quality 1 Add Area Plumbing Notes: ​ Does …" at bounding box center [393, 333] width 739 height 216
click at [237, 352] on div "5" at bounding box center [238, 350] width 16 height 15
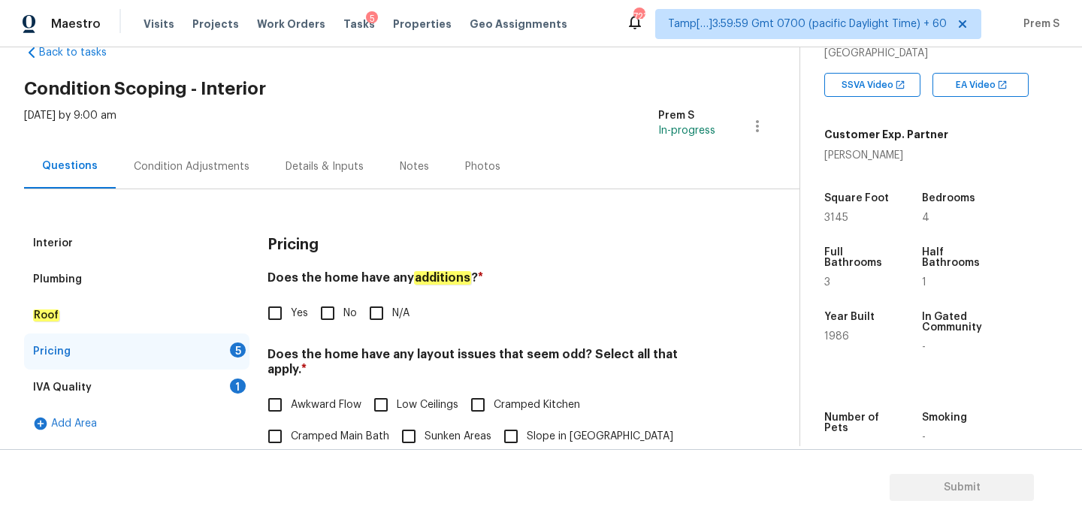
click at [332, 316] on input "No" at bounding box center [328, 313] width 32 height 32
checkbox input "true"
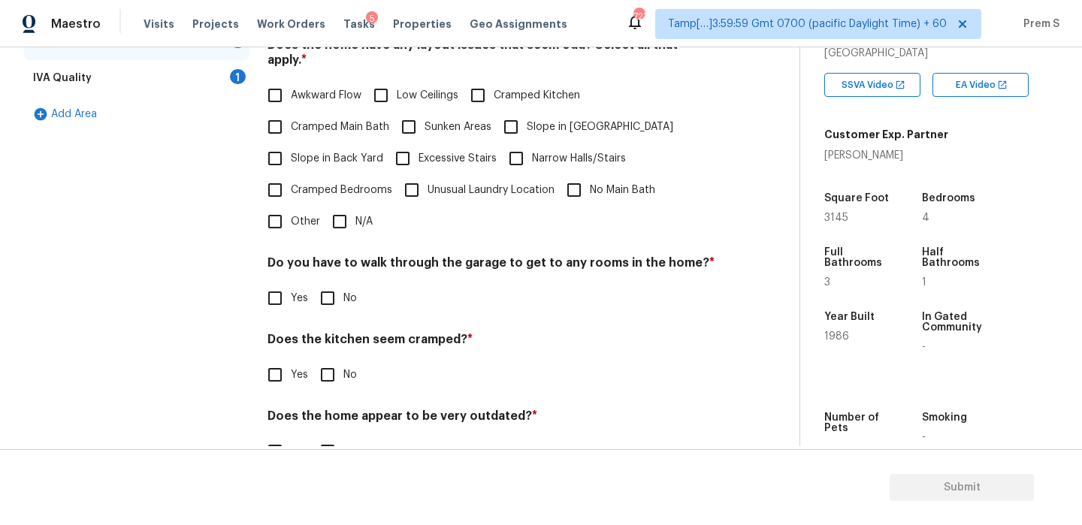
click at [345, 212] on input "N/A" at bounding box center [340, 222] width 32 height 32
checkbox input "true"
click at [324, 294] on input "No" at bounding box center [328, 300] width 32 height 32
checkbox input "true"
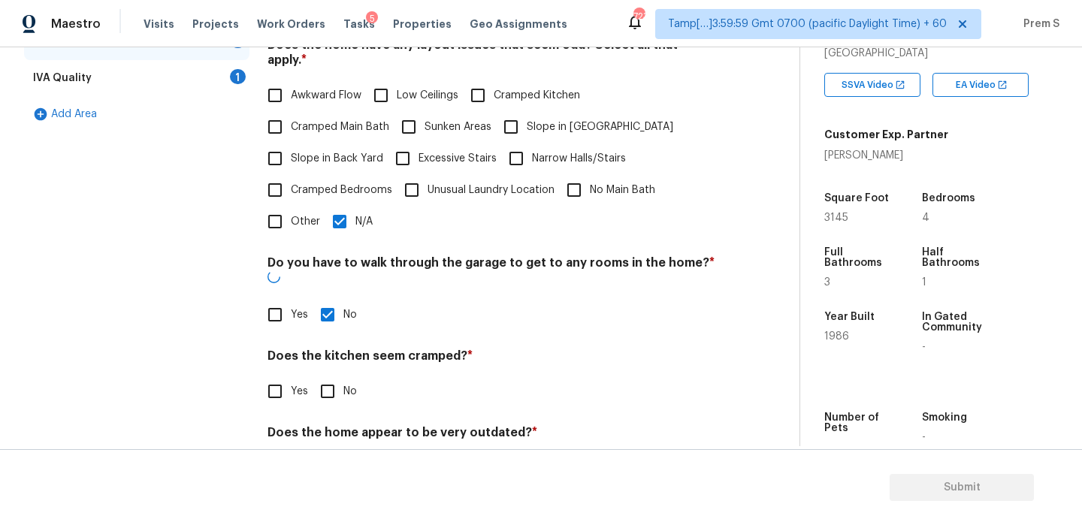
click at [327, 376] on input "No" at bounding box center [328, 392] width 32 height 32
checkbox input "true"
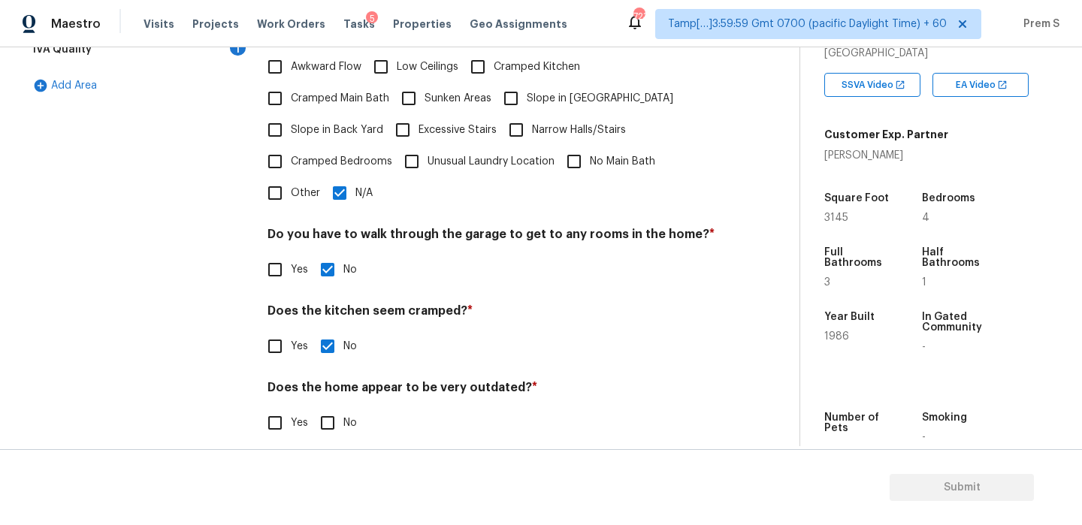
click at [330, 407] on input "No" at bounding box center [328, 423] width 32 height 32
checkbox input "true"
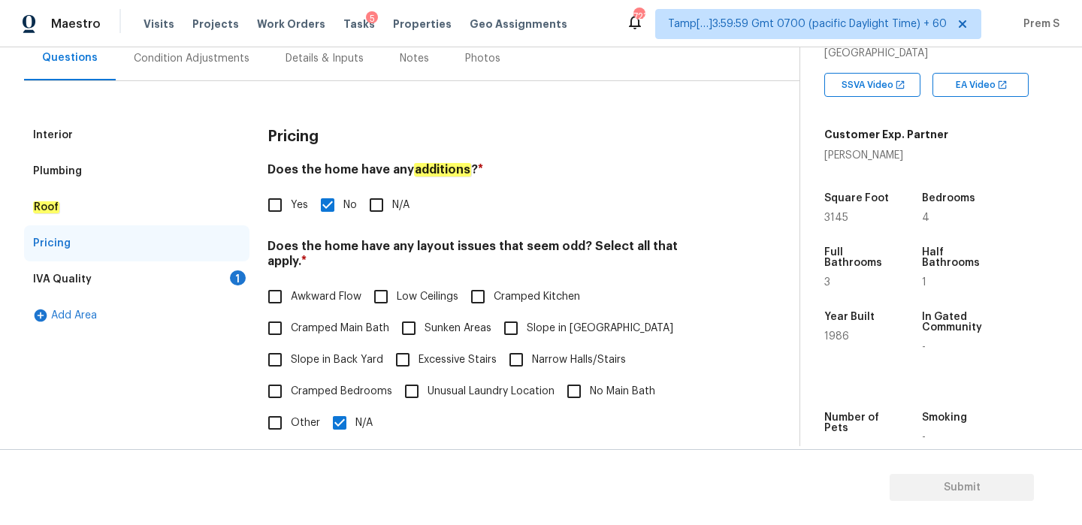
click at [236, 270] on div "1" at bounding box center [238, 277] width 16 height 15
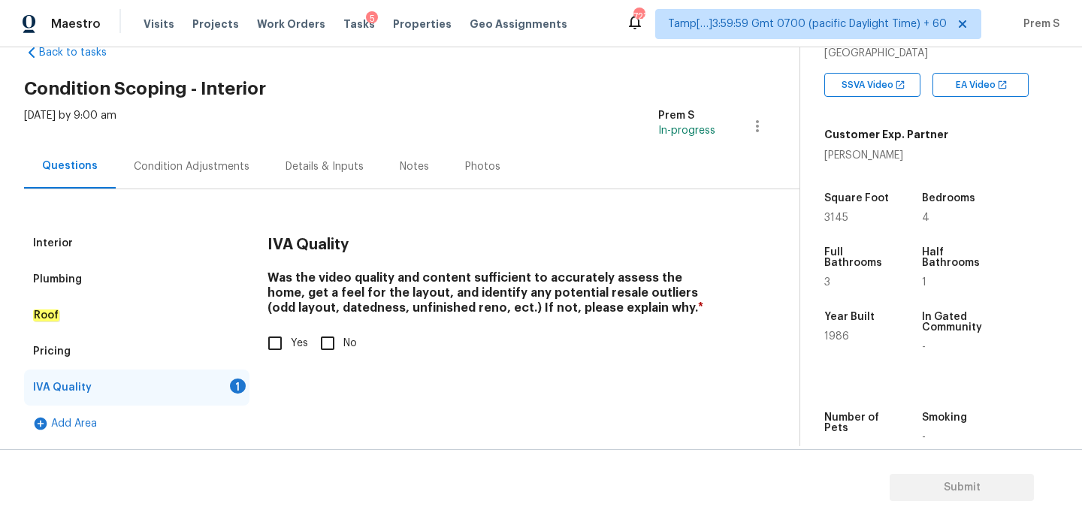
click at [297, 351] on span "Yes" at bounding box center [299, 344] width 17 height 16
click at [291, 351] on input "Yes" at bounding box center [275, 343] width 32 height 32
checkbox input "true"
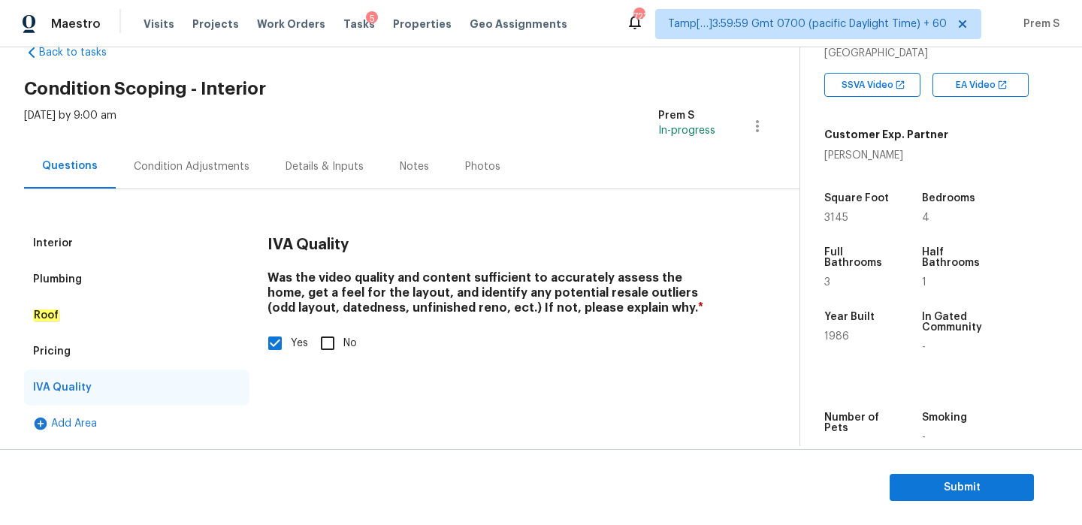
click at [159, 176] on div "Condition Adjustments" at bounding box center [192, 166] width 152 height 44
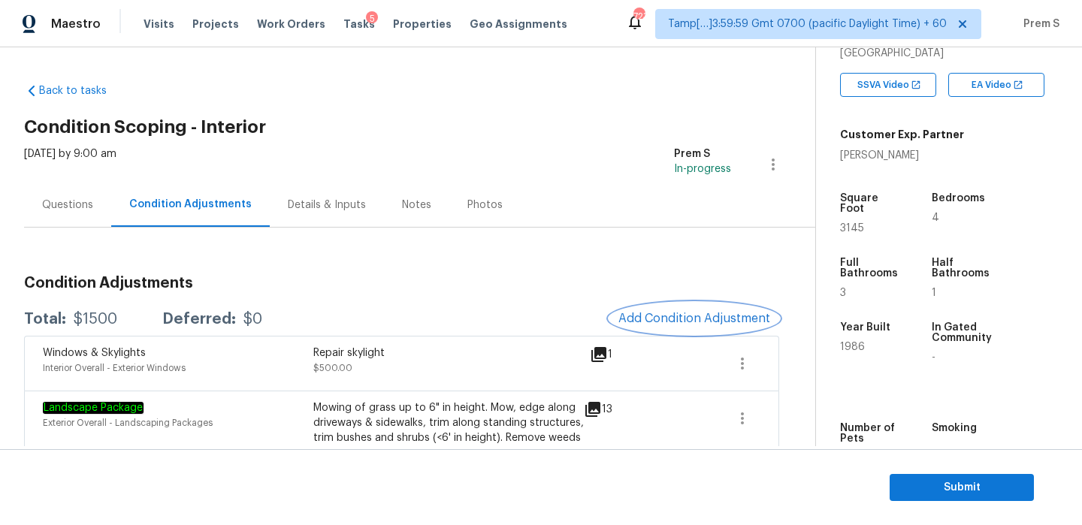
click at [632, 318] on span "Add Condition Adjustment" at bounding box center [694, 319] width 152 height 14
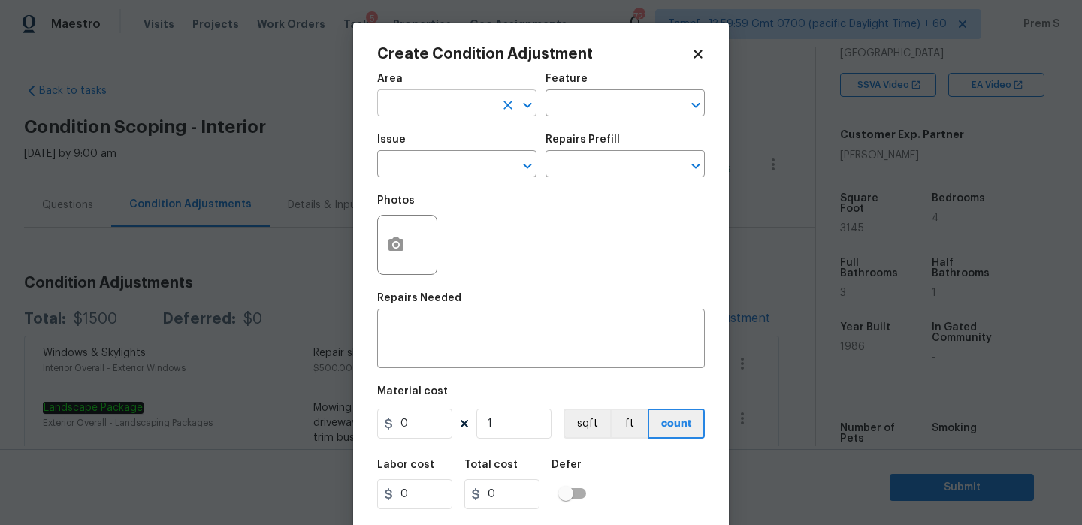
click at [467, 109] on input "text" at bounding box center [435, 104] width 117 height 23
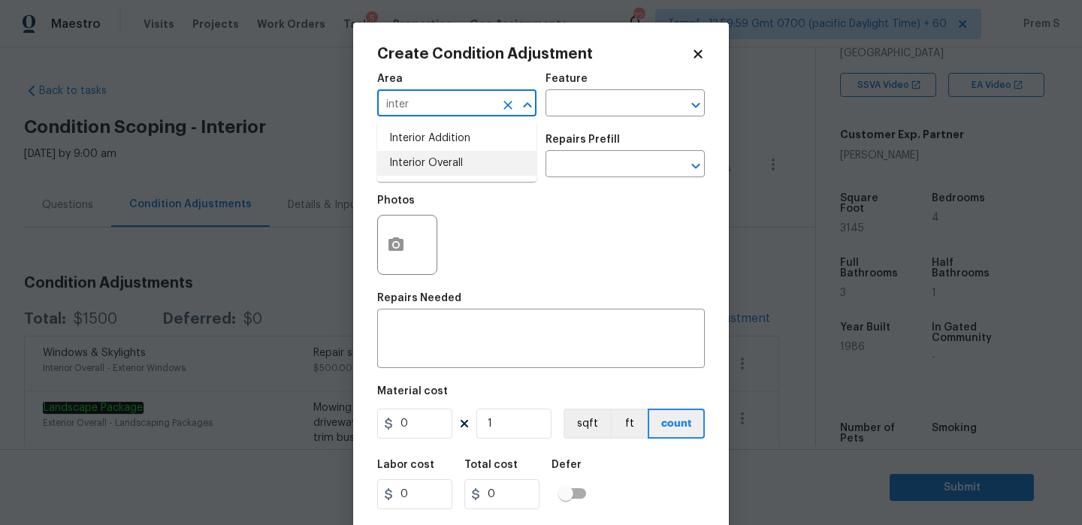
click at [478, 167] on li "Interior Overall" at bounding box center [456, 163] width 159 height 25
type input "Interior Overall"
click at [478, 167] on input "text" at bounding box center [435, 165] width 117 height 23
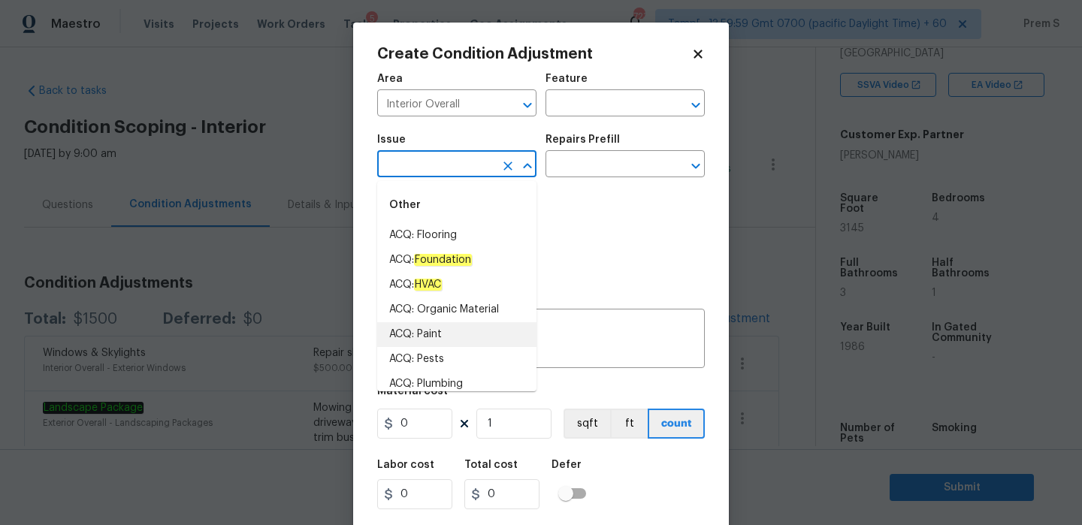
click at [451, 336] on li "ACQ: Paint" at bounding box center [456, 334] width 159 height 25
type input "ACQ: Paint"
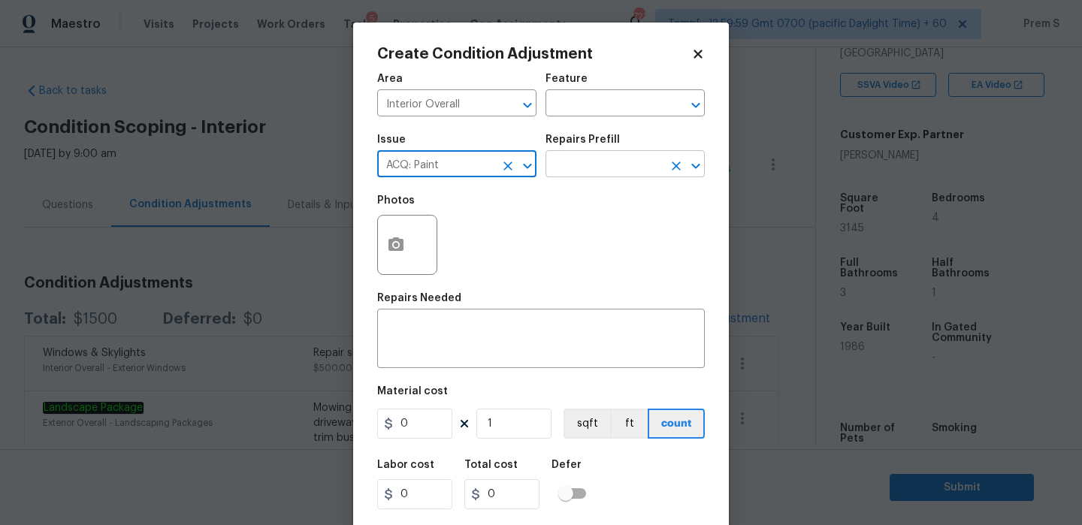
click at [588, 173] on input "text" at bounding box center [603, 165] width 117 height 23
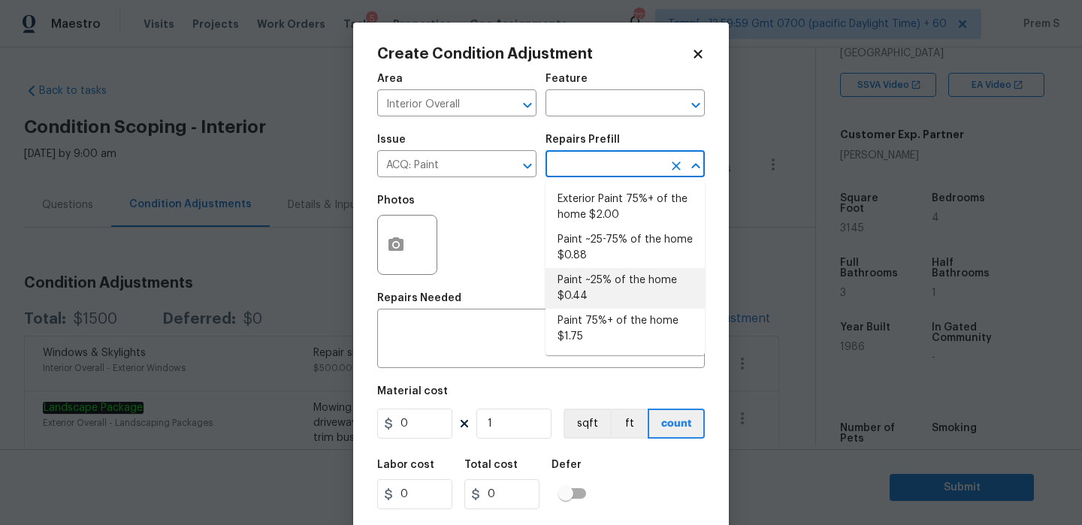
click at [637, 299] on li "Paint ~25% of the home $0.44" at bounding box center [624, 288] width 159 height 41
type input "Acquisition"
type textarea "Acquisition Scope: ~25% of the home needs interior paint"
type input "0.44"
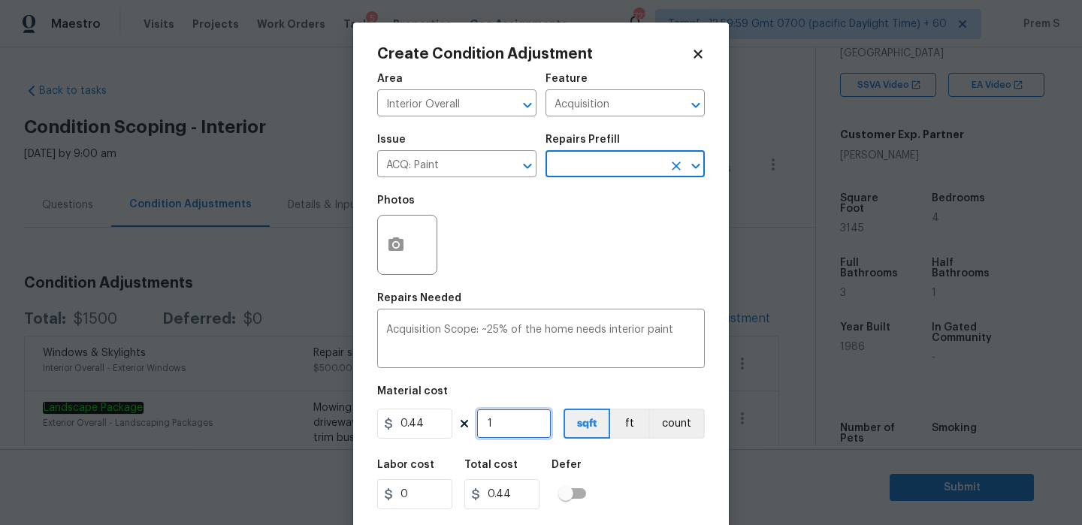
click at [512, 430] on input "1" at bounding box center [513, 424] width 75 height 30
type input "3"
type input "1.32"
type input "31"
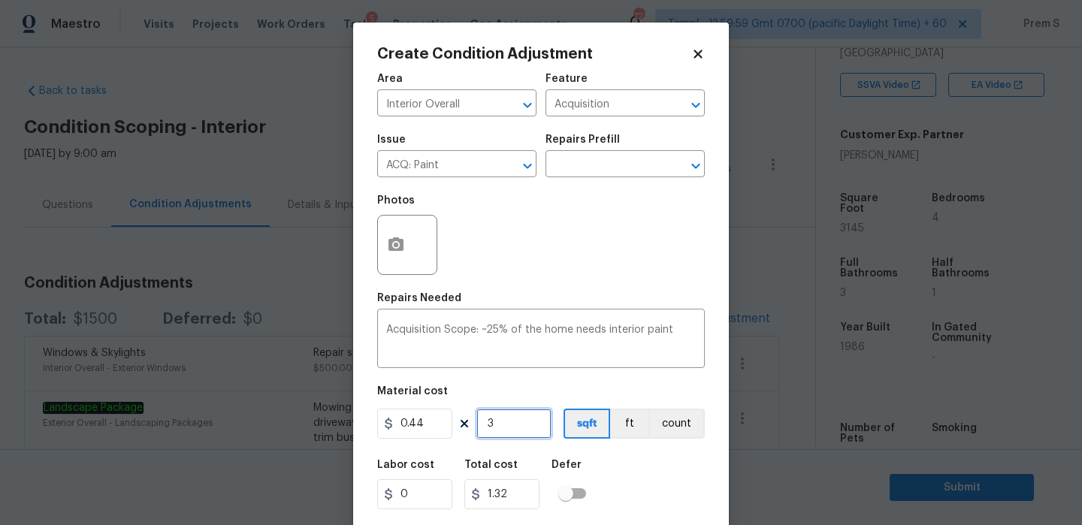
type input "13.64"
type input "314"
type input "138.16"
type input "3145"
type input "1383.8"
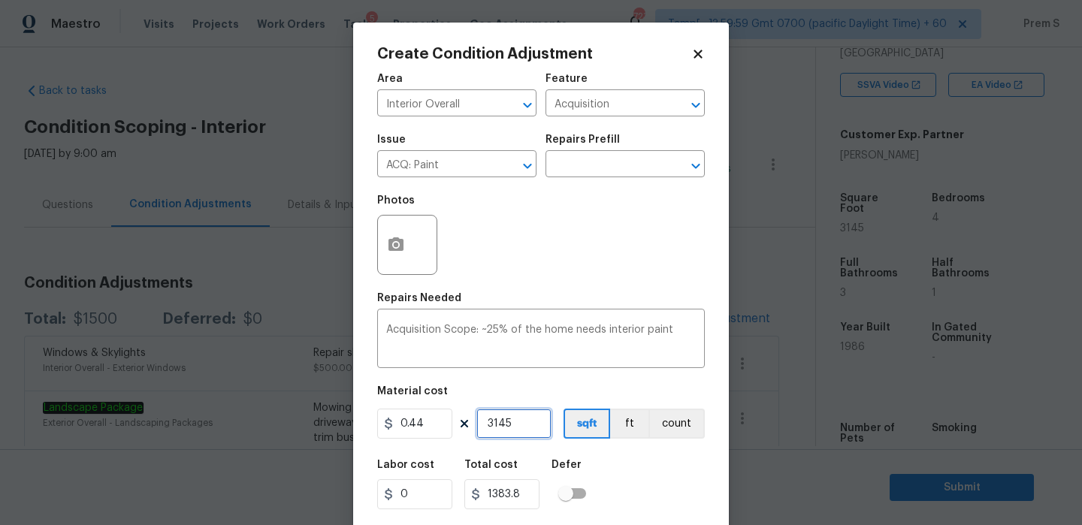
type input "3145"
click at [631, 484] on div "Labor cost 0 Total cost 1383.8 Defer" at bounding box center [540, 485] width 327 height 68
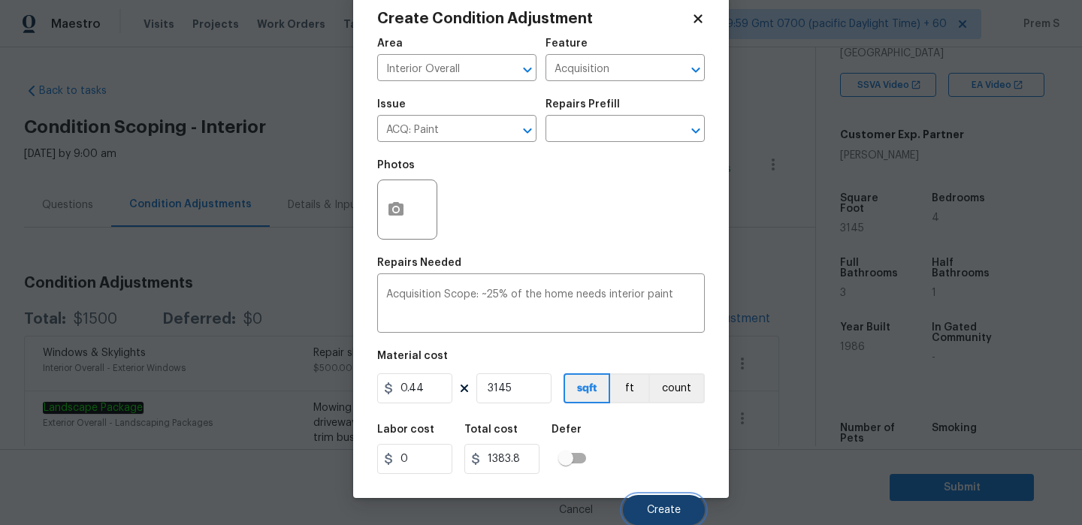
click at [651, 509] on span "Create" at bounding box center [664, 510] width 34 height 11
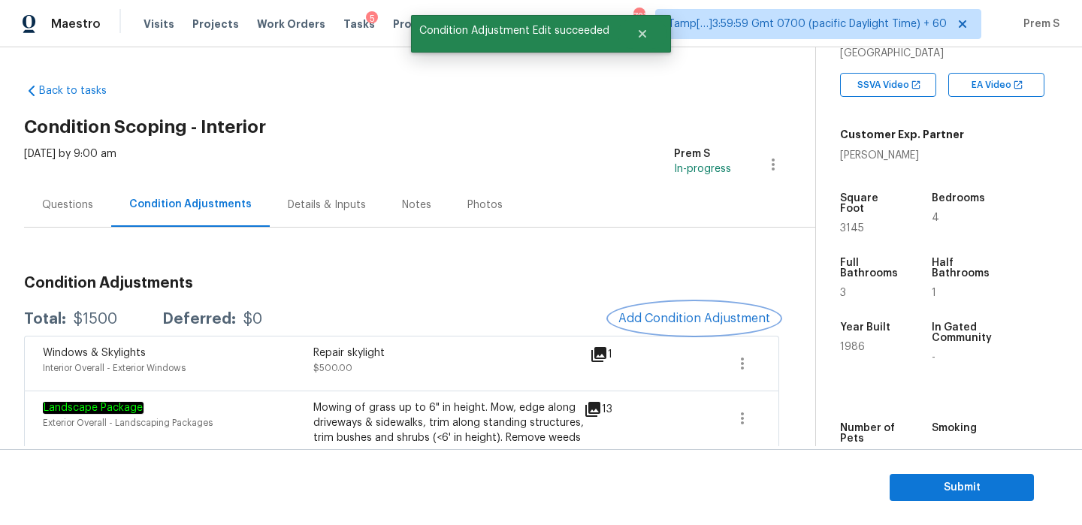
scroll to position [0, 0]
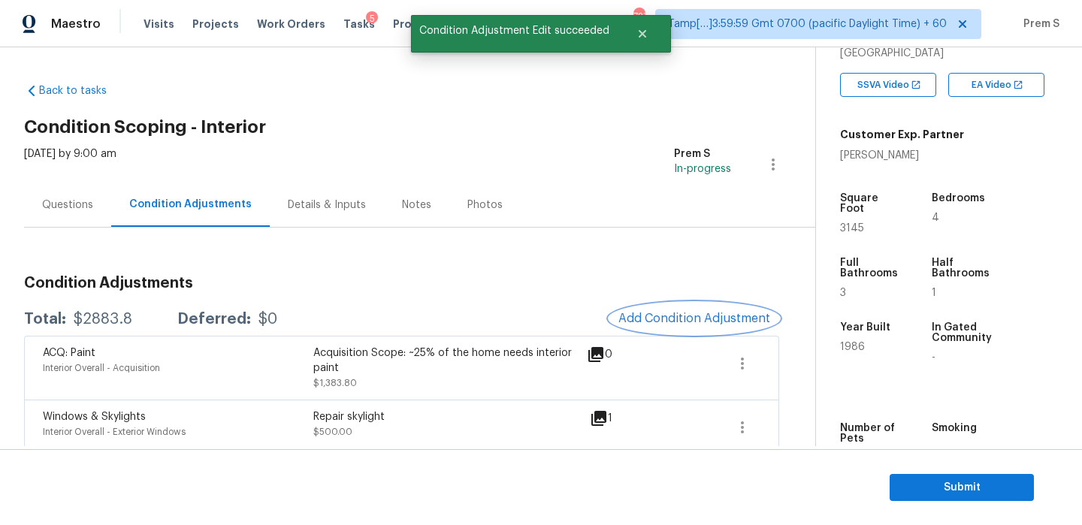
click at [670, 320] on span "Add Condition Adjustment" at bounding box center [694, 319] width 152 height 14
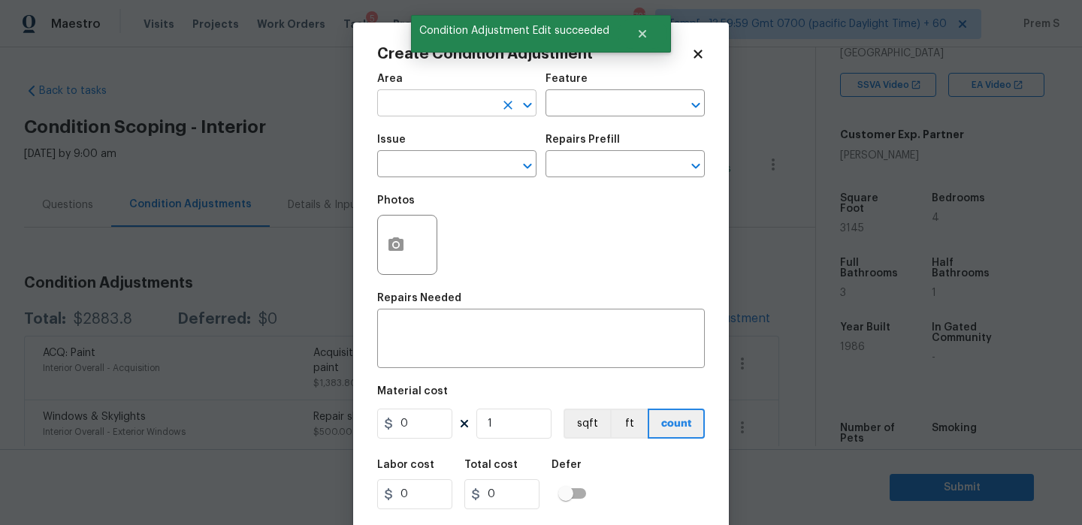
click at [487, 110] on input "text" at bounding box center [435, 104] width 117 height 23
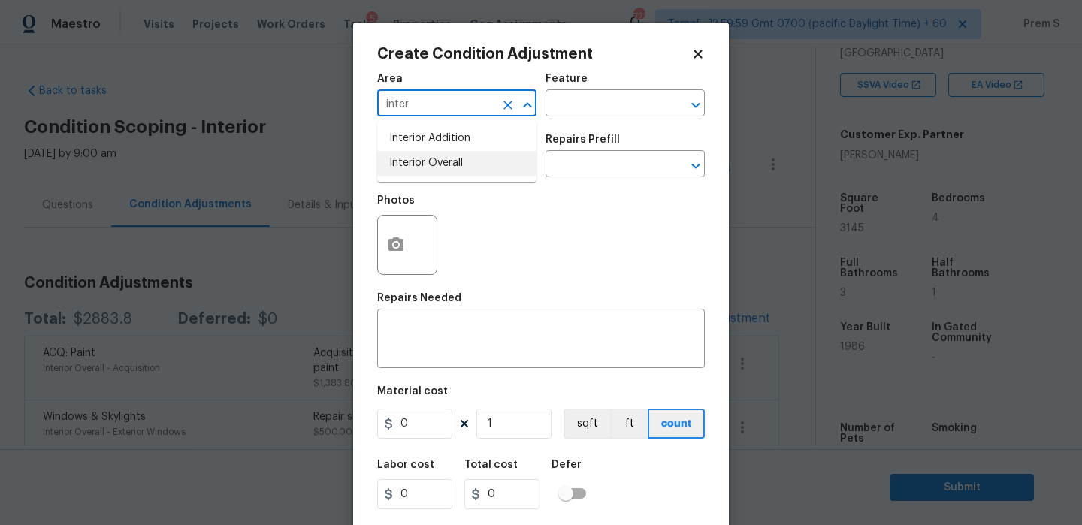
click at [469, 170] on li "Interior Overall" at bounding box center [456, 163] width 159 height 25
type input "Interior Overall"
click at [469, 170] on input "text" at bounding box center [435, 165] width 117 height 23
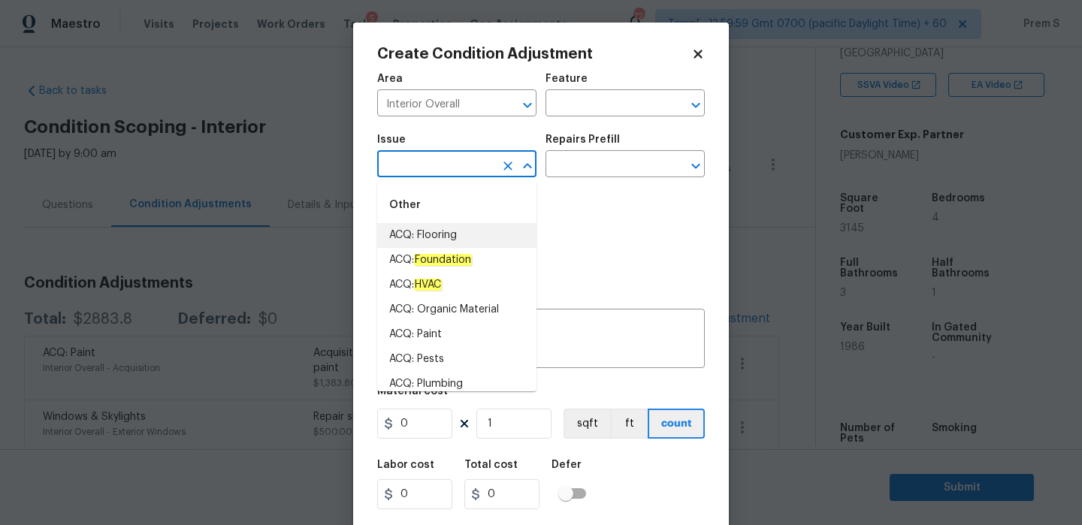
click at [480, 241] on li "ACQ: Flooring" at bounding box center [456, 235] width 159 height 25
type input "ACQ: Flooring"
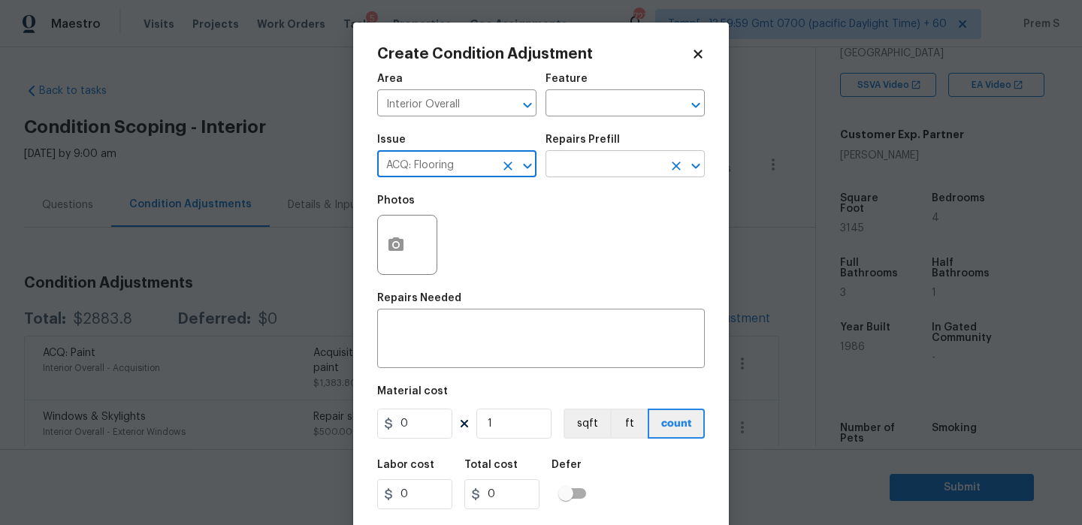
click at [609, 172] on input "text" at bounding box center [603, 165] width 117 height 23
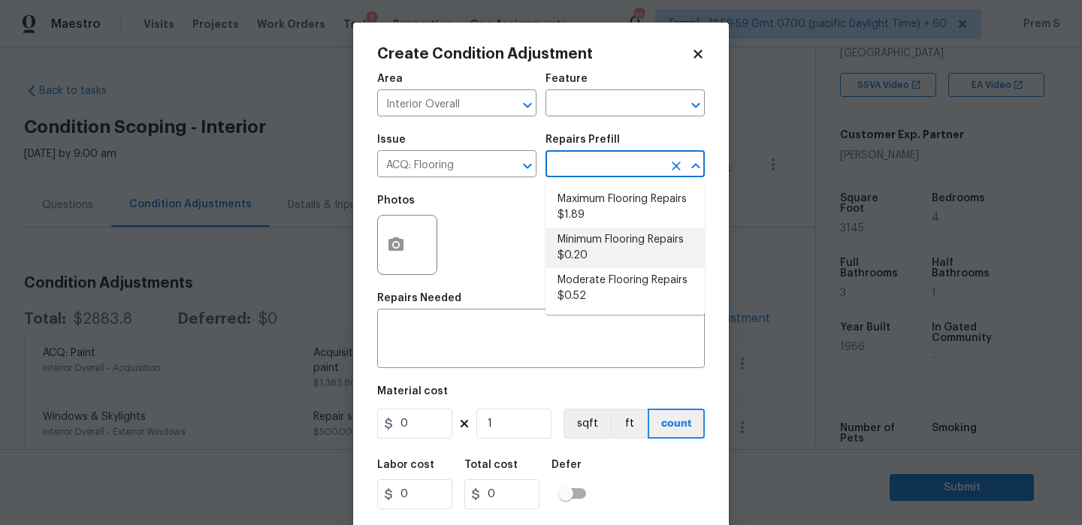
click at [590, 250] on li "Minimum Flooring Repairs $0.20" at bounding box center [624, 248] width 159 height 41
type input "Acquisition"
type textarea "Acquisition Scope: Minimum flooring repairs"
type input "0.2"
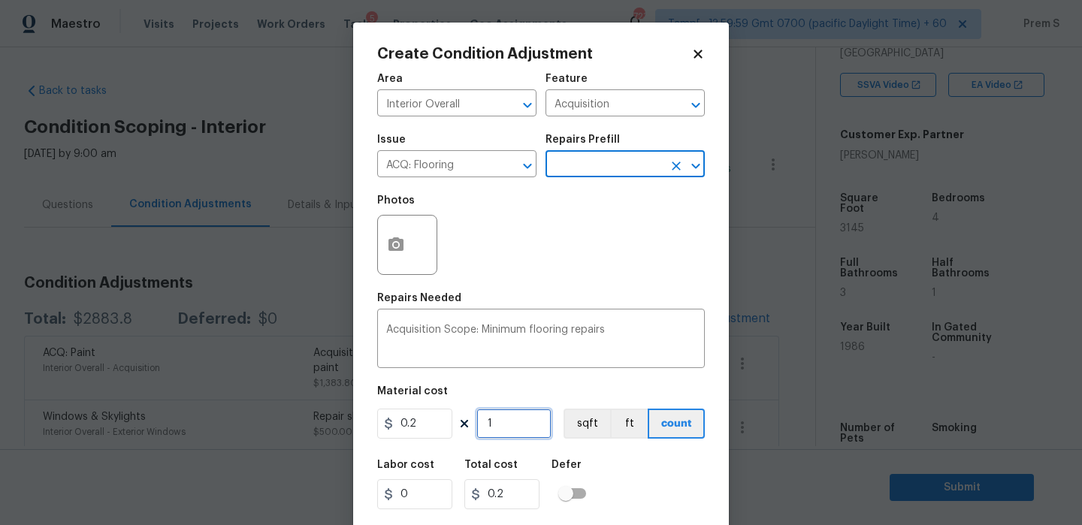
click at [498, 436] on input "1" at bounding box center [513, 424] width 75 height 30
type input "3"
type input "0.6"
type input "31"
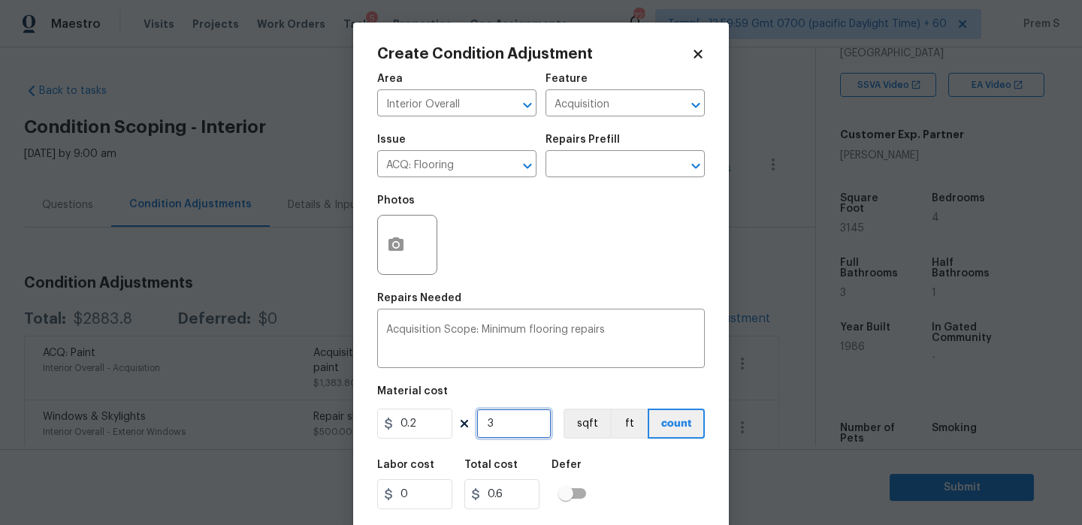
type input "6.2"
type input "314"
type input "62.8"
type input "3145"
type input "629"
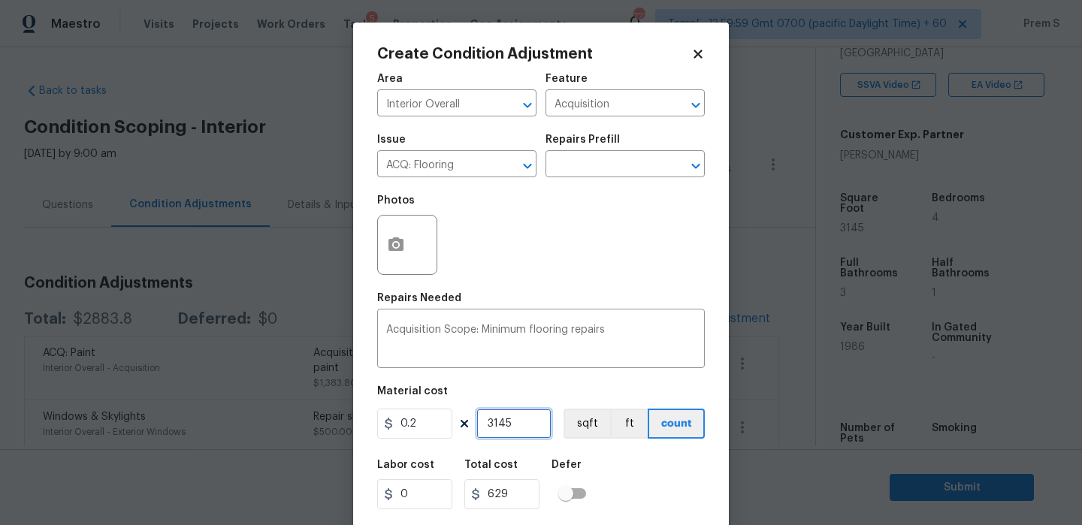
type input "3145"
click at [433, 430] on input "0.2" at bounding box center [414, 424] width 75 height 30
type input "400"
click at [519, 428] on input "3145" at bounding box center [513, 424] width 75 height 30
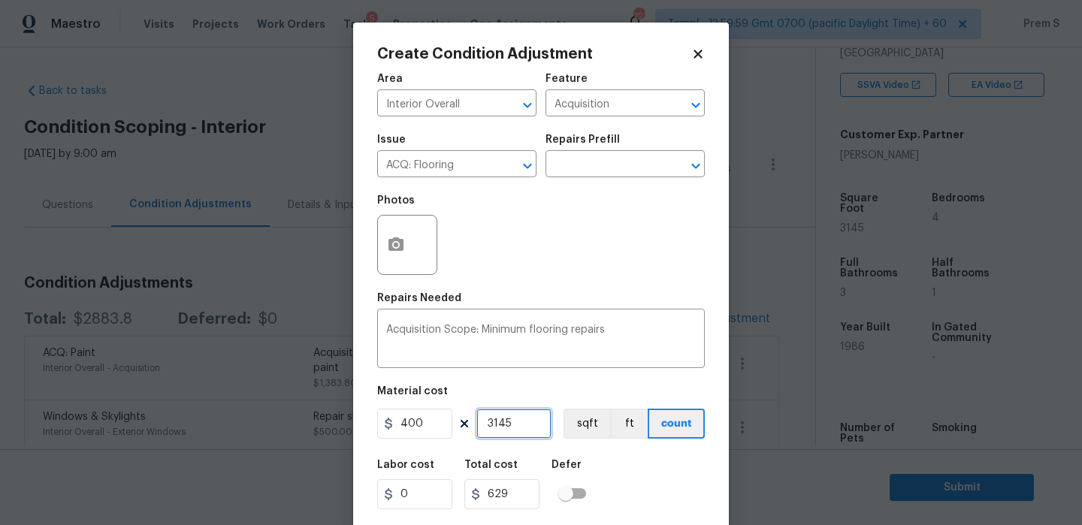
type input "1258000"
click at [519, 428] on input "3145" at bounding box center [513, 424] width 75 height 30
type input "1"
type input "400"
type input "1"
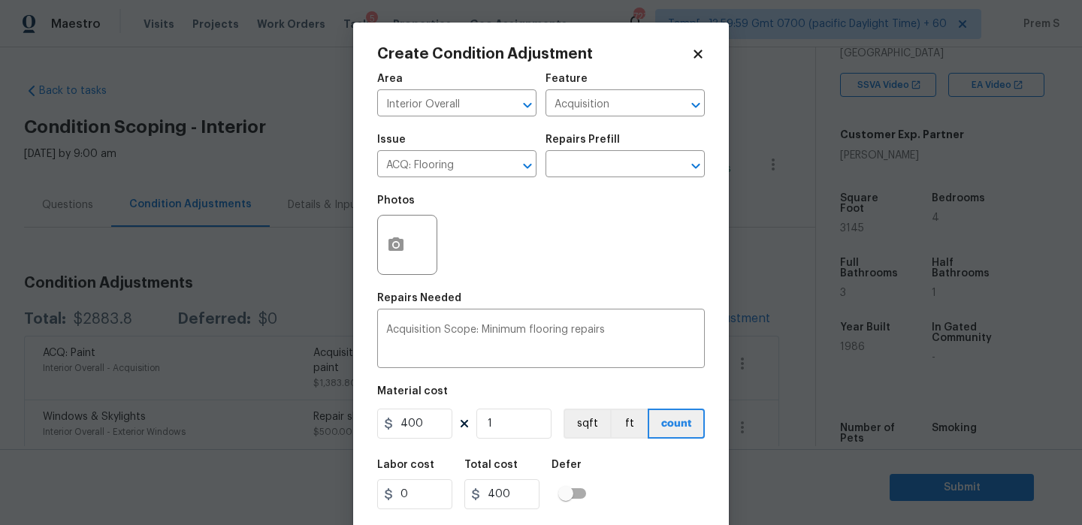
click at [626, 493] on div "Labor cost 0 Total cost 400 Defer" at bounding box center [540, 485] width 327 height 68
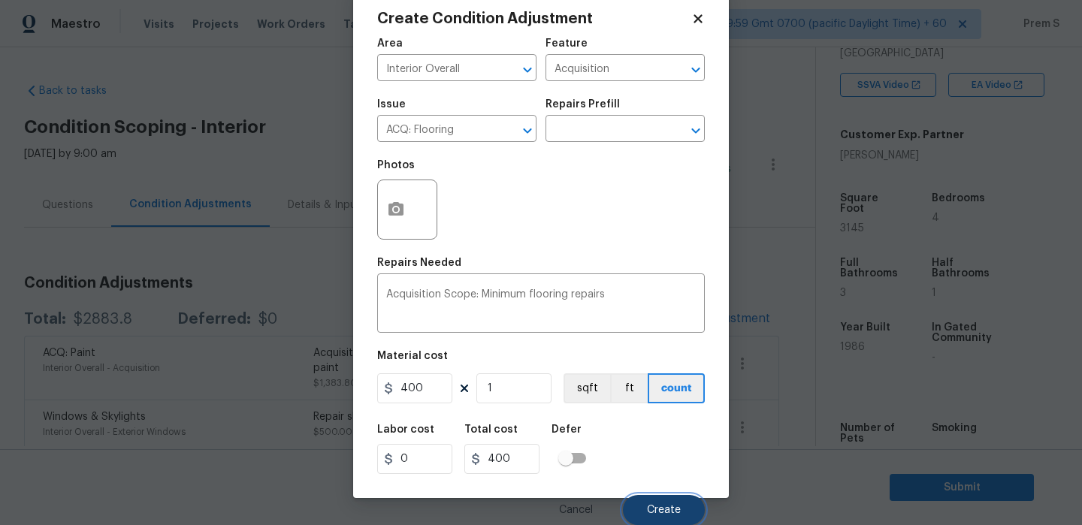
click at [658, 516] on button "Create" at bounding box center [664, 510] width 82 height 30
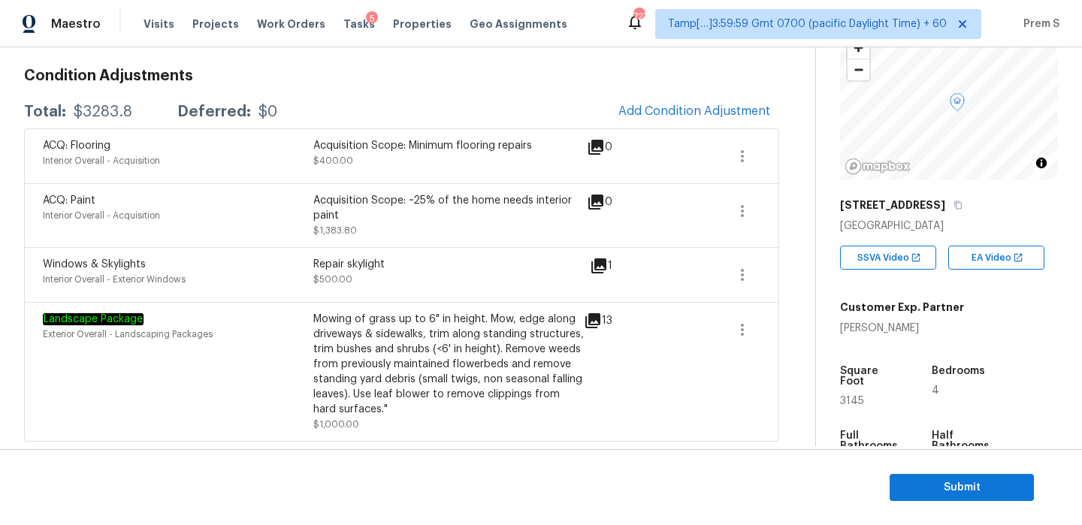
scroll to position [104, 0]
click at [922, 480] on span "Submit" at bounding box center [961, 487] width 120 height 19
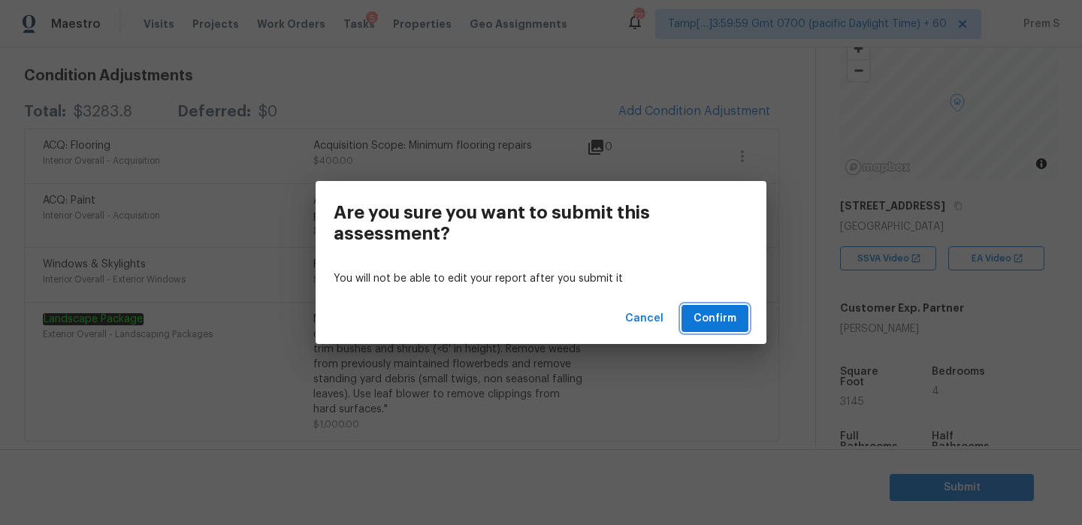
click at [723, 315] on span "Confirm" at bounding box center [714, 318] width 43 height 19
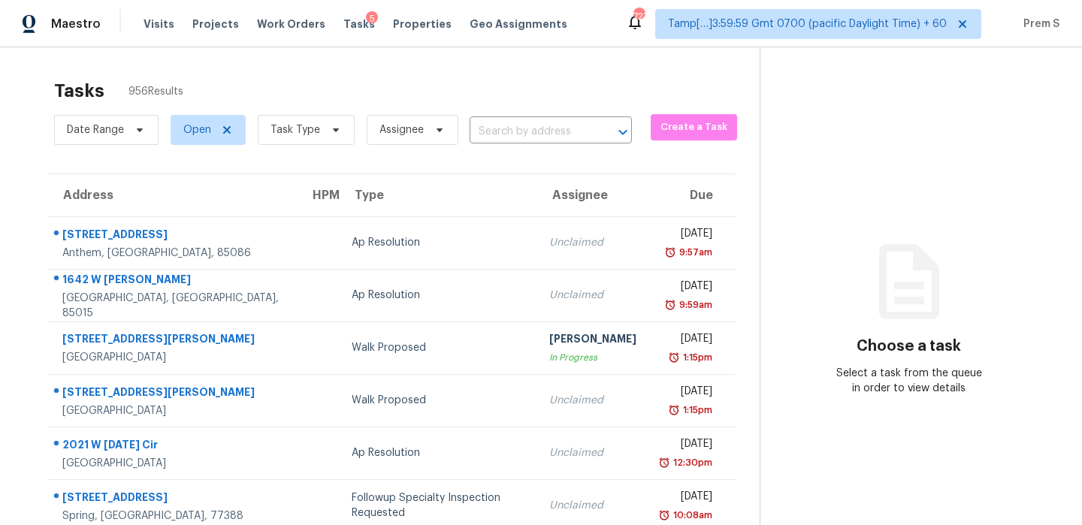
click at [578, 118] on div "Date Range Open Task Type Assignee ​" at bounding box center [343, 129] width 578 height 39
click at [567, 135] on input "text" at bounding box center [529, 131] width 120 height 23
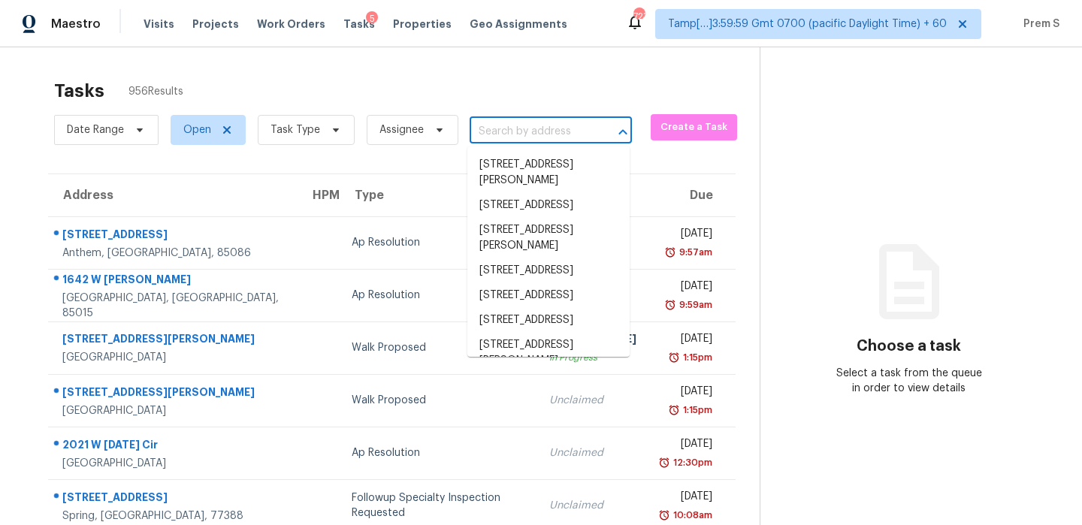
paste input "[STREET_ADDRESS][PERSON_NAME]"
type input "[STREET_ADDRESS][PERSON_NAME]"
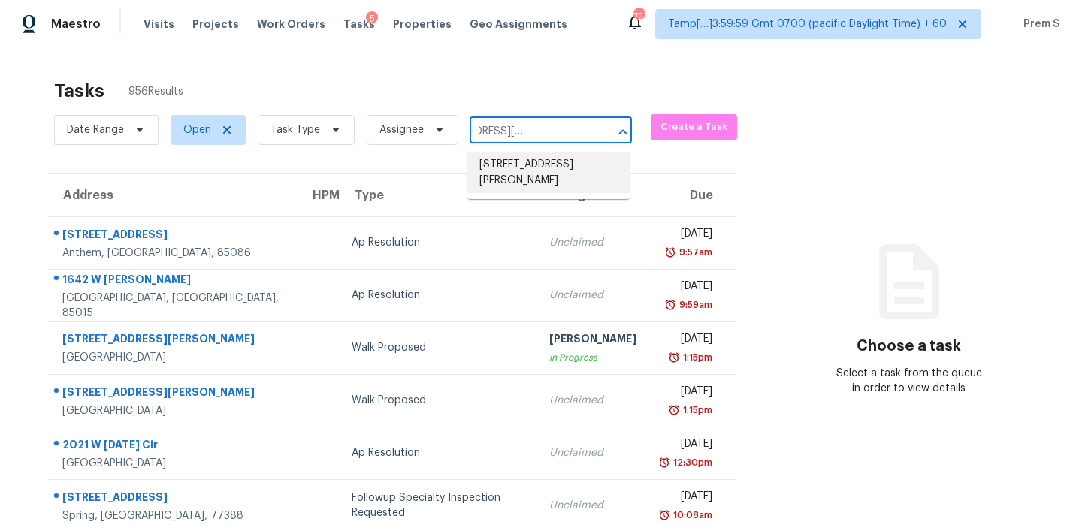
click at [581, 163] on li "[STREET_ADDRESS][PERSON_NAME]" at bounding box center [548, 172] width 162 height 41
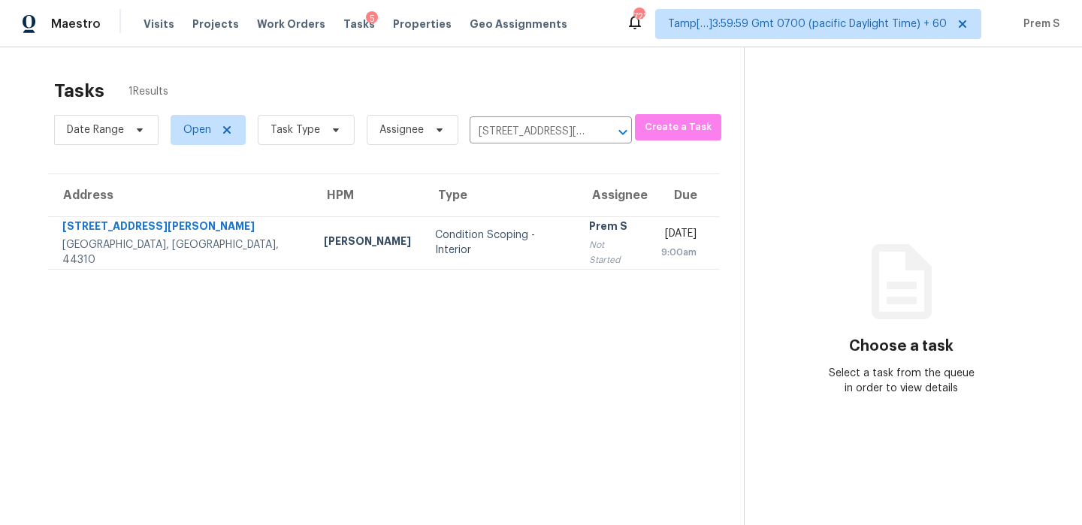
click at [649, 224] on td "Thu, Sep 11th 2025 9:00am" at bounding box center [684, 242] width 71 height 53
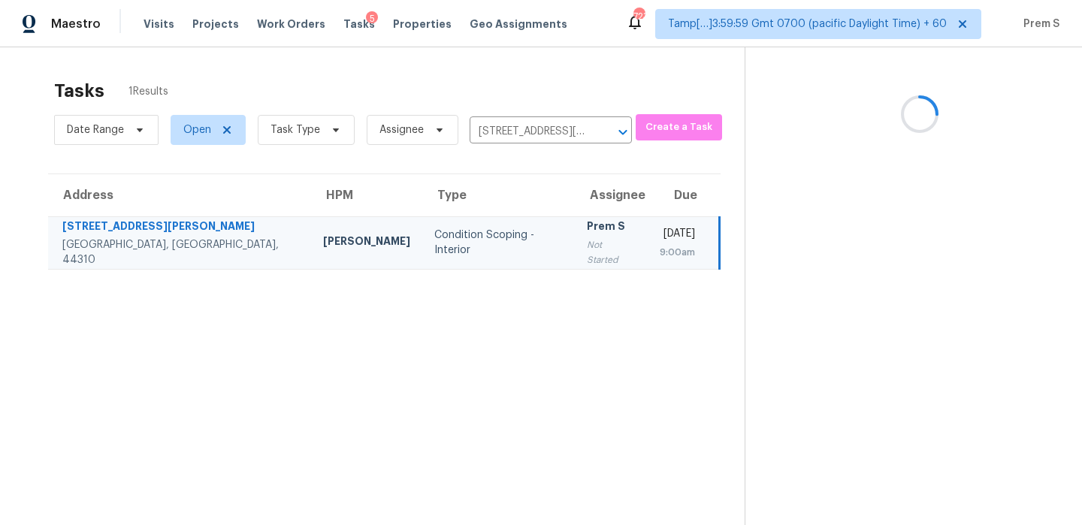
scroll to position [47, 0]
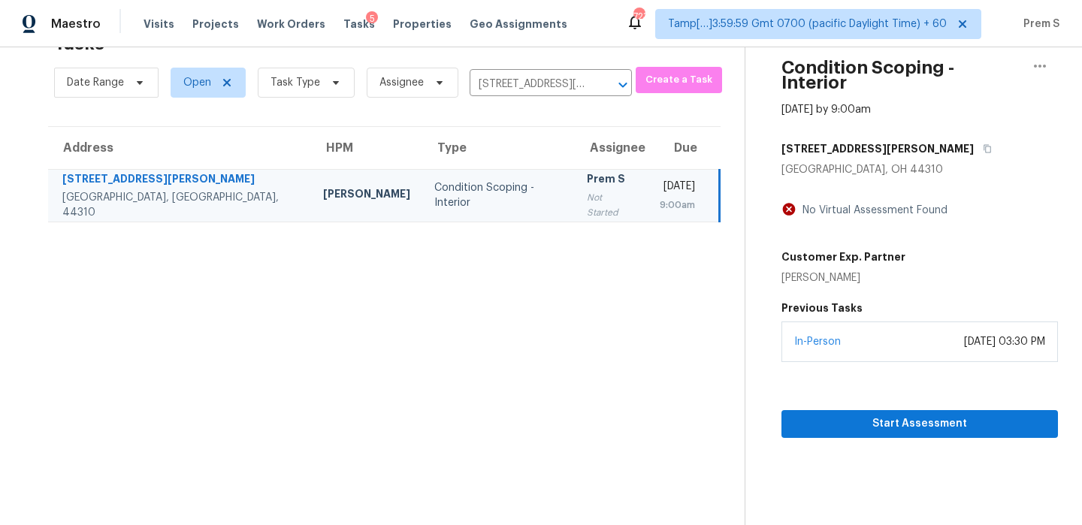
click at [955, 339] on div "In-Person September 10, 2025 at 03:30 PM" at bounding box center [919, 341] width 276 height 41
click at [919, 415] on span "Start Assessment" at bounding box center [919, 424] width 252 height 19
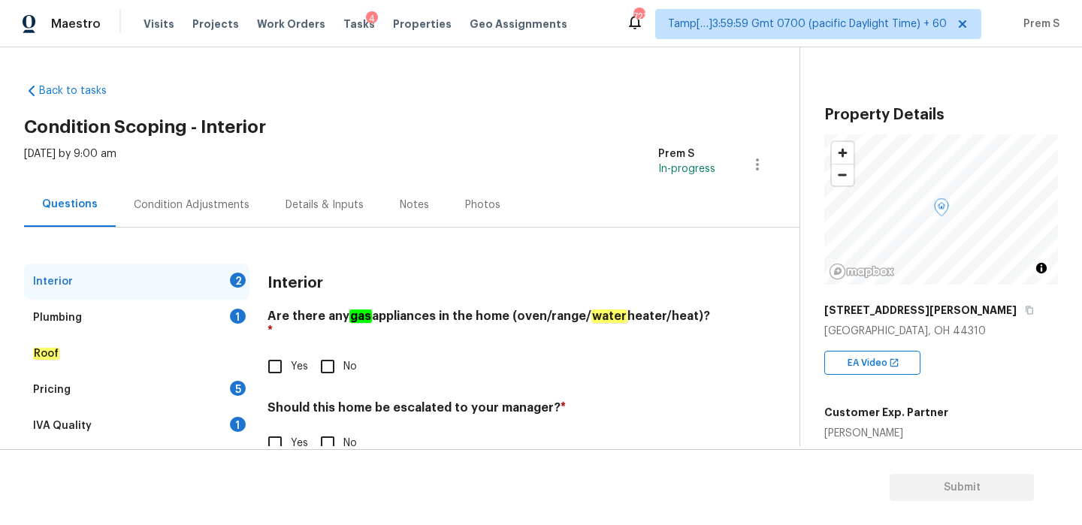
click at [281, 358] on input "Yes" at bounding box center [275, 367] width 32 height 32
checkbox input "true"
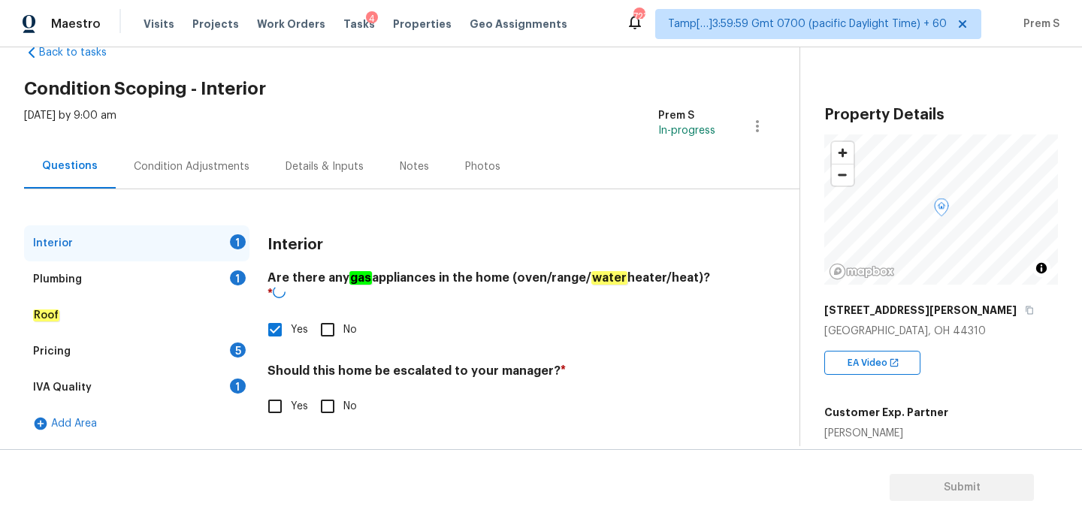
click at [283, 413] on input "Yes" at bounding box center [275, 407] width 32 height 32
checkbox input "true"
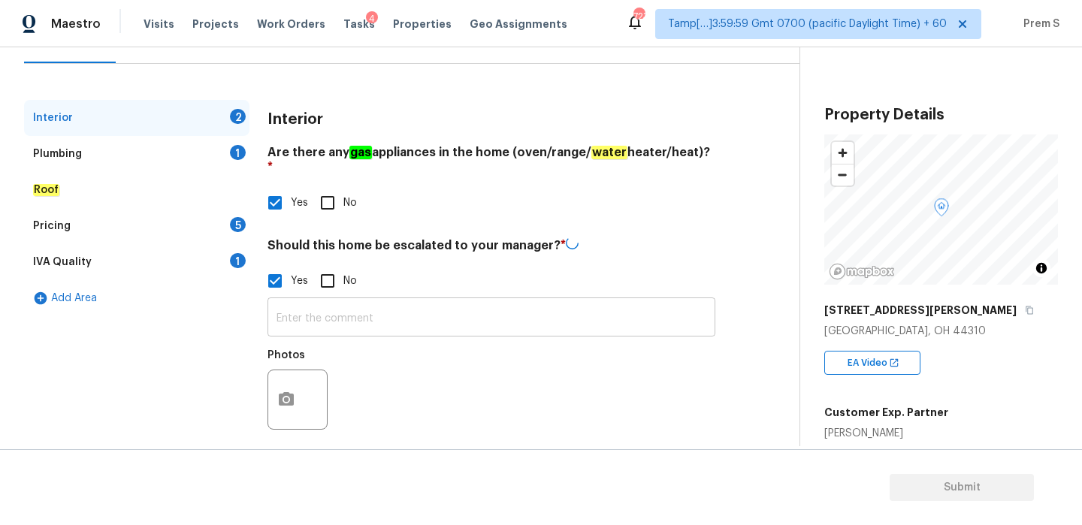
click at [371, 316] on input "text" at bounding box center [491, 318] width 448 height 35
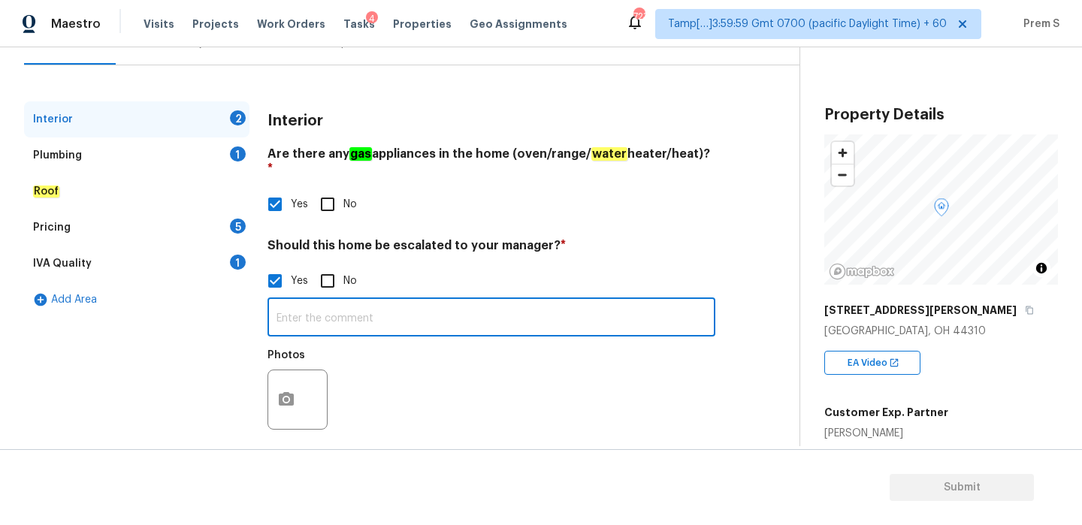
paste input "Organic growth on the walls and foundational cracks around the entire basement"
type input "Organic growth on the walls and foundational cracks around the entire basement"
click at [291, 392] on icon "button" at bounding box center [286, 400] width 18 height 18
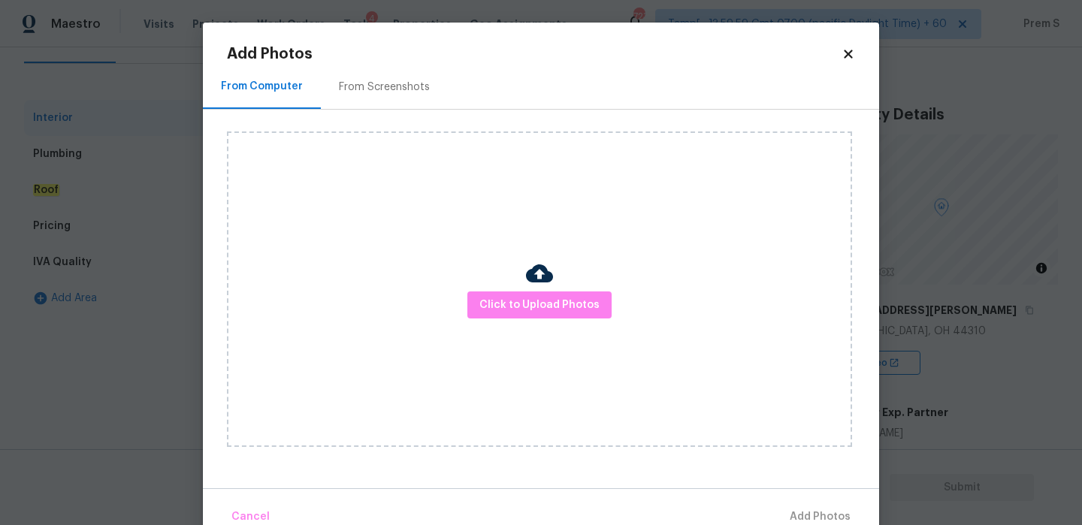
scroll to position [162, 0]
click at [543, 307] on span "Click to Upload Photos" at bounding box center [539, 305] width 120 height 19
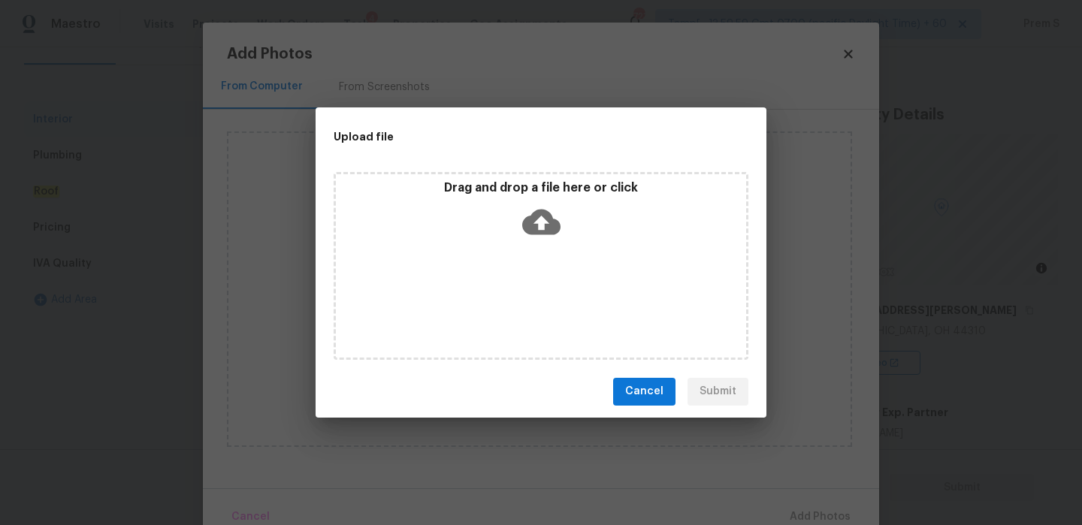
click at [551, 233] on icon at bounding box center [541, 222] width 38 height 26
